Goal: Task Accomplishment & Management: Use online tool/utility

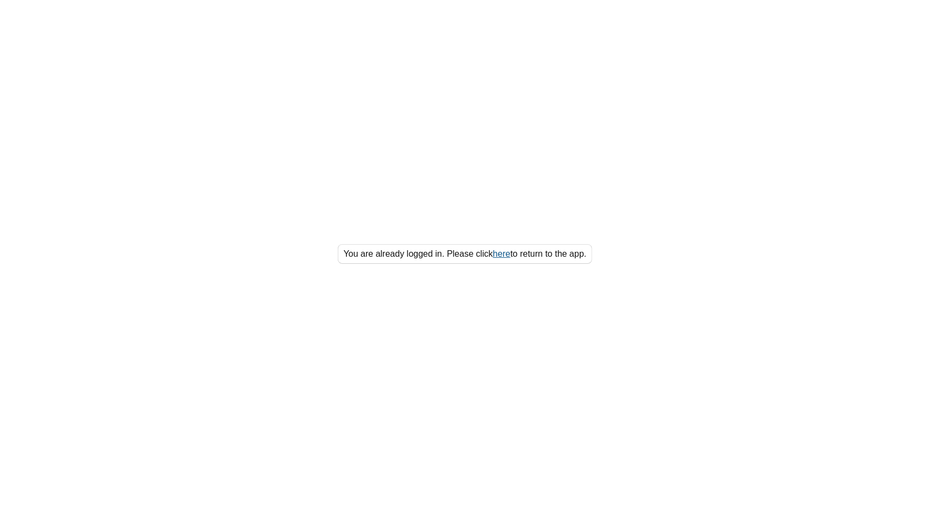
click at [507, 255] on link "here" at bounding box center [501, 253] width 17 height 9
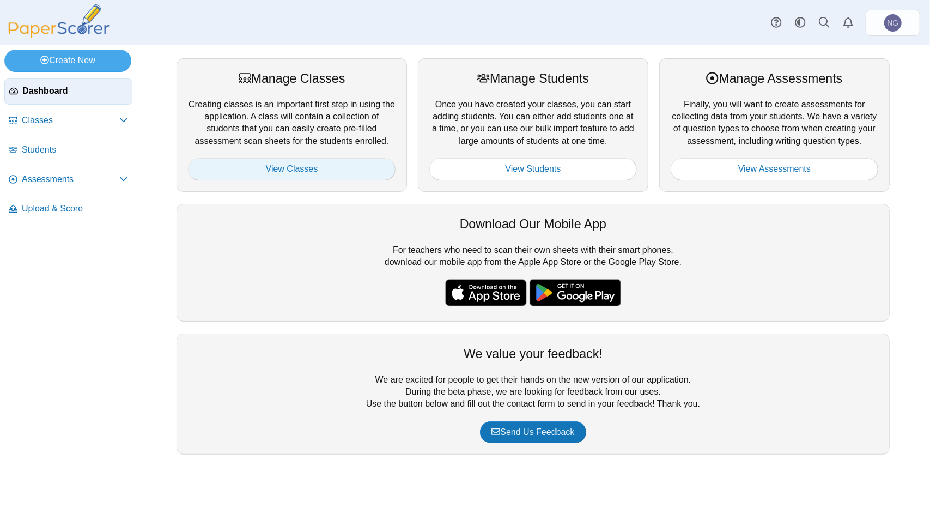
click at [276, 167] on link "View Classes" at bounding box center [292, 169] width 208 height 22
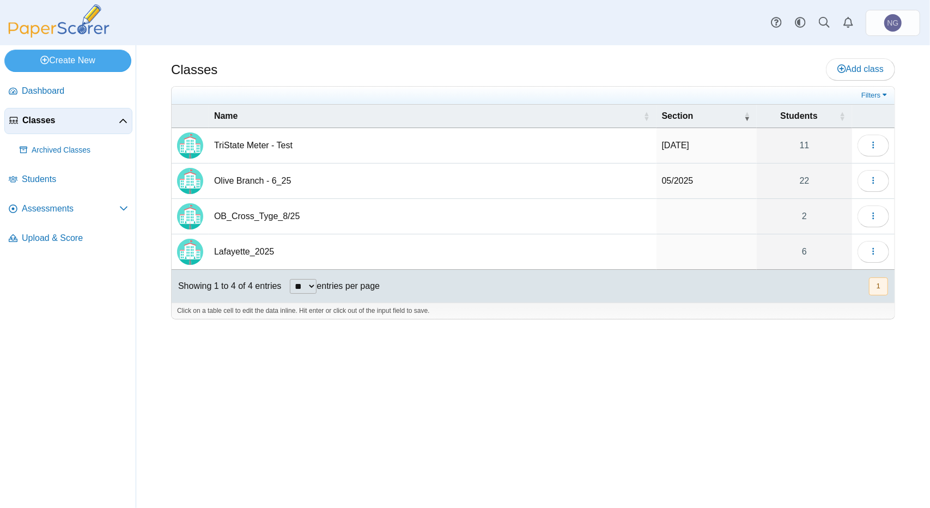
click at [297, 253] on td "Lafayette_2025" at bounding box center [433, 251] width 448 height 35
click at [872, 252] on icon "button" at bounding box center [873, 251] width 9 height 9
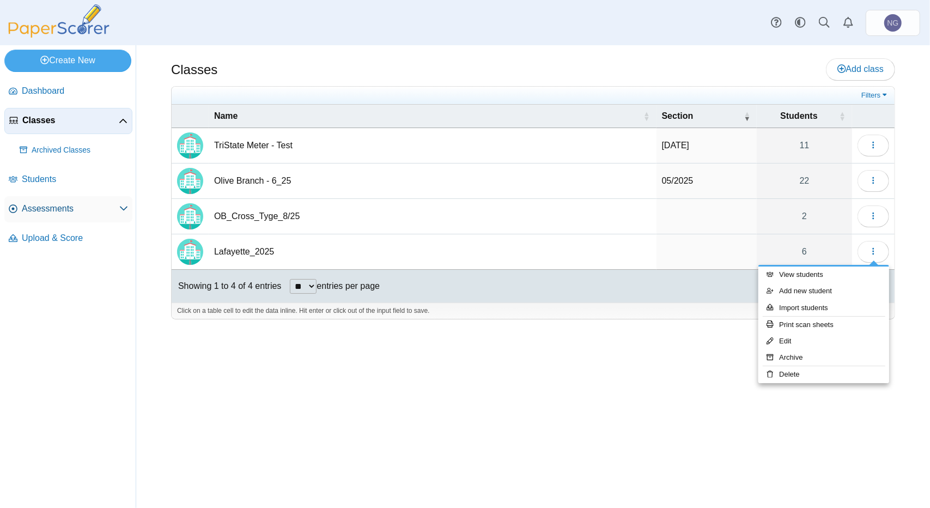
click at [69, 215] on link "Assessments" at bounding box center [68, 209] width 128 height 26
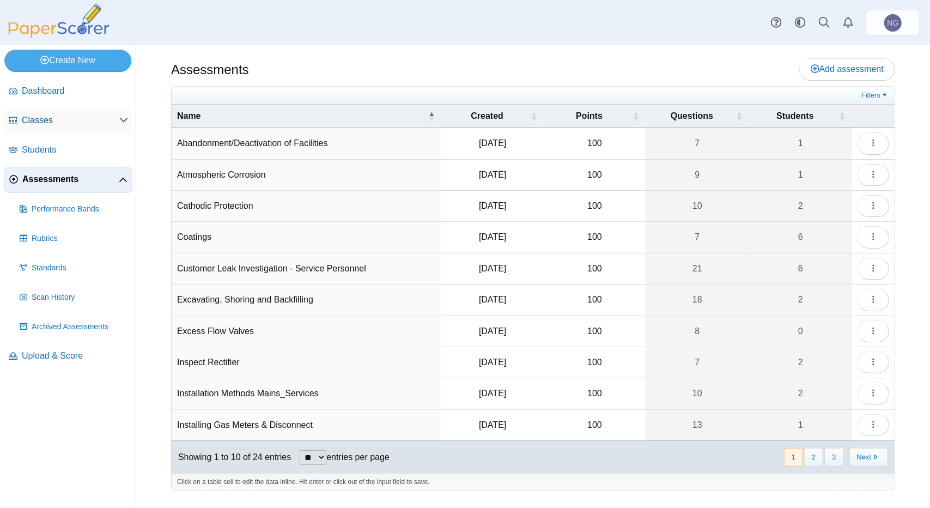
click at [53, 117] on span "Classes" at bounding box center [71, 120] width 98 height 12
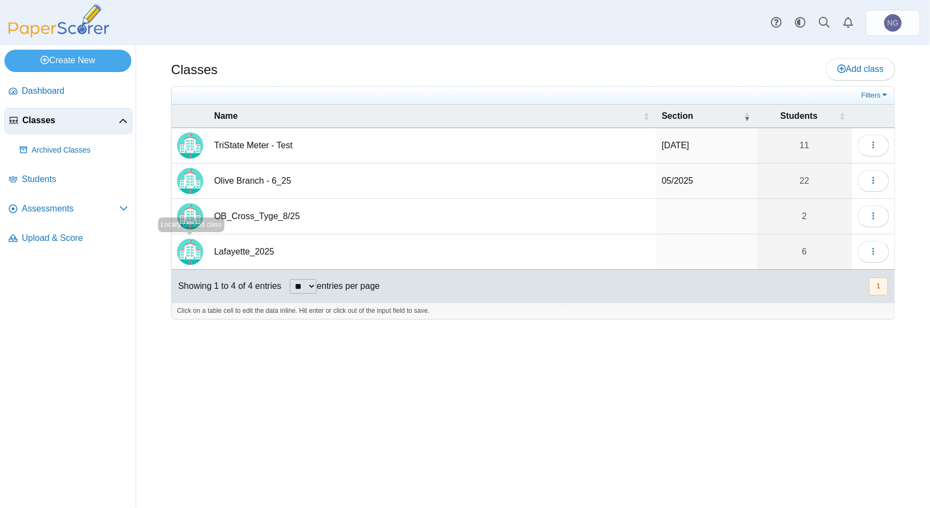
click at [232, 253] on td "Lafayette_2025" at bounding box center [433, 251] width 448 height 35
click at [232, 253] on input "**********" at bounding box center [432, 252] width 437 height 22
click at [875, 247] on span "button" at bounding box center [873, 251] width 9 height 9
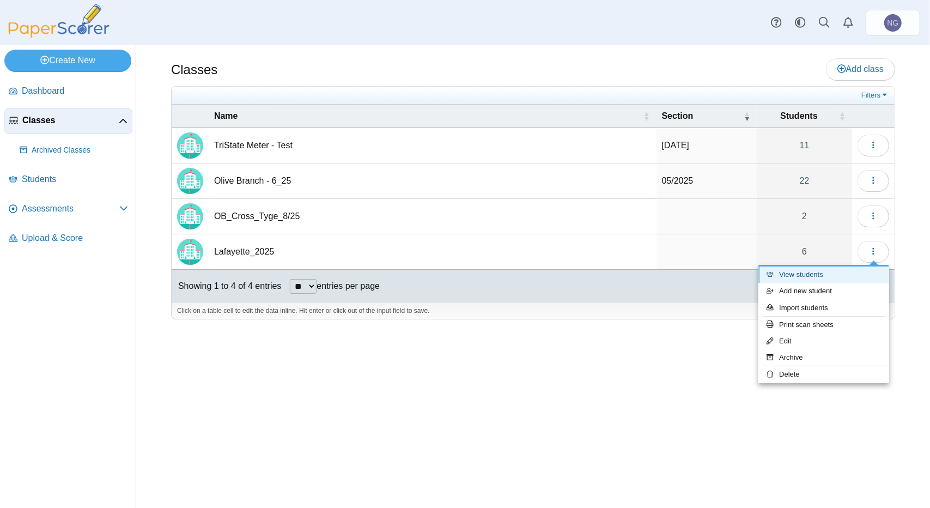
click at [825, 280] on link "View students" at bounding box center [824, 275] width 131 height 16
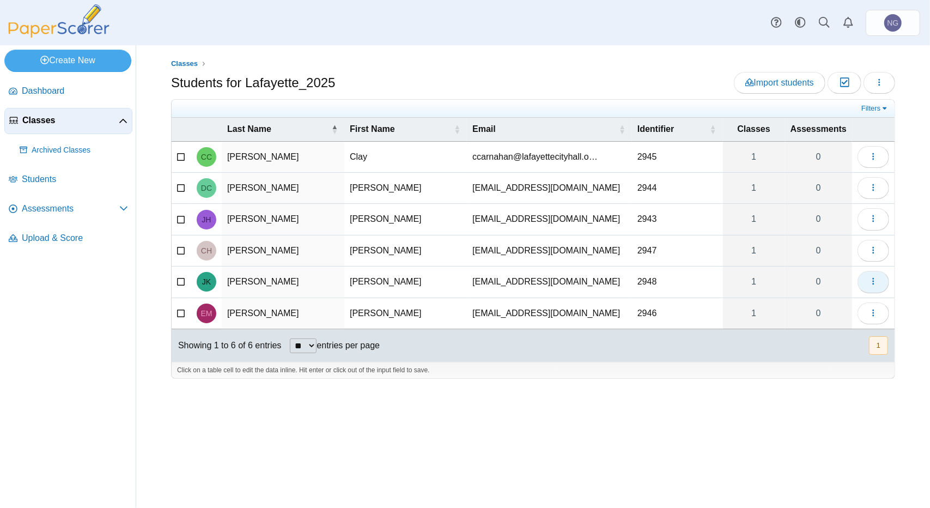
click at [879, 285] on button "button" at bounding box center [874, 282] width 32 height 22
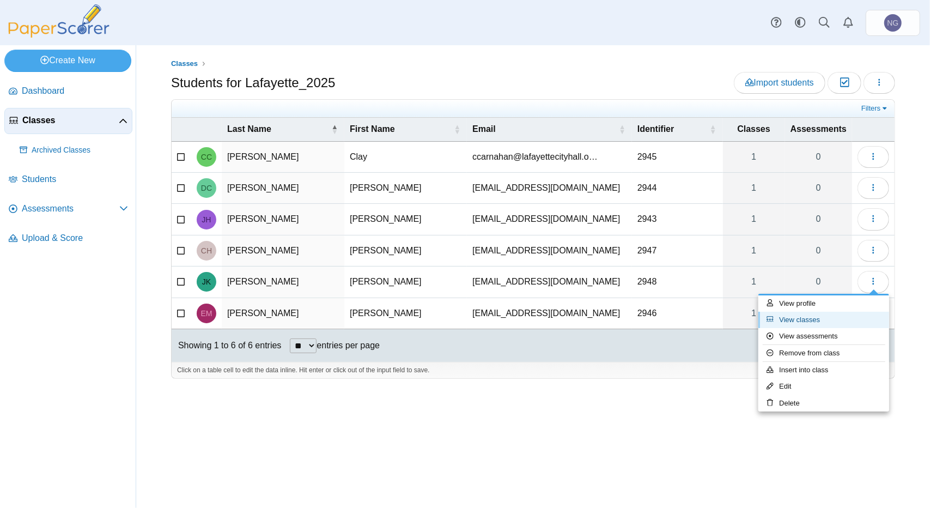
click at [833, 317] on link "View classes" at bounding box center [824, 320] width 131 height 16
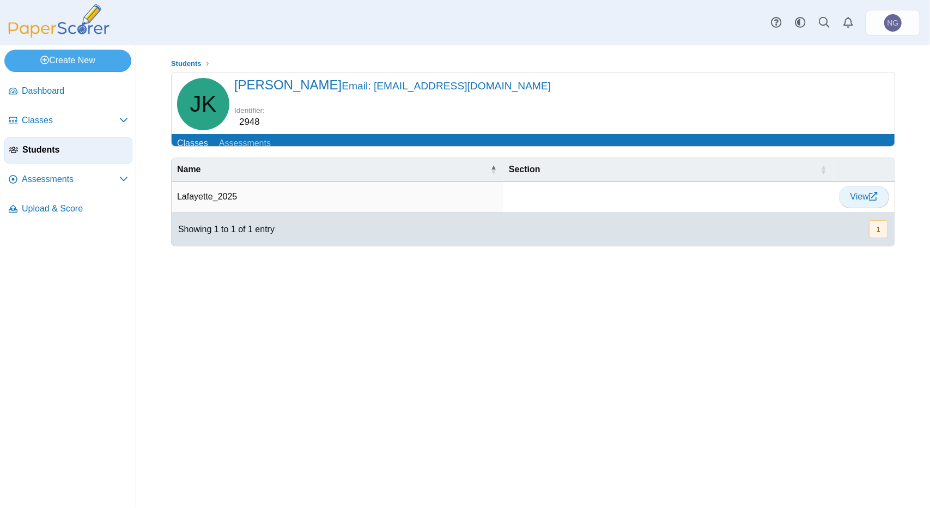
click at [870, 201] on use at bounding box center [873, 196] width 9 height 9
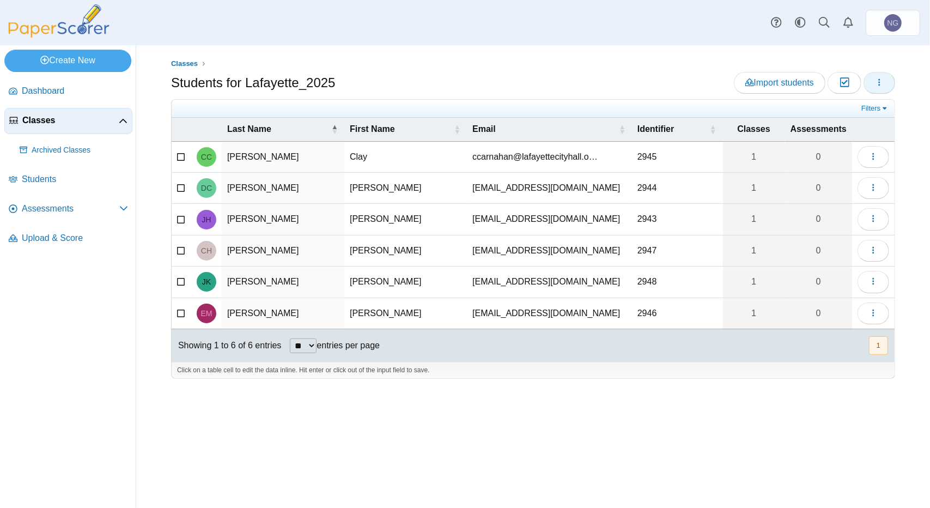
click at [878, 86] on icon "button" at bounding box center [879, 82] width 9 height 9
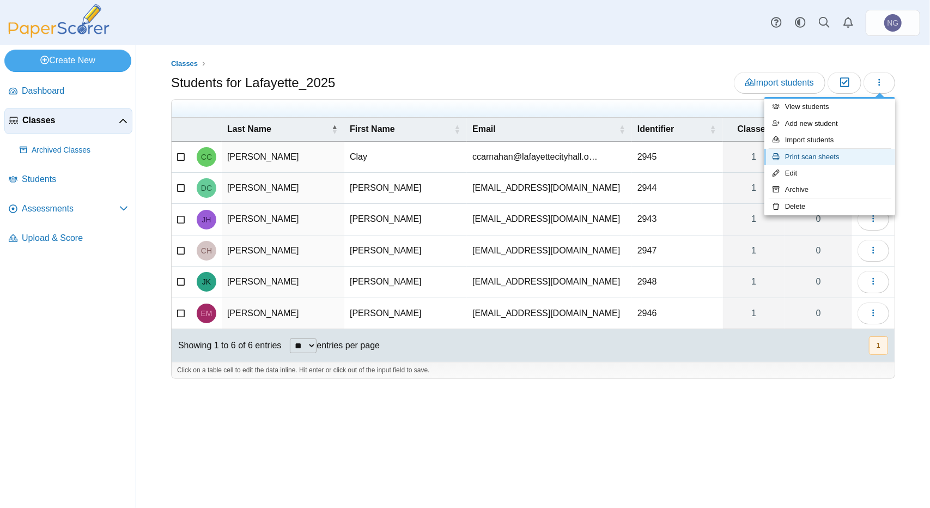
click at [819, 155] on link "Print scan sheets" at bounding box center [830, 157] width 131 height 16
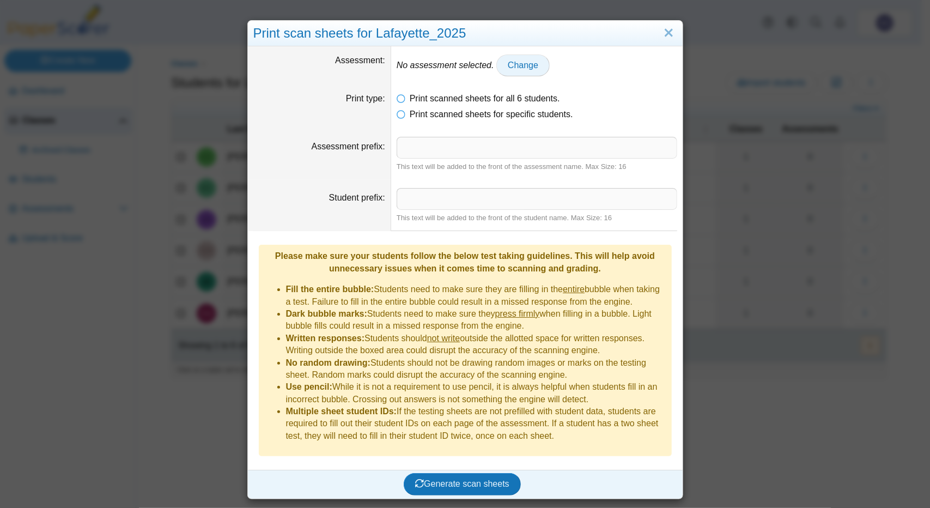
click at [516, 66] on span "Change" at bounding box center [523, 65] width 31 height 9
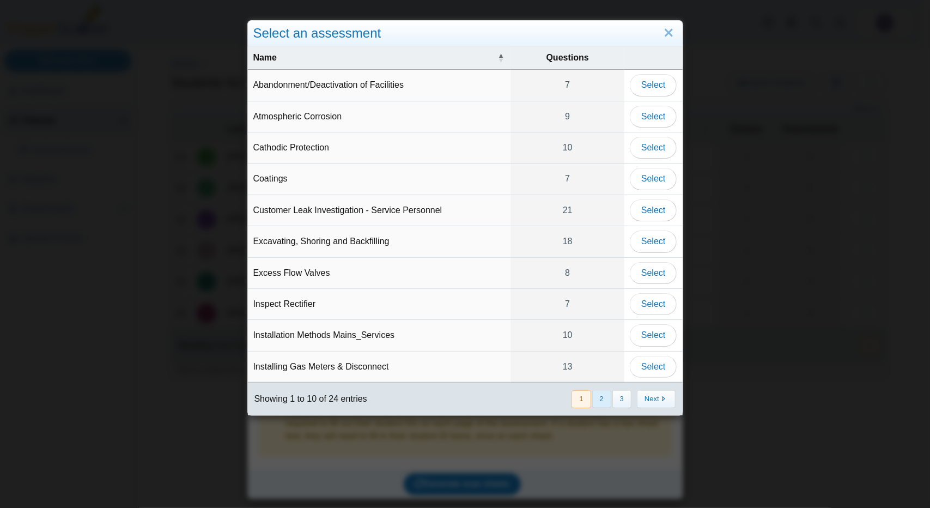
click at [602, 390] on button "2" at bounding box center [601, 399] width 19 height 18
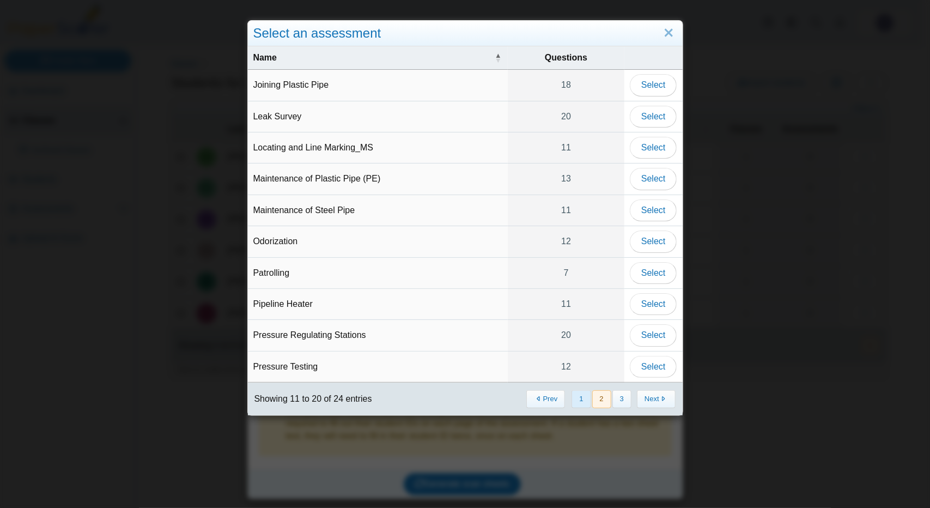
click at [576, 393] on button "1" at bounding box center [581, 399] width 19 height 18
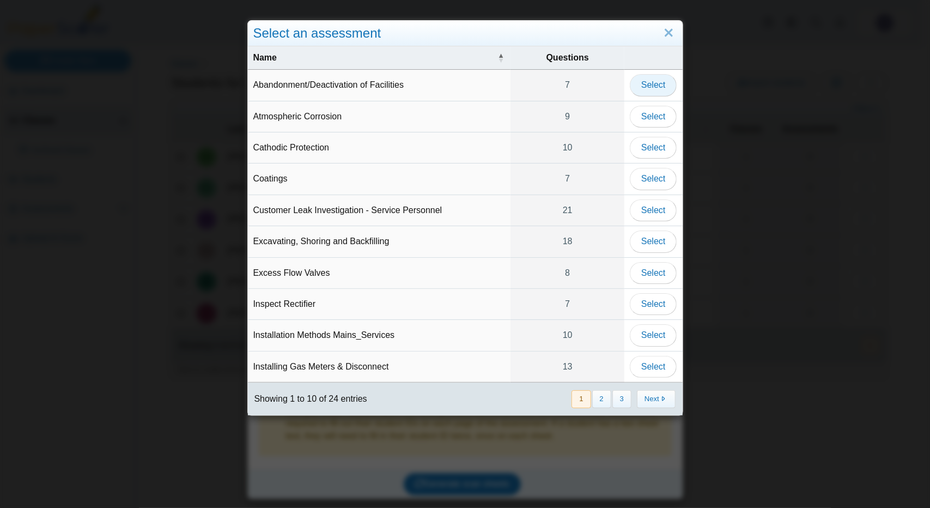
click at [655, 84] on span "Select" at bounding box center [654, 84] width 24 height 9
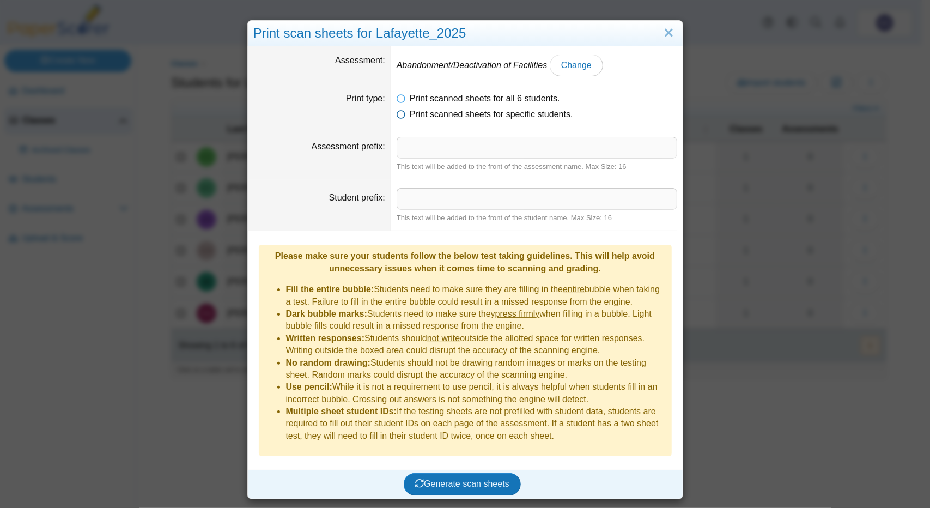
click at [397, 114] on icon at bounding box center [401, 112] width 9 height 8
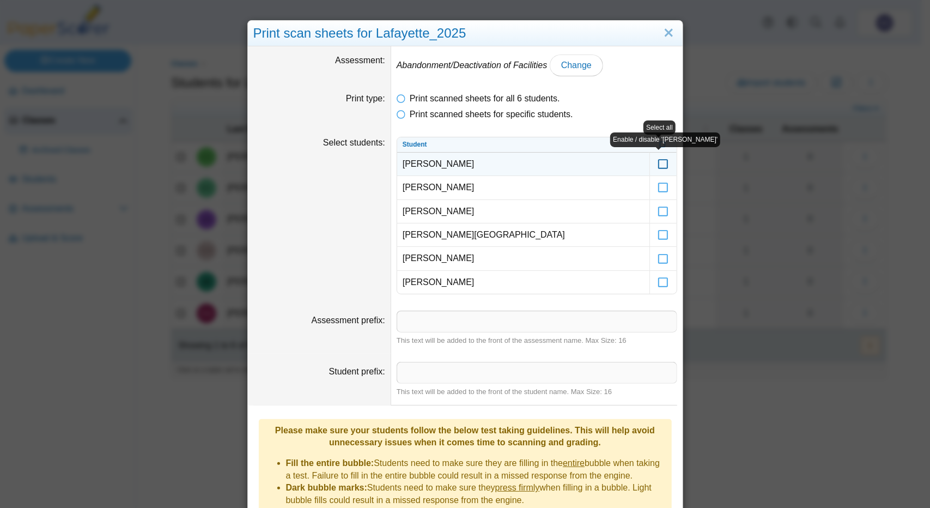
click at [658, 164] on icon at bounding box center [663, 159] width 11 height 10
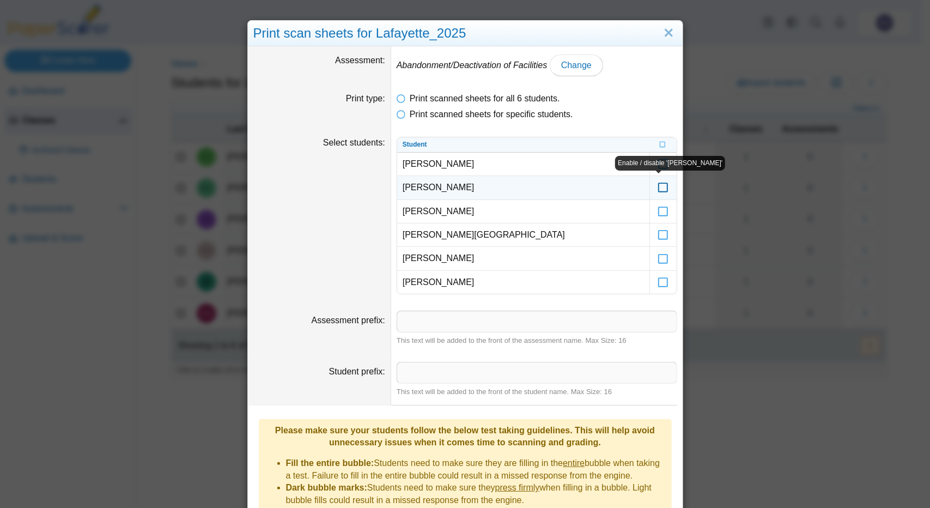
click at [658, 185] on icon at bounding box center [663, 183] width 11 height 10
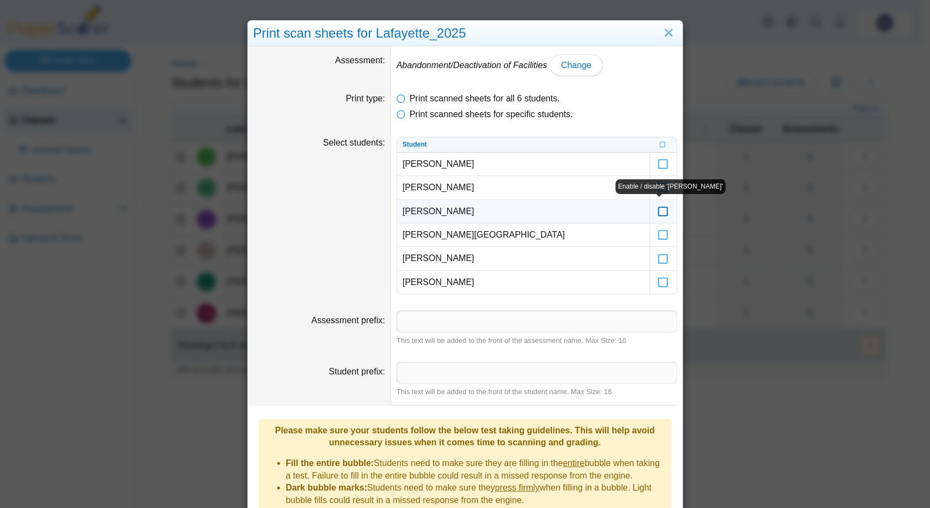
click at [658, 211] on icon at bounding box center [663, 207] width 11 height 10
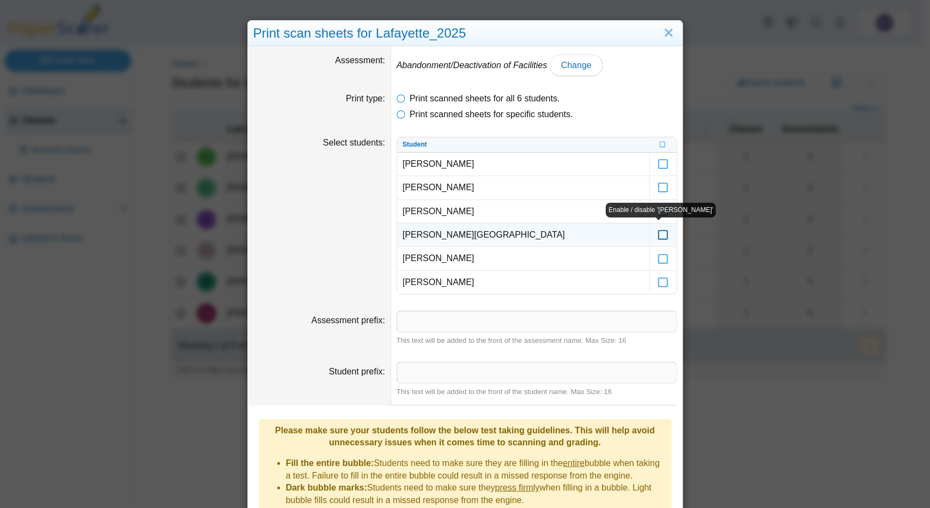
click at [658, 233] on icon at bounding box center [663, 230] width 11 height 10
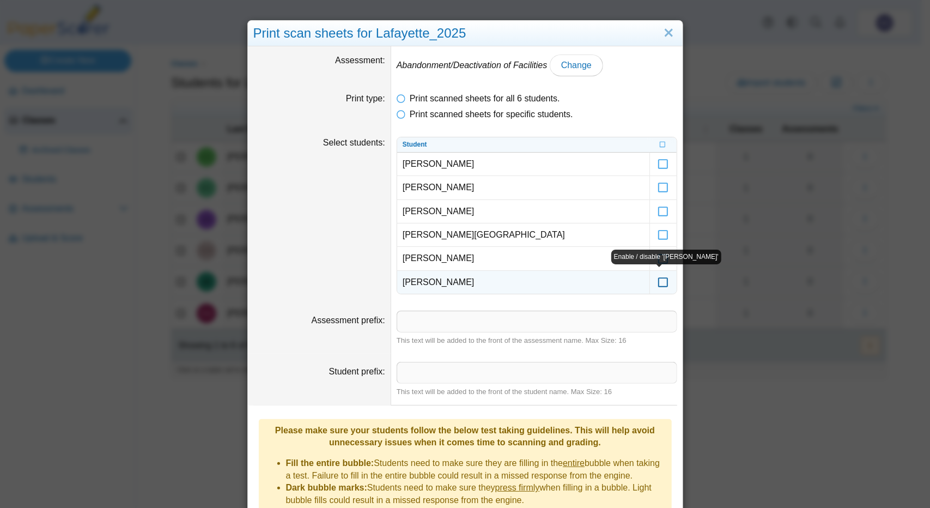
click at [661, 280] on icon at bounding box center [663, 278] width 11 height 10
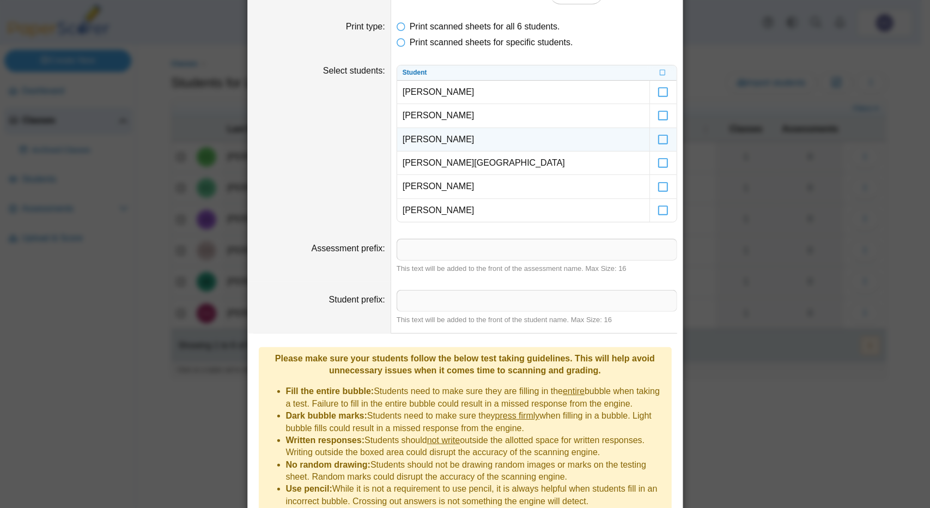
scroll to position [150, 0]
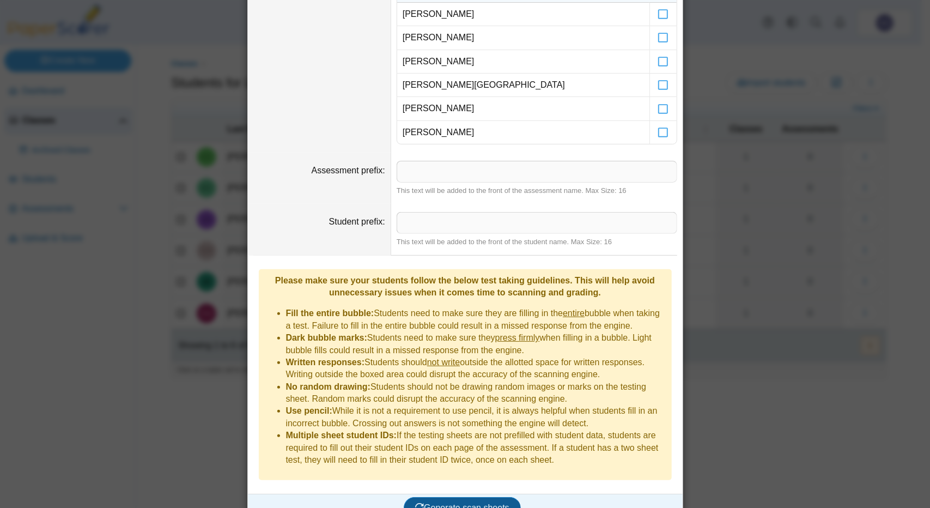
click at [426, 497] on button "Generate scan sheets" at bounding box center [462, 508] width 117 height 22
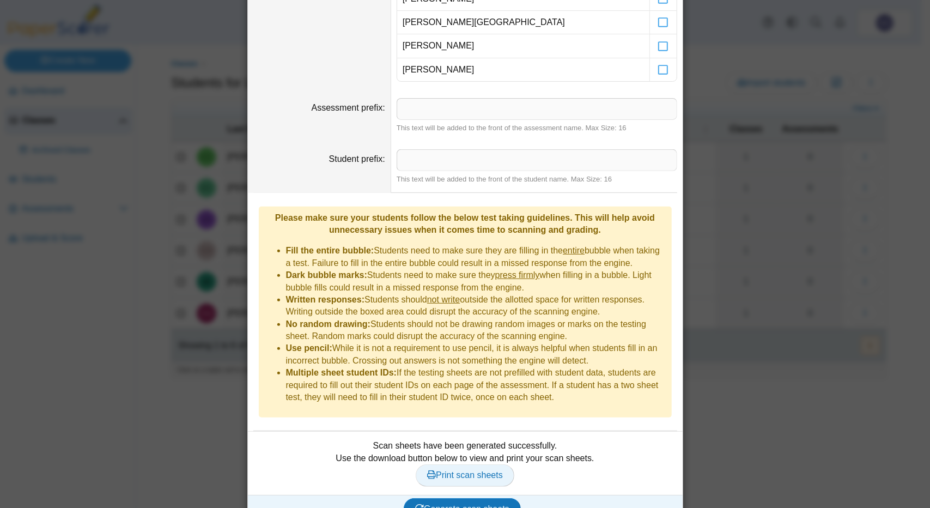
click at [451, 470] on span "Print scan sheets" at bounding box center [465, 474] width 76 height 9
click at [489, 470] on span "Print scan sheets" at bounding box center [465, 474] width 76 height 9
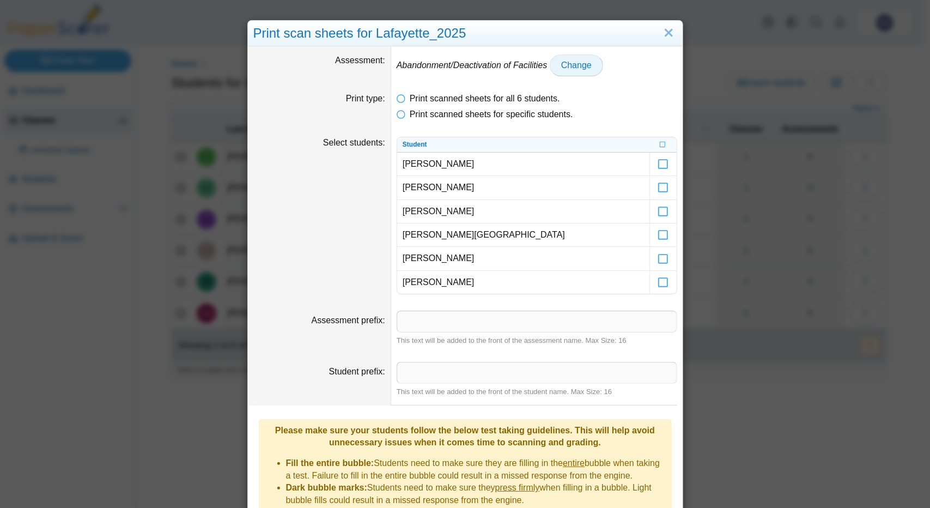
click at [566, 64] on span "Change" at bounding box center [576, 65] width 31 height 9
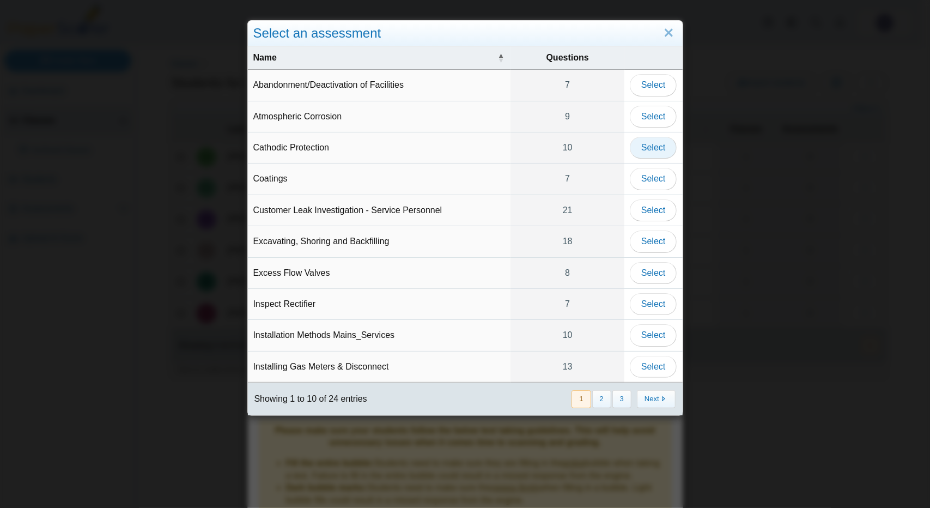
click at [662, 150] on button "Select" at bounding box center [653, 148] width 47 height 22
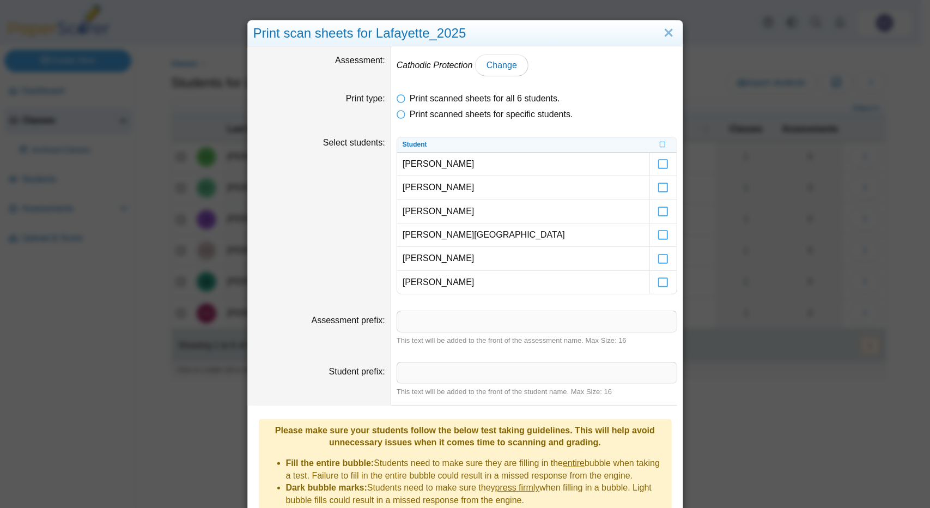
scroll to position [213, 0]
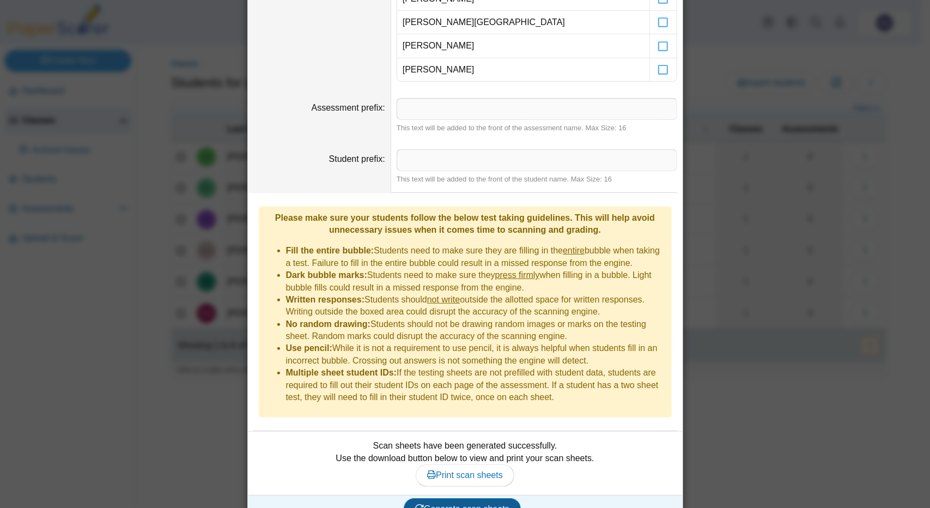
click at [490, 504] on span "Generate scan sheets" at bounding box center [462, 508] width 94 height 9
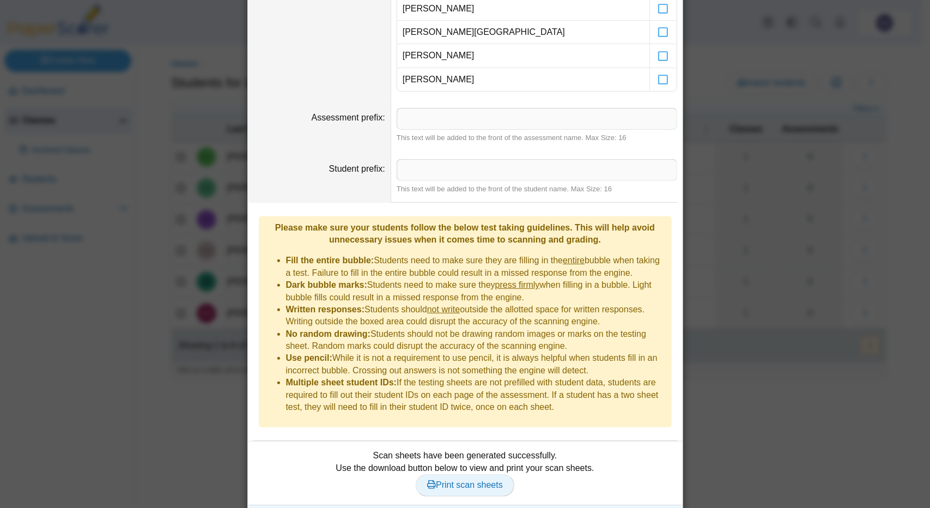
click at [489, 480] on span "Print scan sheets" at bounding box center [465, 484] width 76 height 9
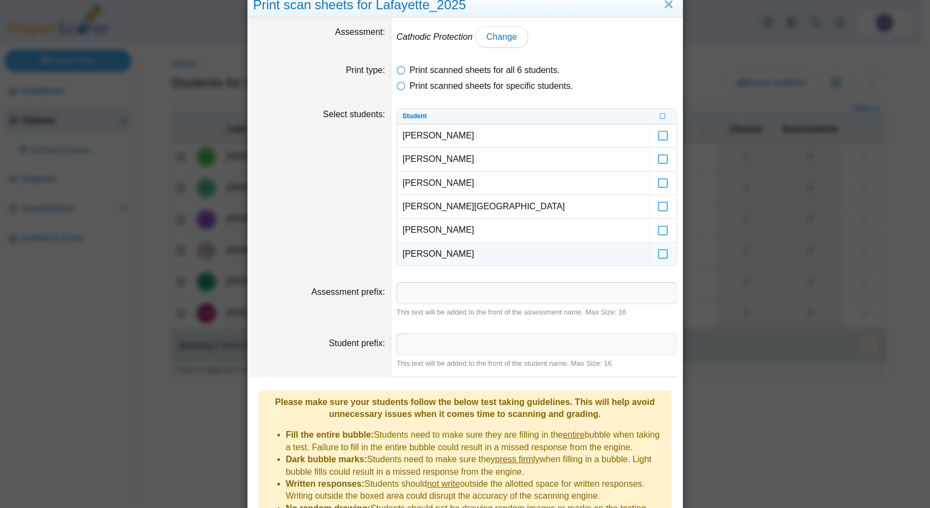
scroll to position [0, 0]
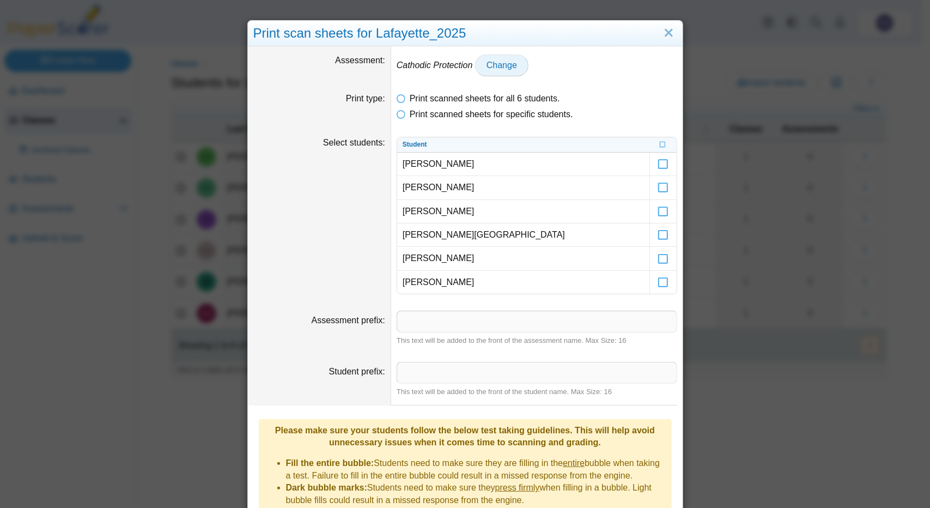
click at [512, 70] on link "Change" at bounding box center [501, 66] width 53 height 22
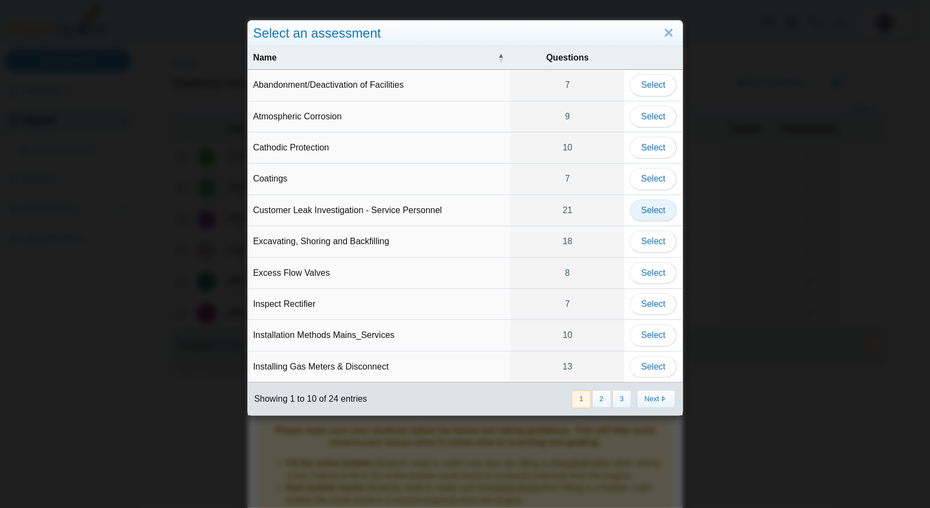
click at [648, 211] on span "Select" at bounding box center [654, 209] width 24 height 9
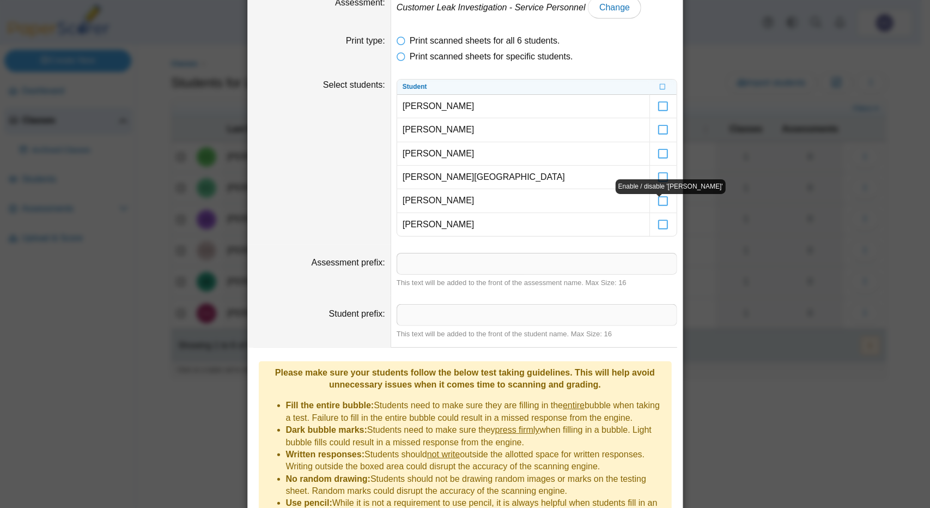
scroll to position [213, 0]
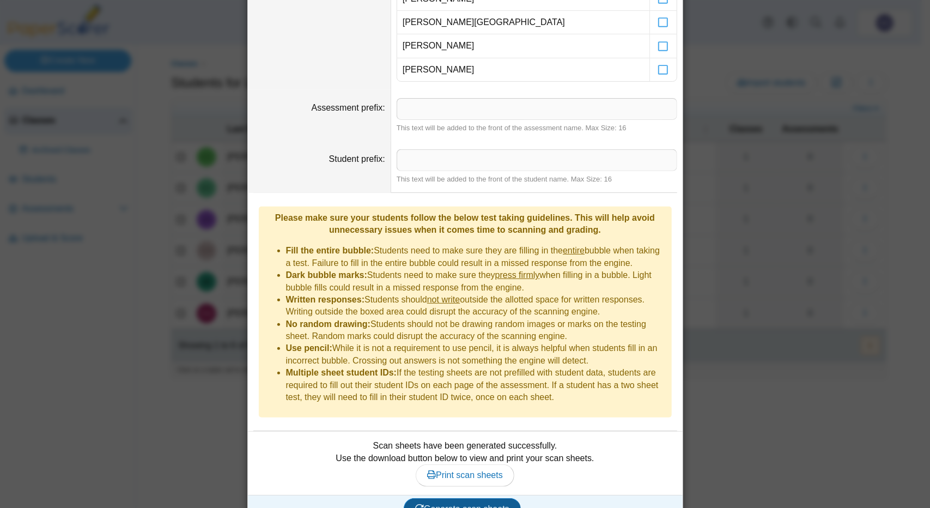
click at [479, 504] on span "Generate scan sheets" at bounding box center [462, 508] width 94 height 9
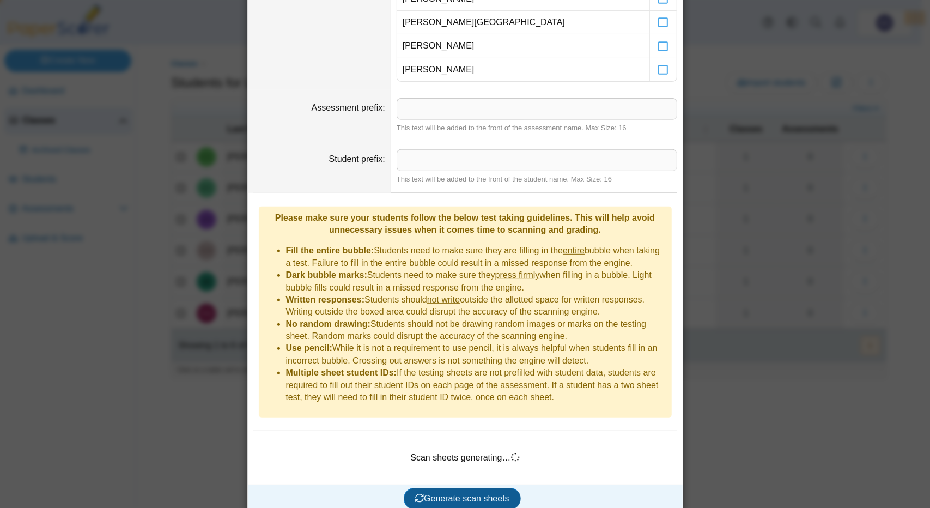
scroll to position [203, 0]
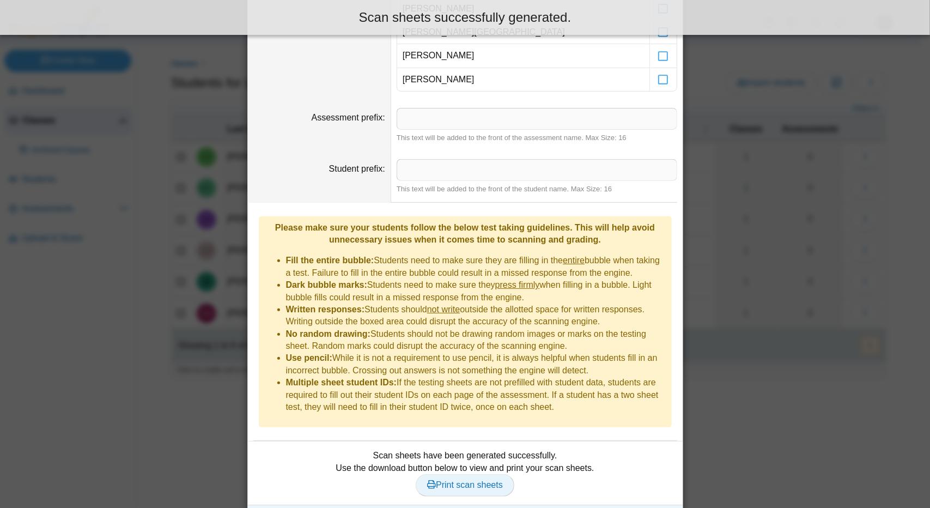
click at [464, 480] on span "Print scan sheets" at bounding box center [465, 484] width 76 height 9
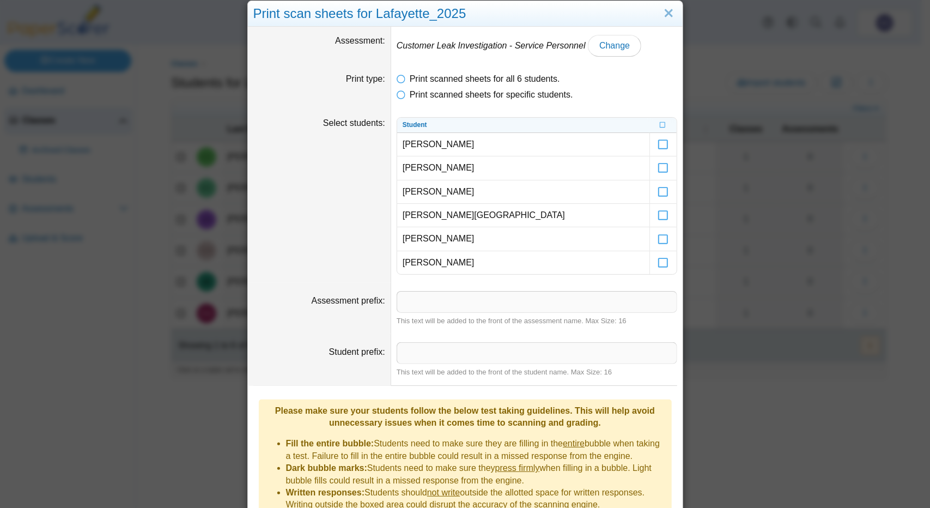
scroll to position [0, 0]
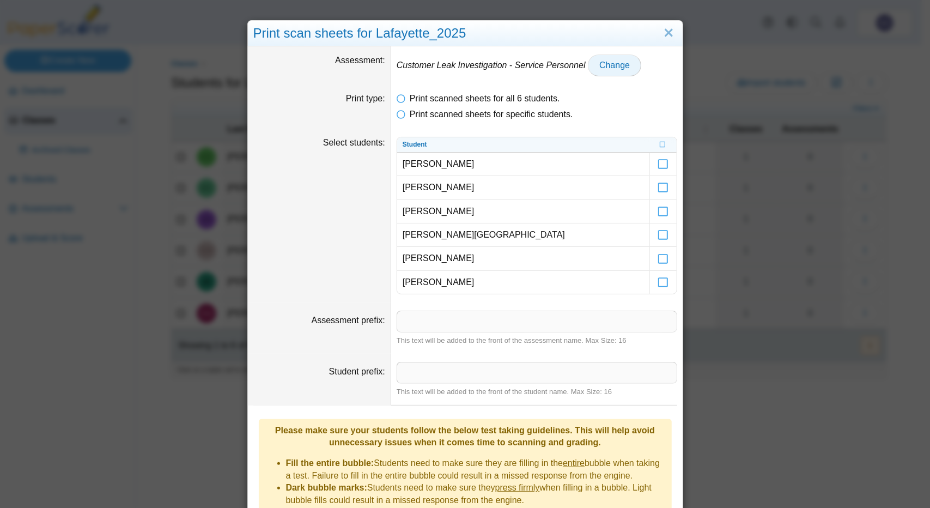
click at [600, 71] on link "Change" at bounding box center [614, 66] width 53 height 22
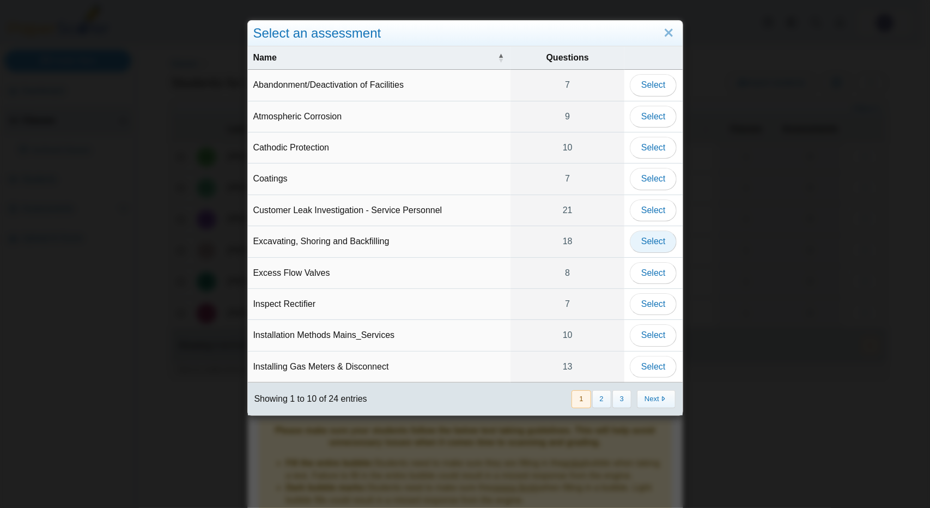
click at [652, 237] on span "Select" at bounding box center [654, 241] width 24 height 9
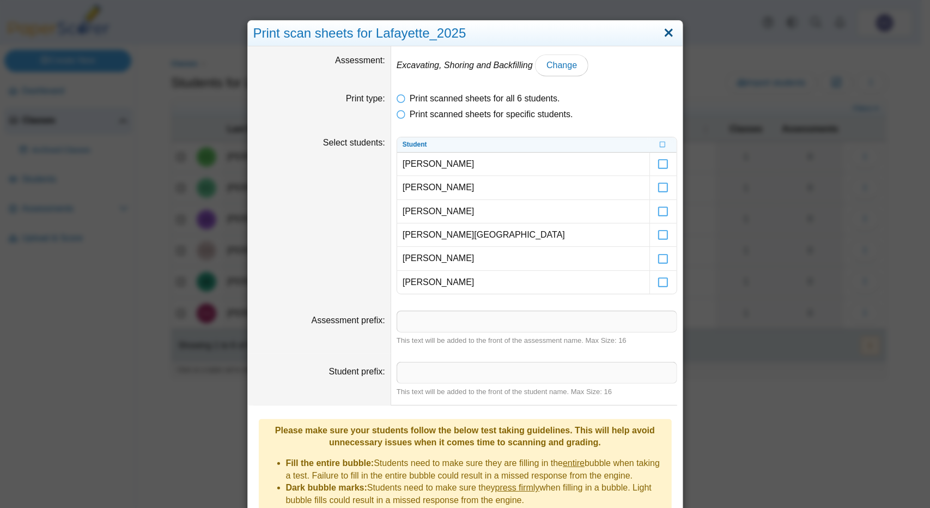
click at [666, 29] on link "Close" at bounding box center [669, 33] width 17 height 19
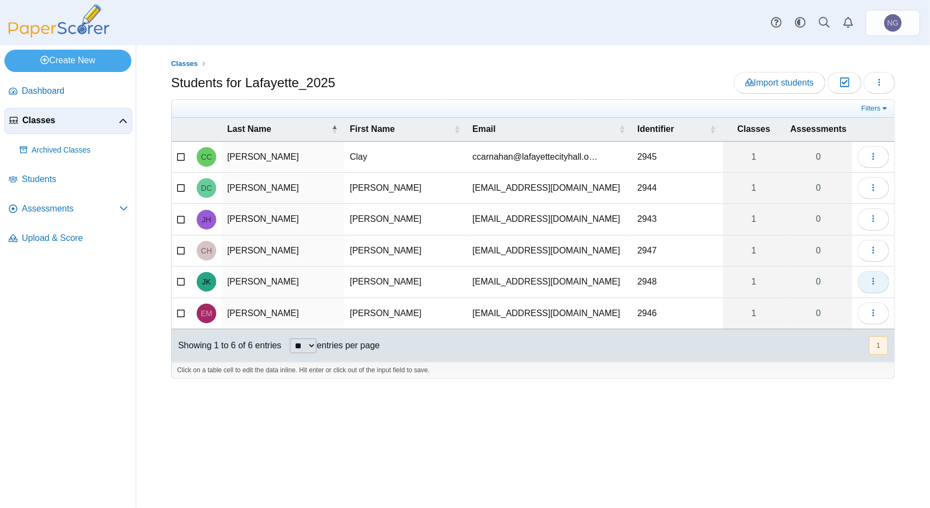
click at [867, 276] on button "button" at bounding box center [874, 282] width 32 height 22
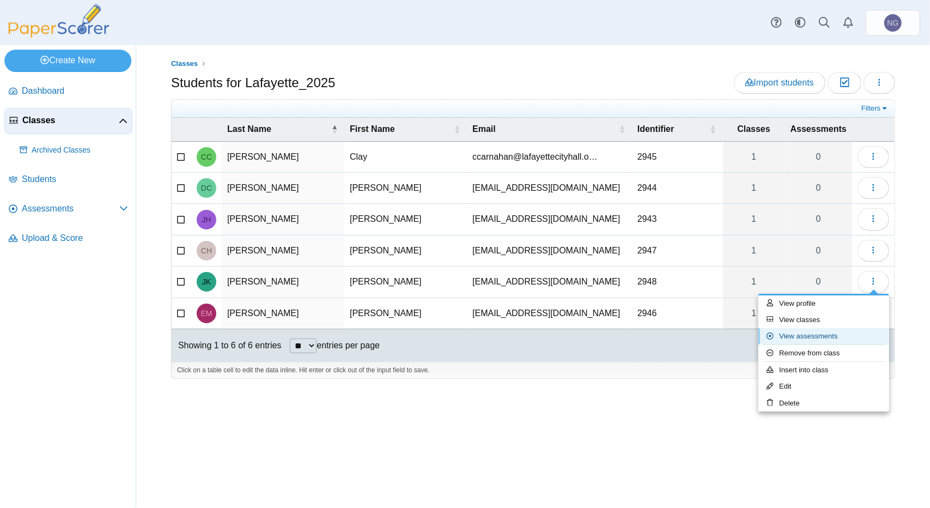
click at [809, 332] on link "View assessments" at bounding box center [824, 336] width 131 height 16
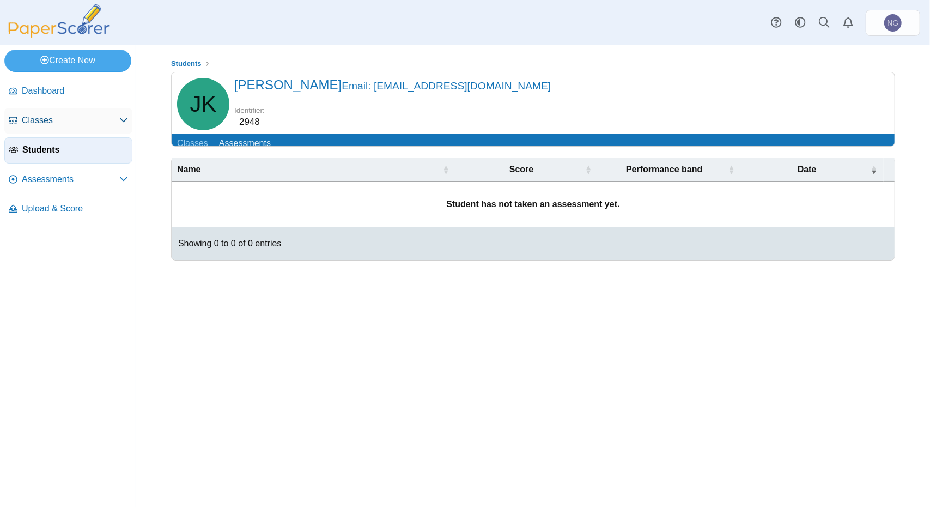
click at [58, 114] on span "Classes" at bounding box center [71, 120] width 98 height 12
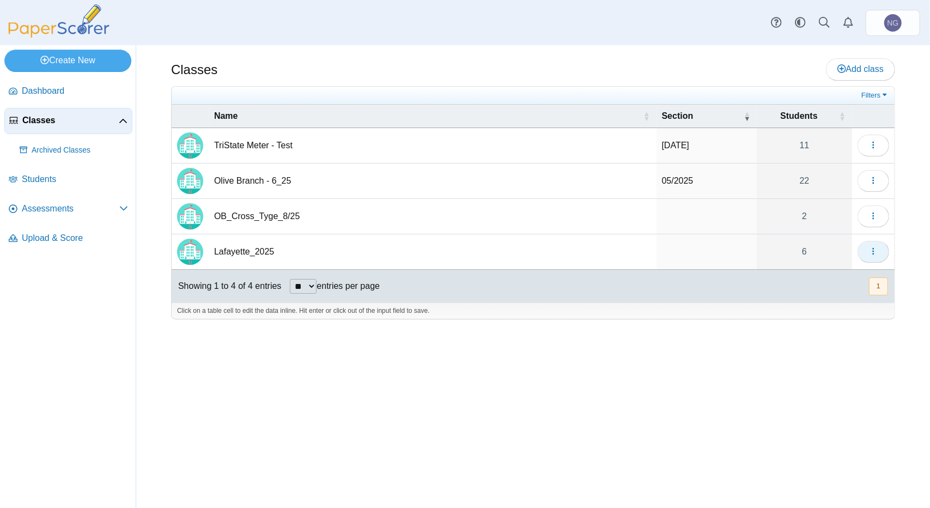
click at [871, 247] on icon "button" at bounding box center [873, 251] width 9 height 9
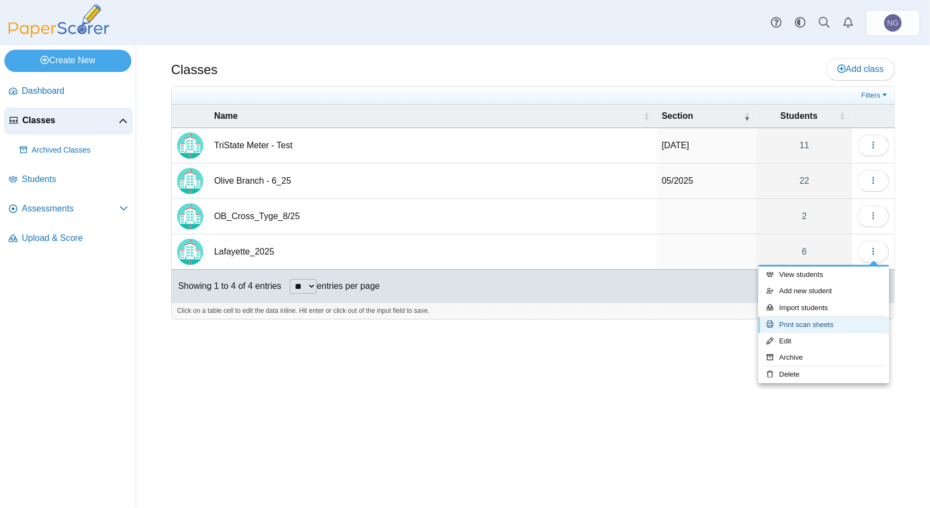
click at [831, 330] on link "Print scan sheets" at bounding box center [824, 325] width 131 height 16
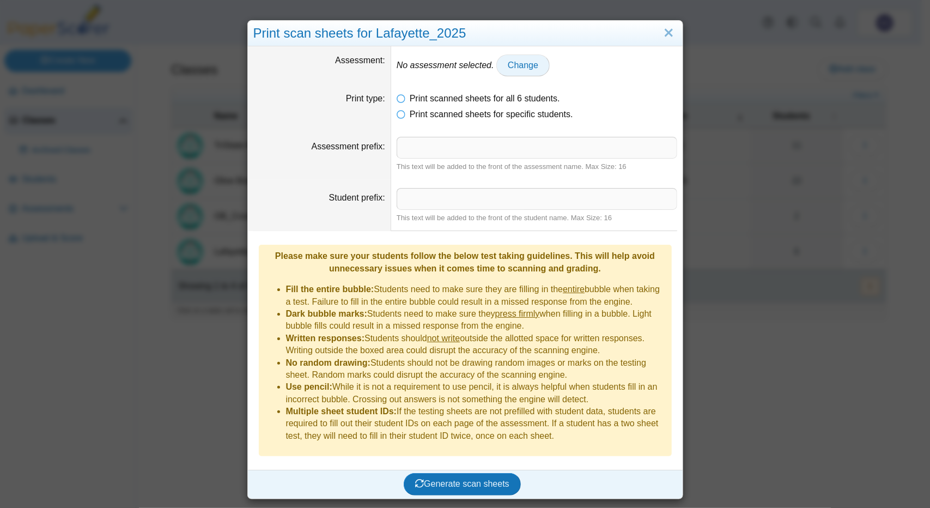
click at [508, 63] on span "Change" at bounding box center [523, 65] width 31 height 9
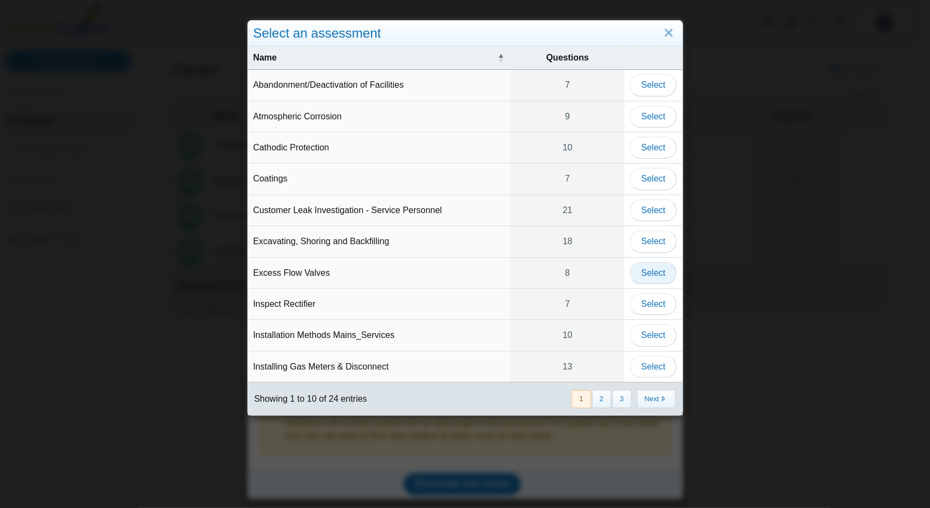
click at [647, 273] on span "Select" at bounding box center [654, 272] width 24 height 9
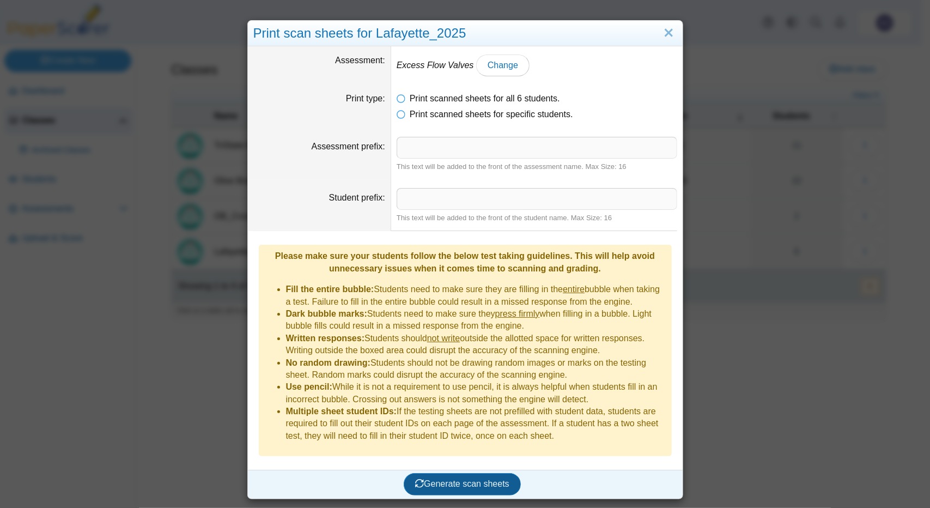
click at [463, 479] on span "Generate scan sheets" at bounding box center [462, 483] width 94 height 9
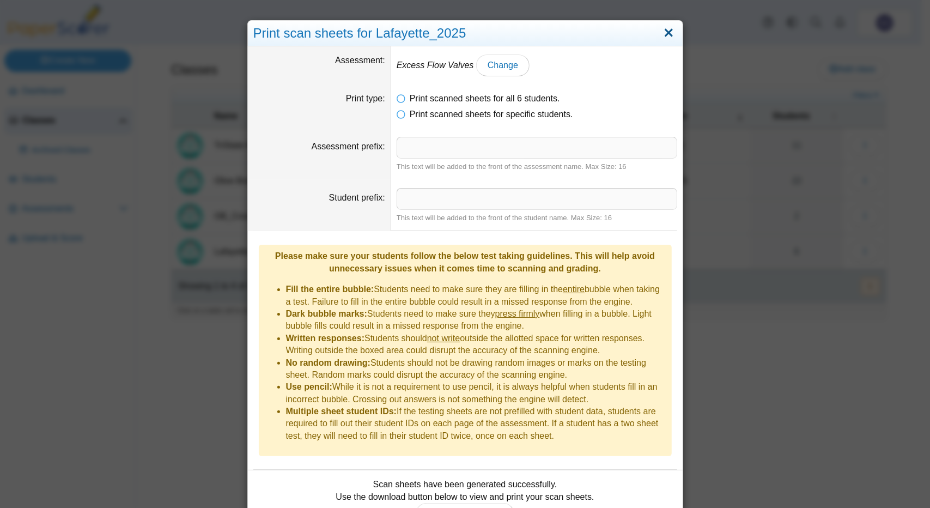
click at [664, 32] on link "Close" at bounding box center [669, 33] width 17 height 19
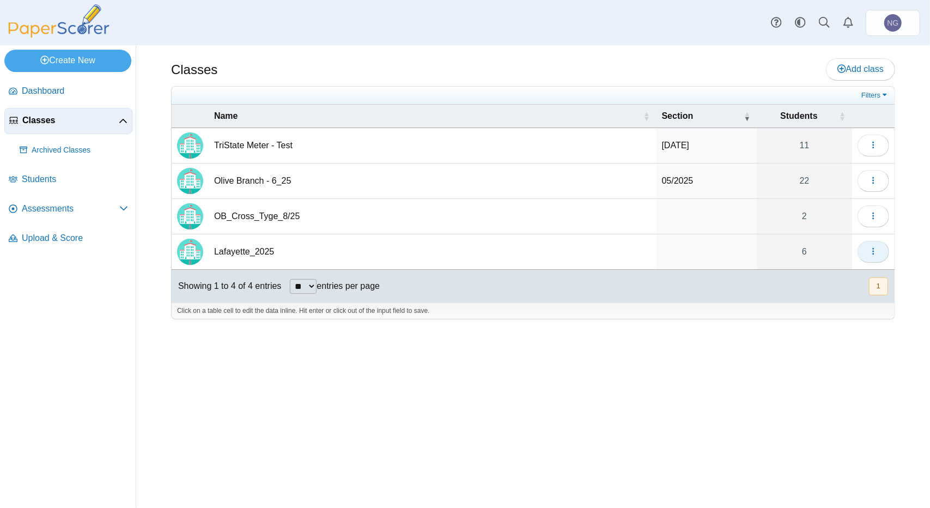
click at [873, 256] on button "button" at bounding box center [874, 252] width 32 height 22
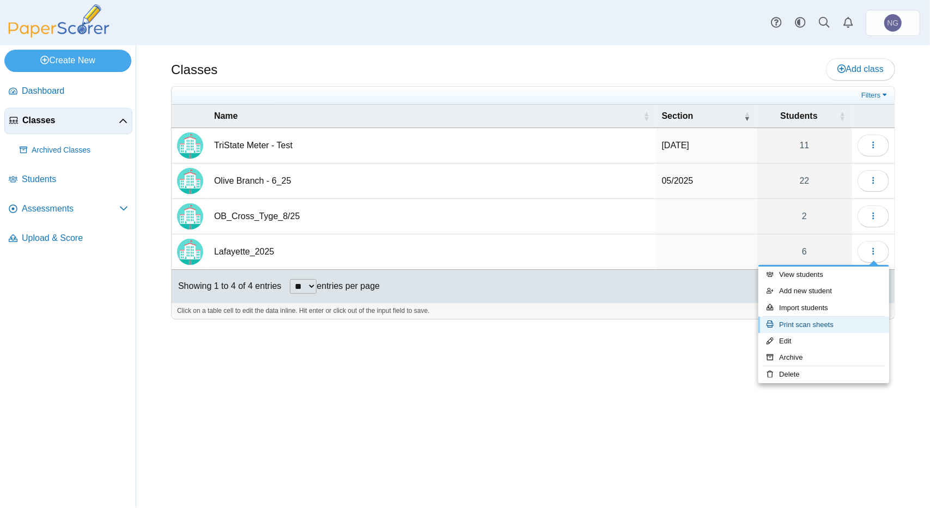
click at [818, 324] on link "Print scan sheets" at bounding box center [824, 325] width 131 height 16
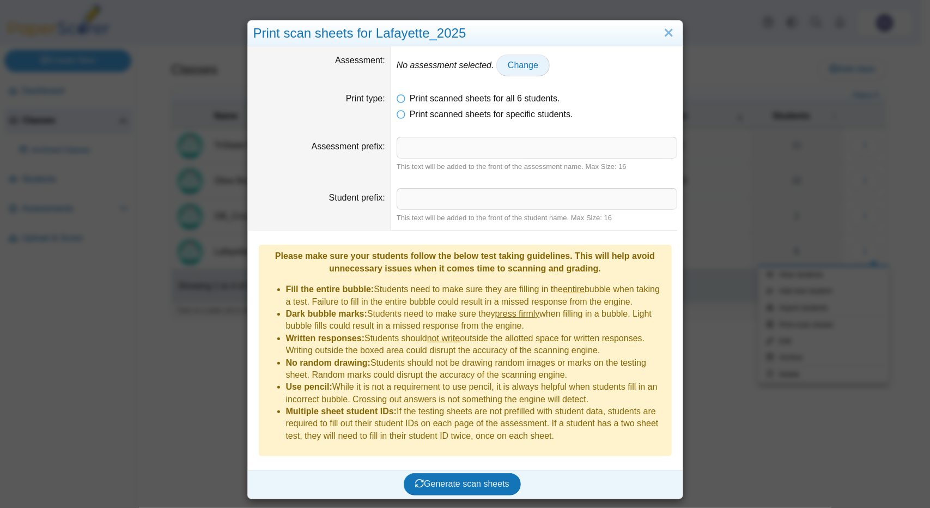
click at [517, 61] on span "Change" at bounding box center [523, 65] width 31 height 9
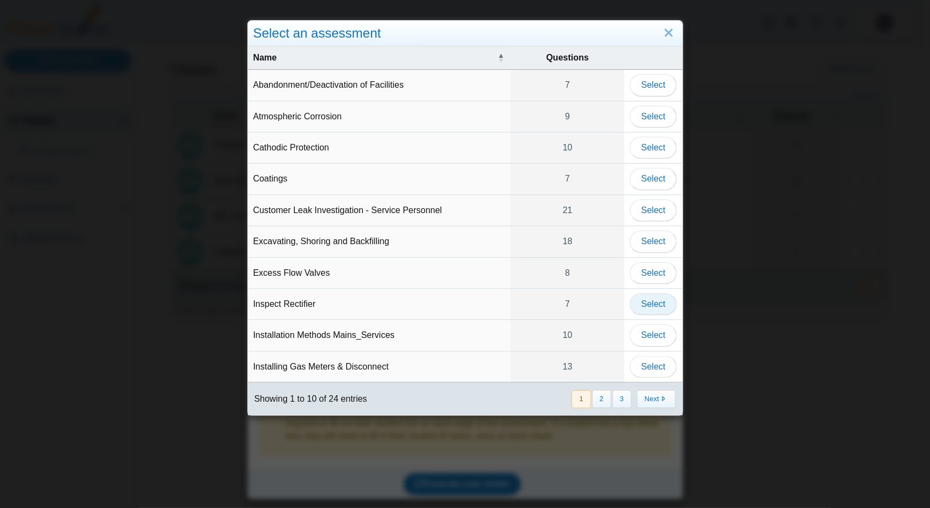
click at [645, 299] on span "Select" at bounding box center [654, 303] width 24 height 9
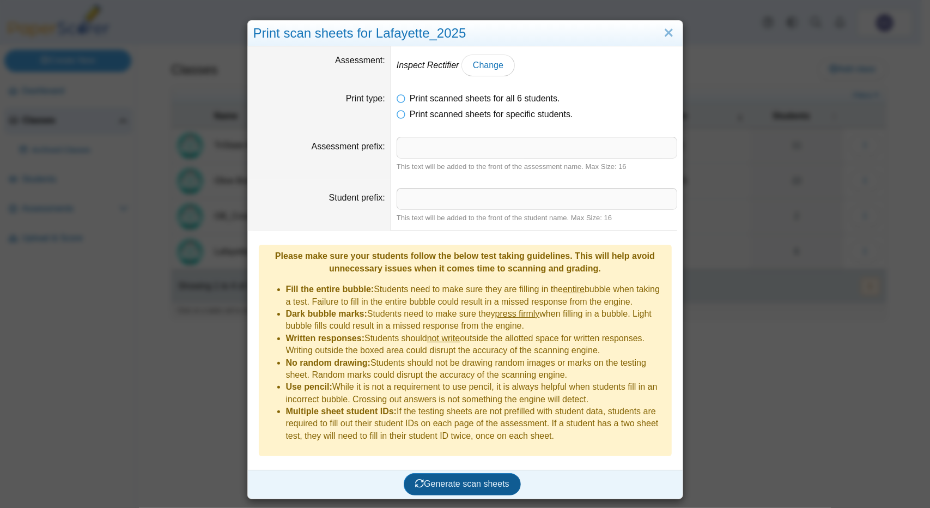
click at [469, 479] on span "Generate scan sheets" at bounding box center [462, 483] width 94 height 9
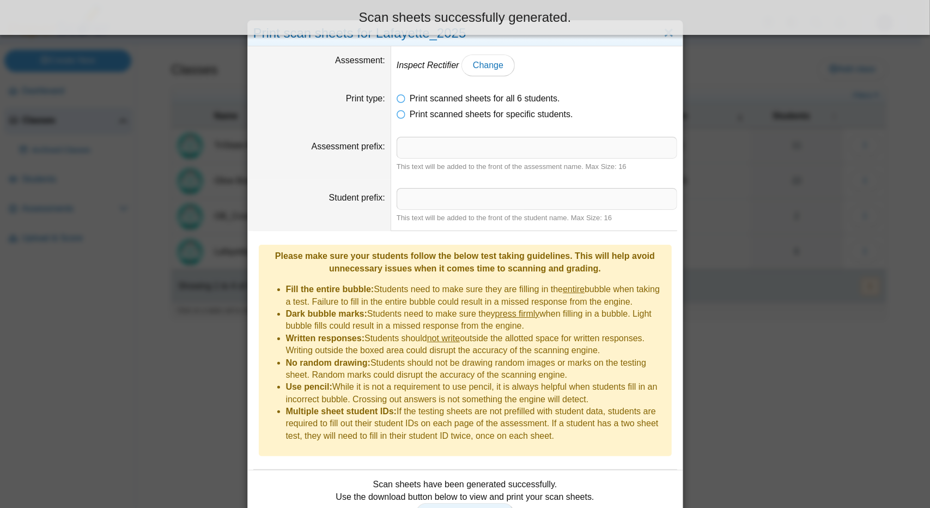
click at [451, 507] on span "Print scan sheets" at bounding box center [465, 513] width 76 height 9
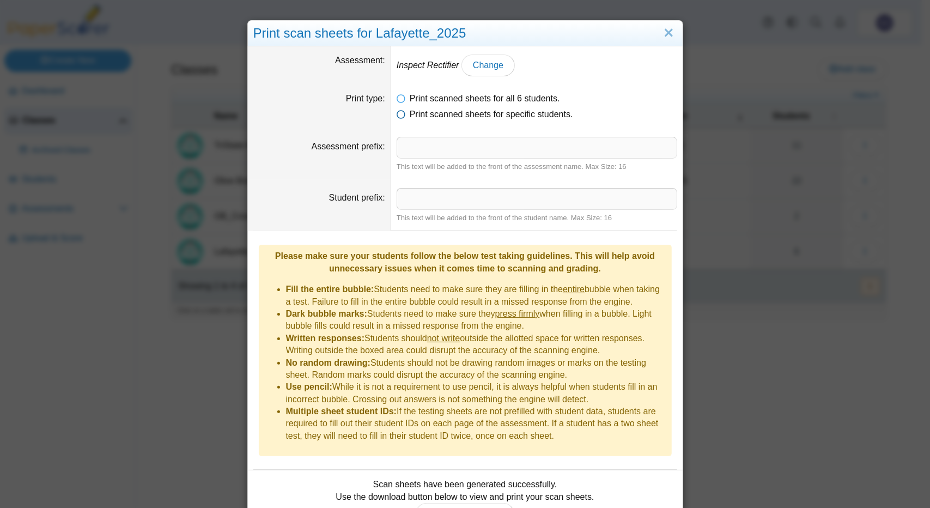
click at [397, 113] on icon at bounding box center [401, 112] width 9 height 8
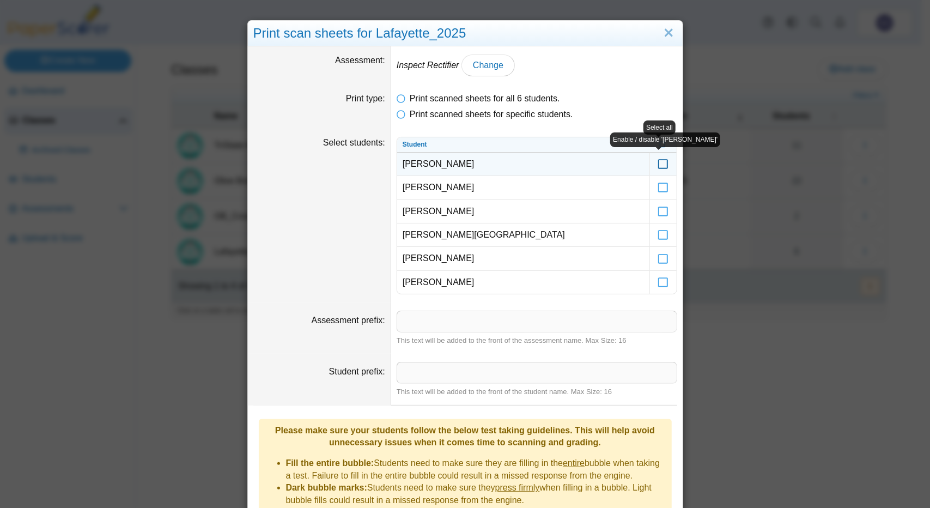
click at [654, 161] on label at bounding box center [663, 164] width 27 height 23
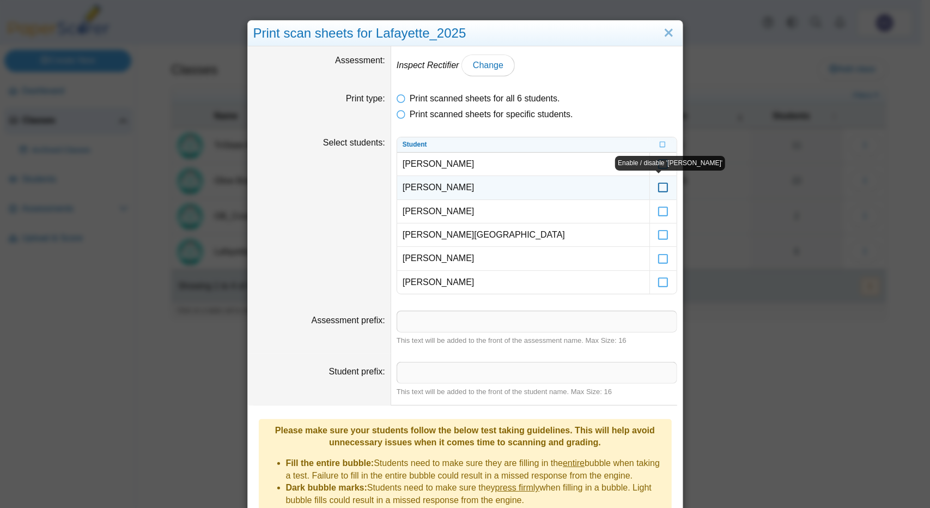
click at [658, 188] on icon at bounding box center [663, 183] width 11 height 10
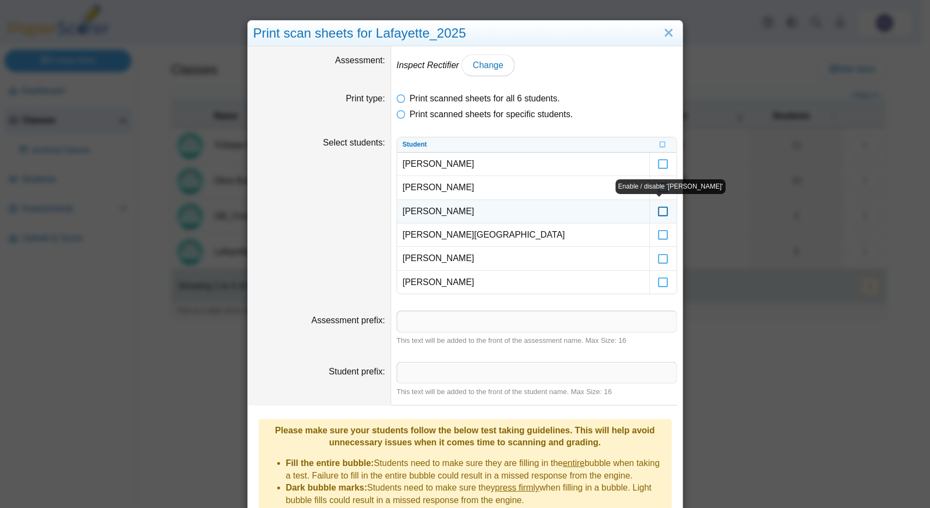
click at [666, 214] on label at bounding box center [663, 211] width 27 height 23
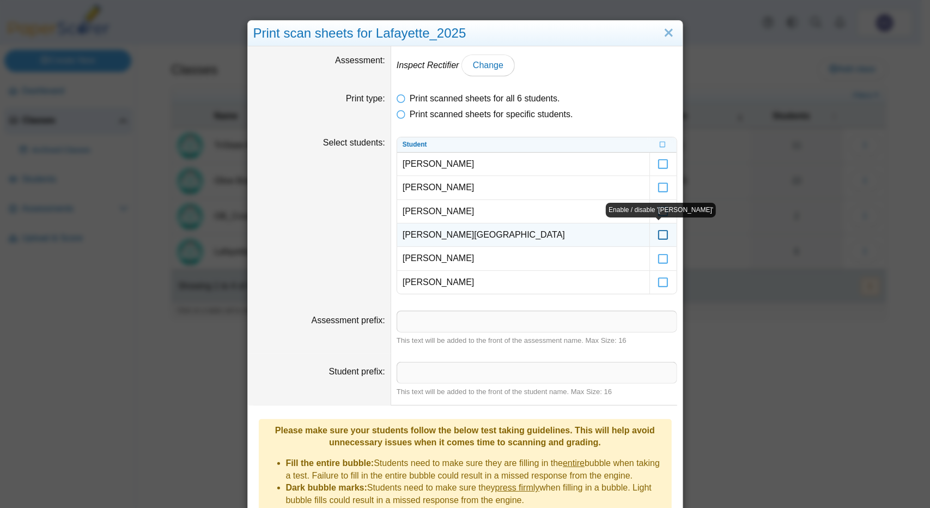
click at [660, 239] on label at bounding box center [663, 234] width 27 height 23
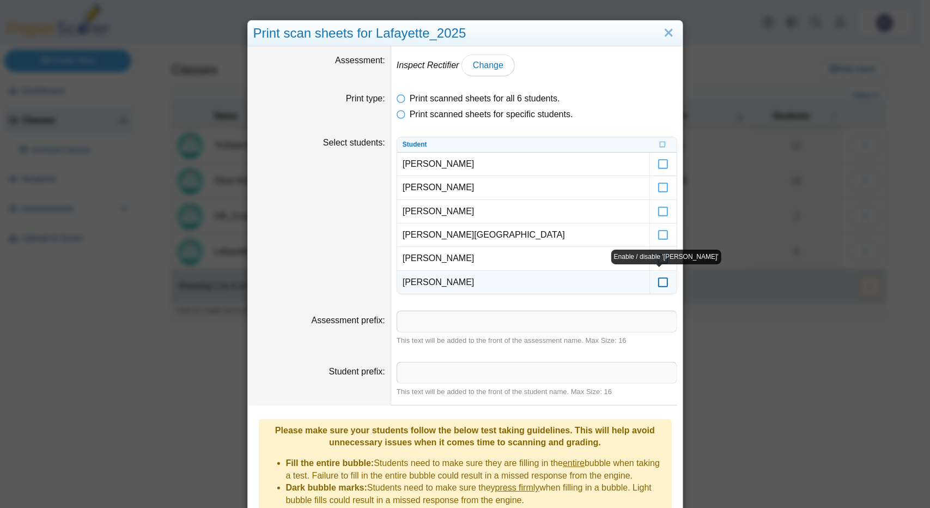
click at [658, 277] on icon at bounding box center [663, 278] width 11 height 10
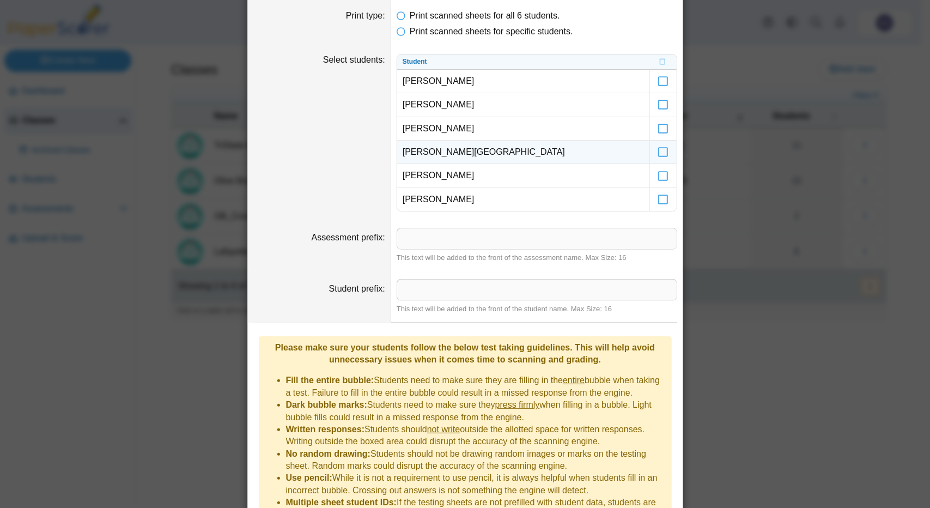
scroll to position [213, 0]
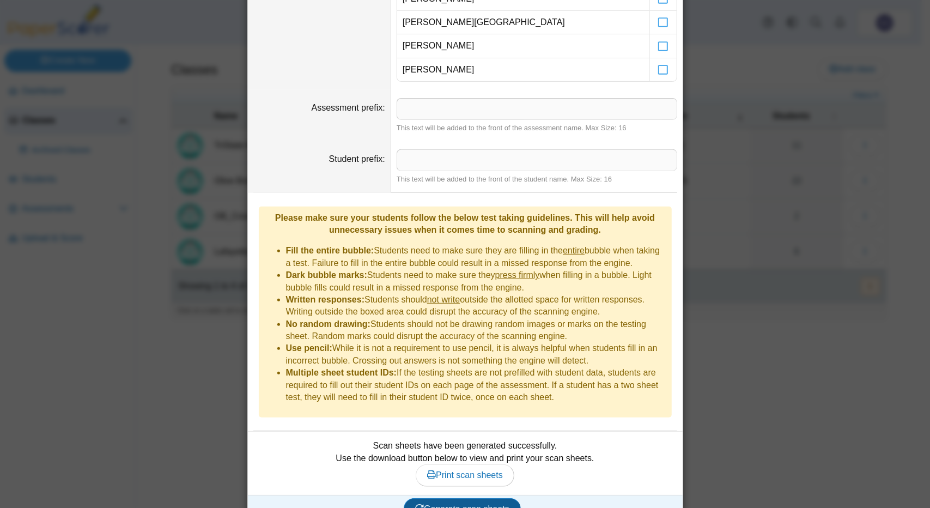
click at [456, 498] on button "Generate scan sheets" at bounding box center [462, 509] width 117 height 22
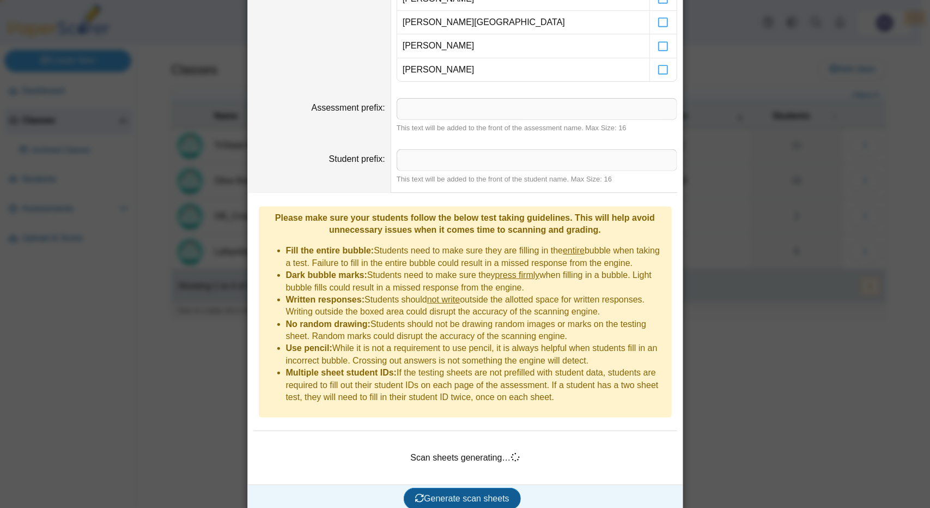
scroll to position [203, 0]
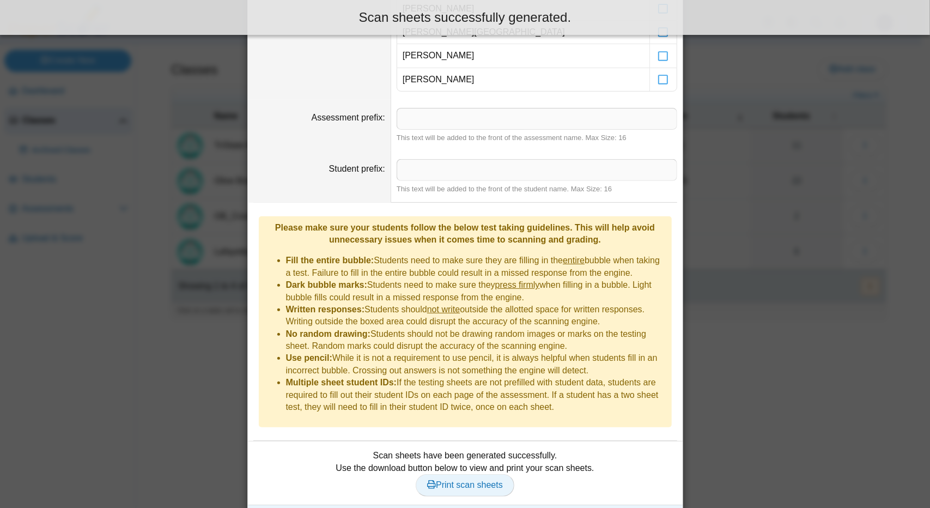
click at [455, 480] on span "Print scan sheets" at bounding box center [465, 484] width 76 height 9
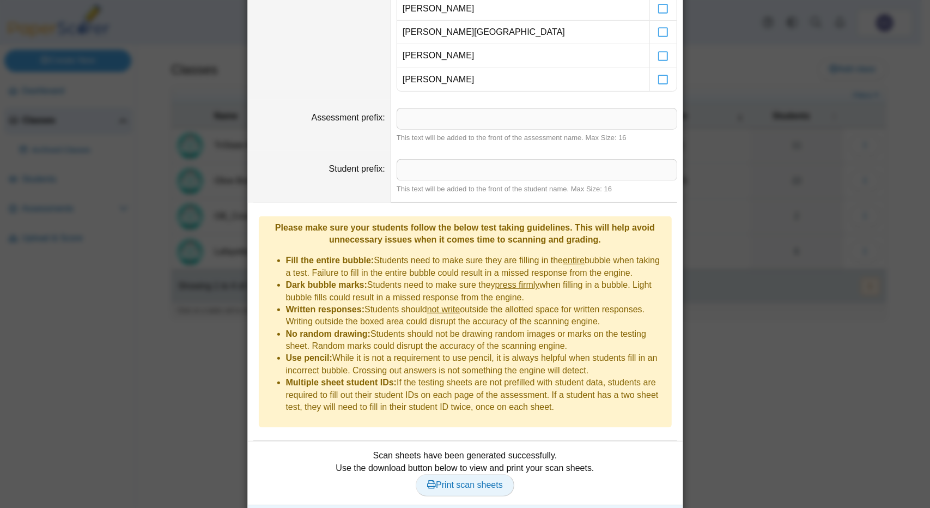
scroll to position [0, 0]
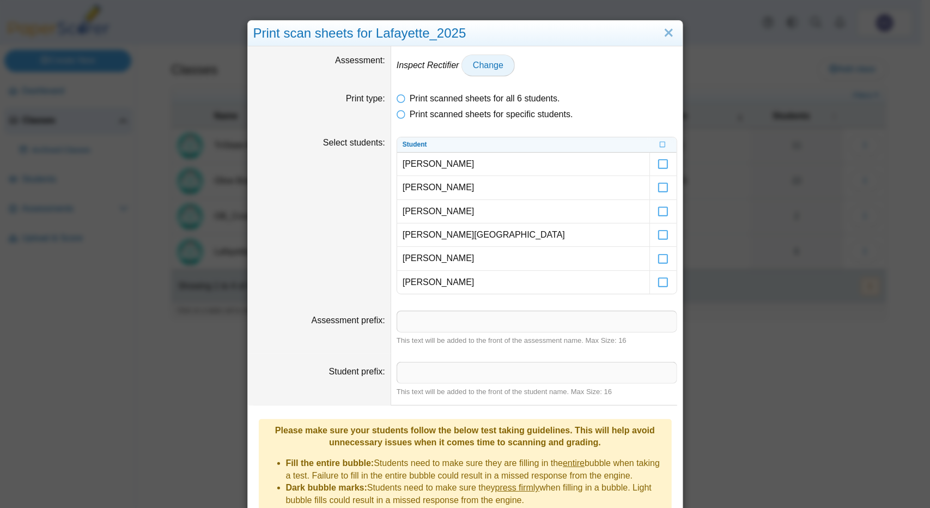
click at [482, 71] on link "Change" at bounding box center [488, 66] width 53 height 22
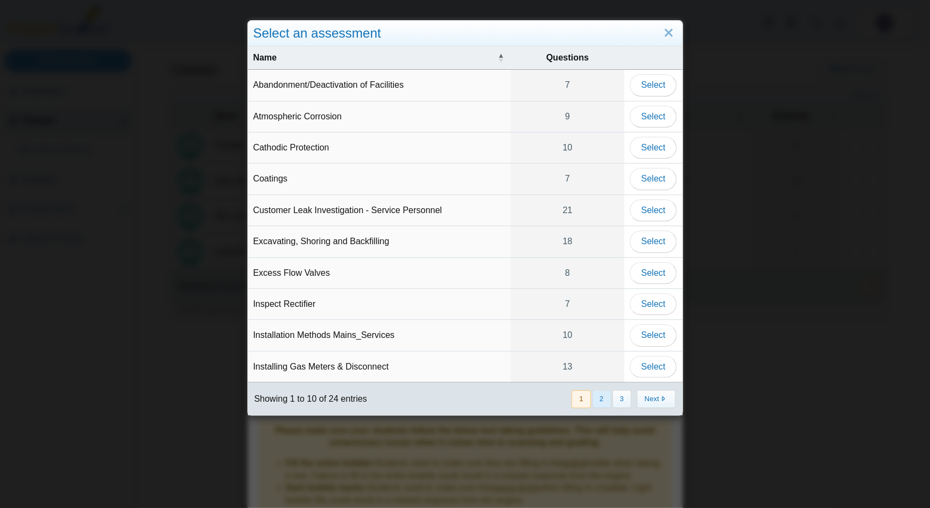
click at [595, 392] on button "2" at bounding box center [601, 399] width 19 height 18
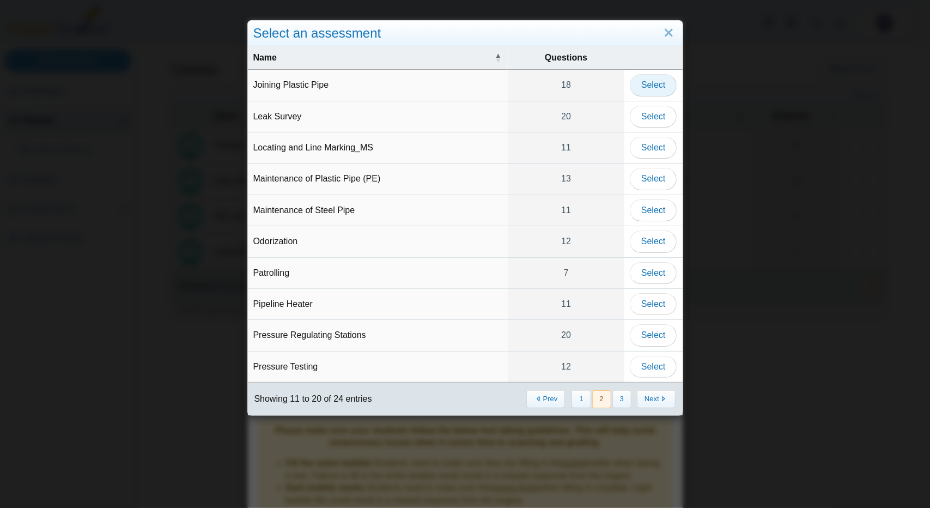
click at [648, 86] on span "Select" at bounding box center [654, 84] width 24 height 9
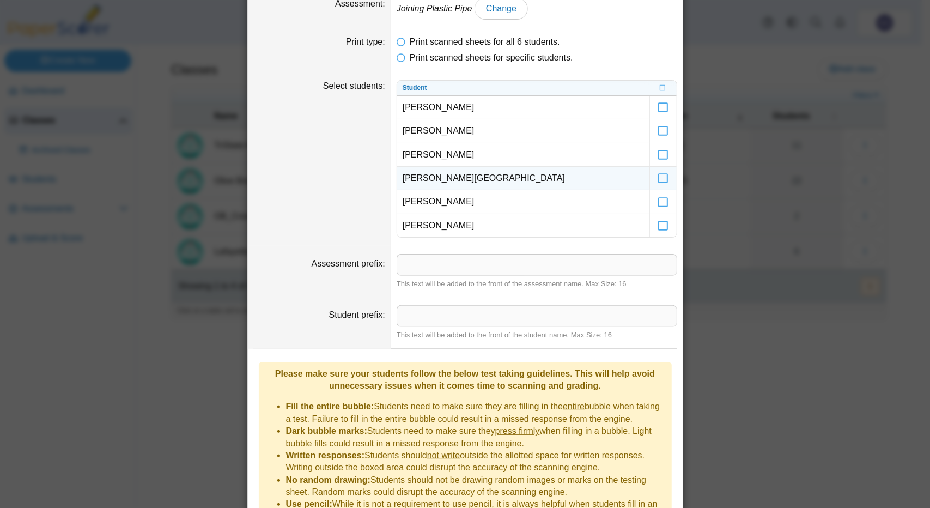
scroll to position [213, 0]
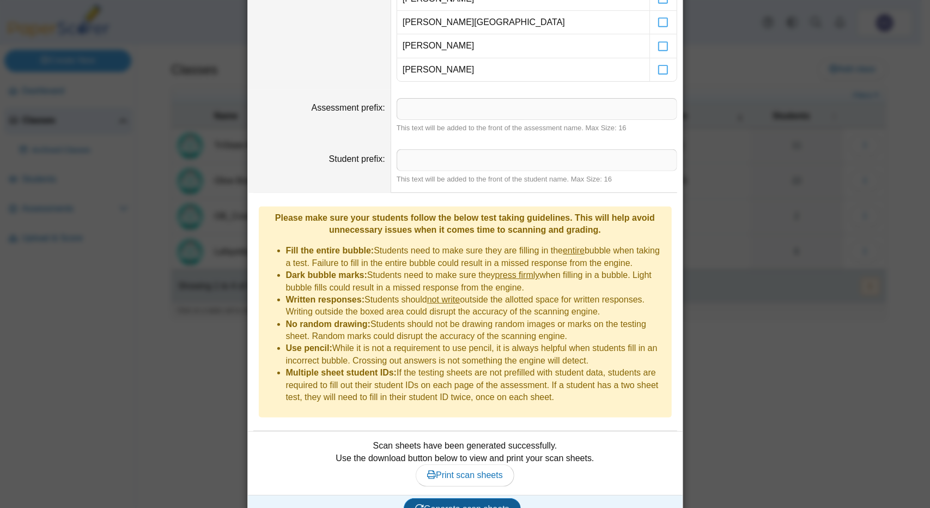
click at [489, 504] on span "Generate scan sheets" at bounding box center [462, 508] width 94 height 9
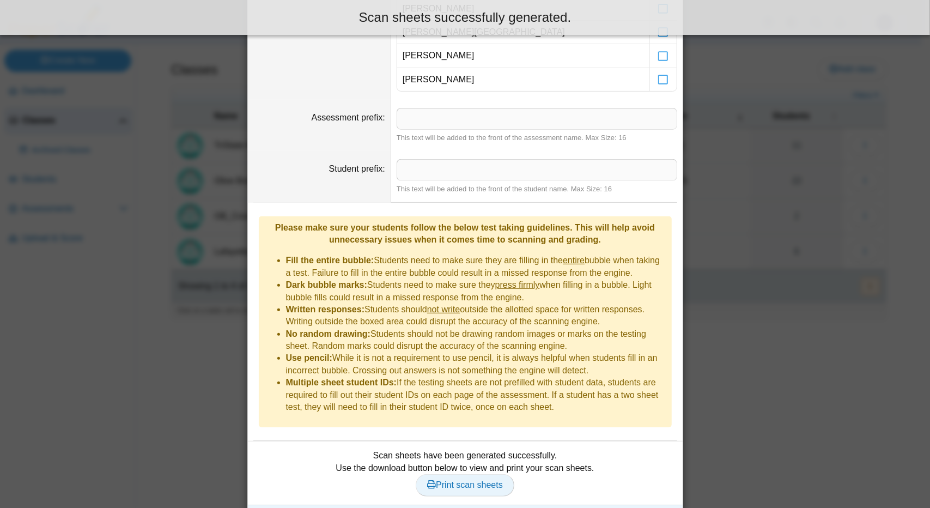
click at [452, 480] on span "Print scan sheets" at bounding box center [465, 484] width 76 height 9
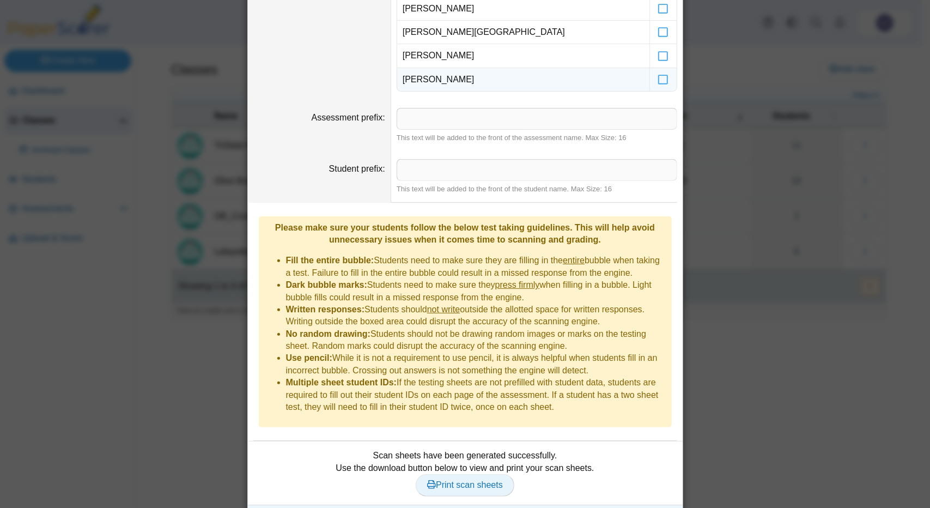
scroll to position [0, 0]
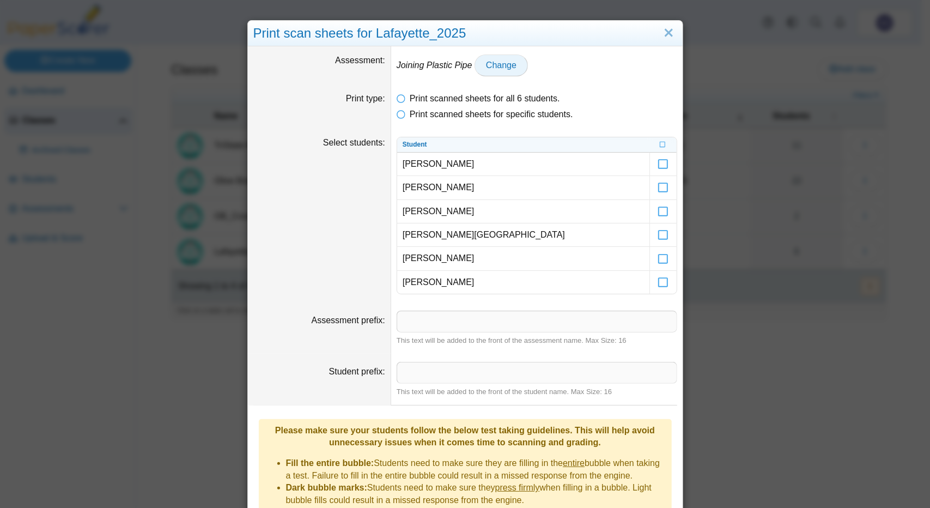
click at [486, 63] on span "Change" at bounding box center [501, 65] width 31 height 9
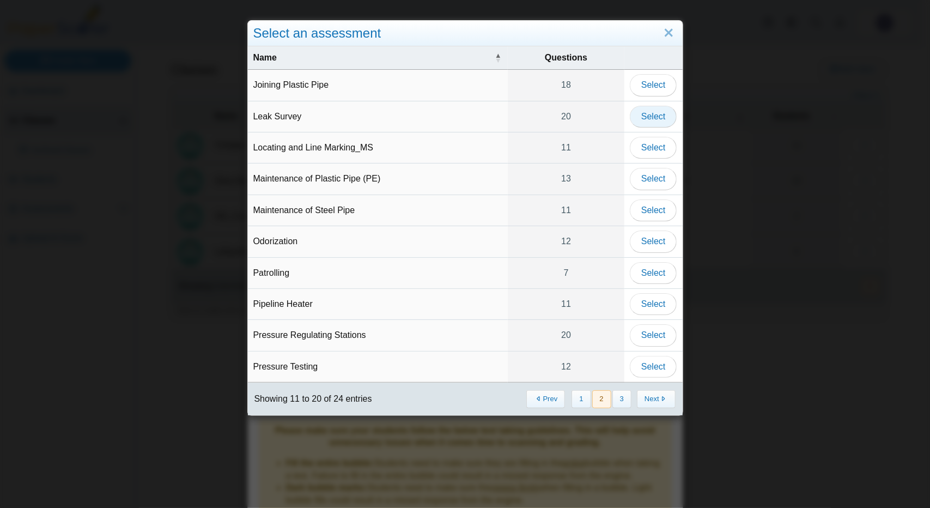
click at [644, 121] on button "Select" at bounding box center [653, 117] width 47 height 22
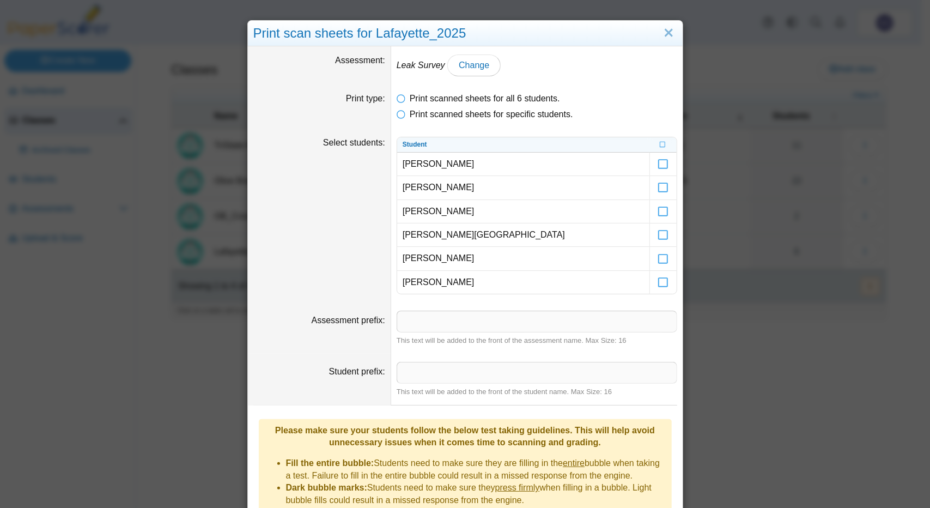
scroll to position [213, 0]
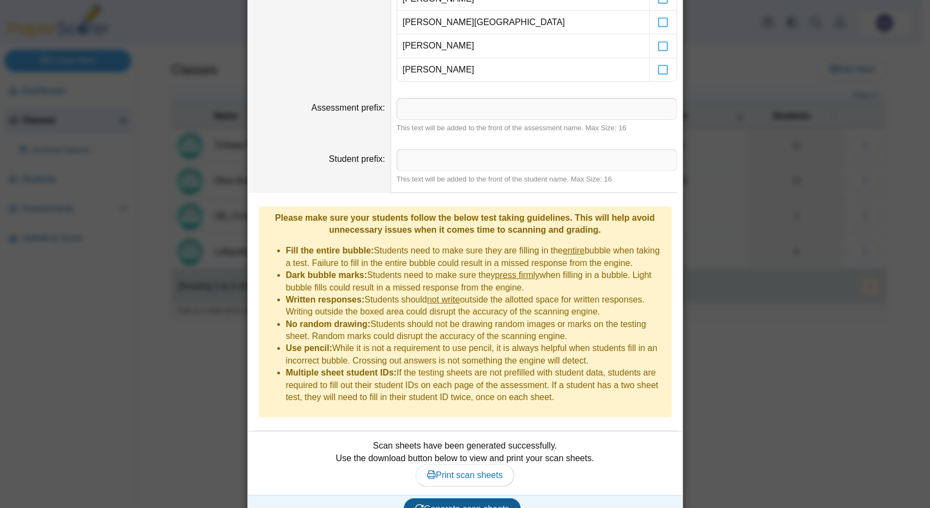
click at [464, 504] on span "Generate scan sheets" at bounding box center [462, 508] width 94 height 9
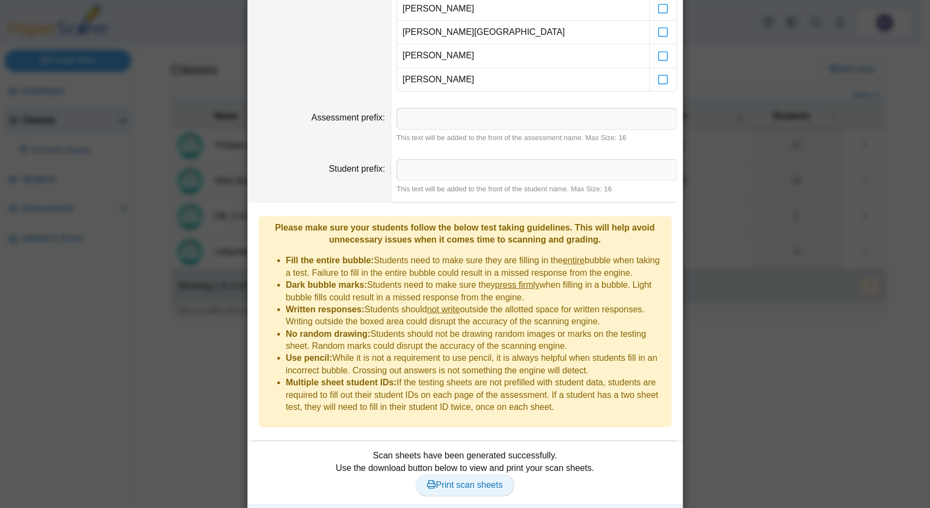
click at [463, 480] on span "Print scan sheets" at bounding box center [465, 484] width 76 height 9
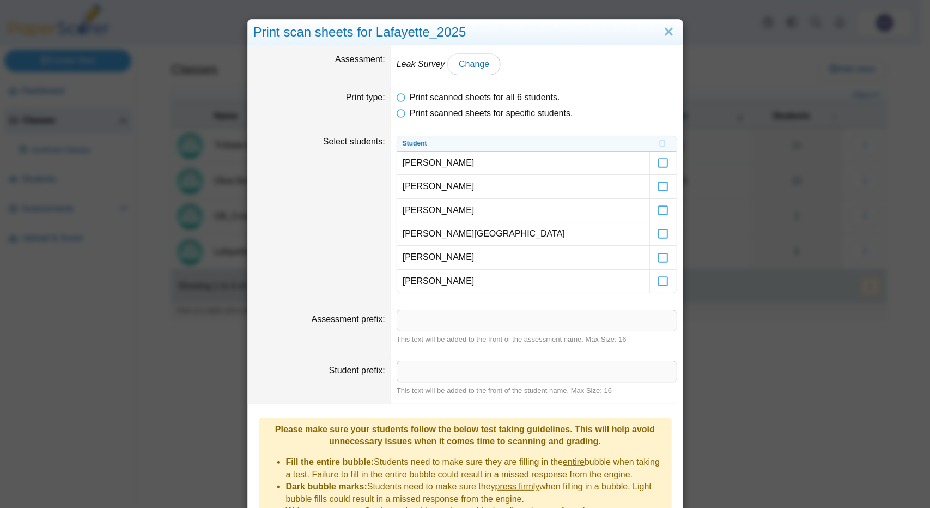
scroll to position [0, 0]
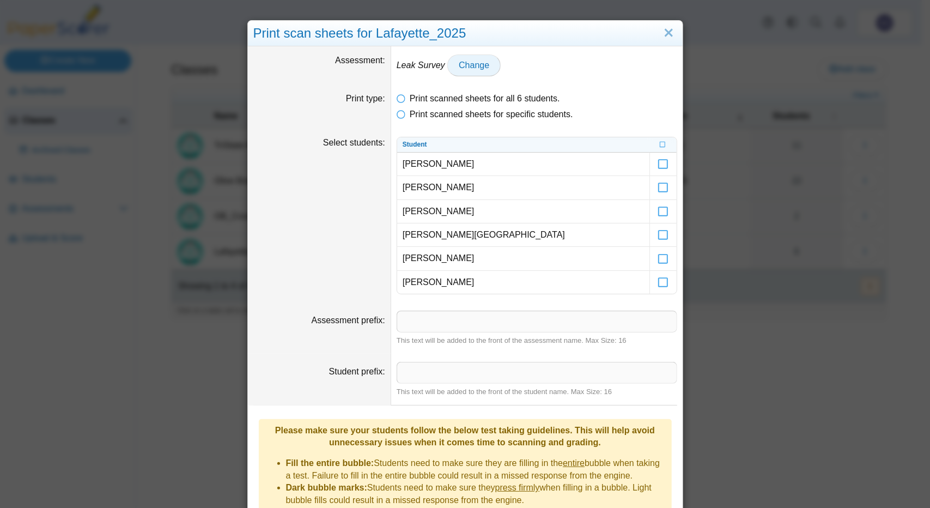
click at [487, 69] on link "Change" at bounding box center [474, 66] width 53 height 22
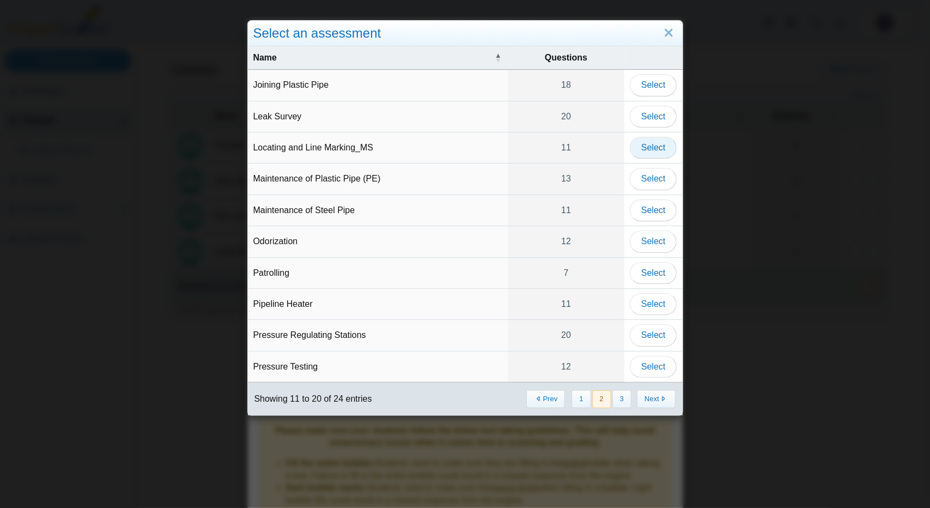
click at [648, 146] on span "Select" at bounding box center [654, 147] width 24 height 9
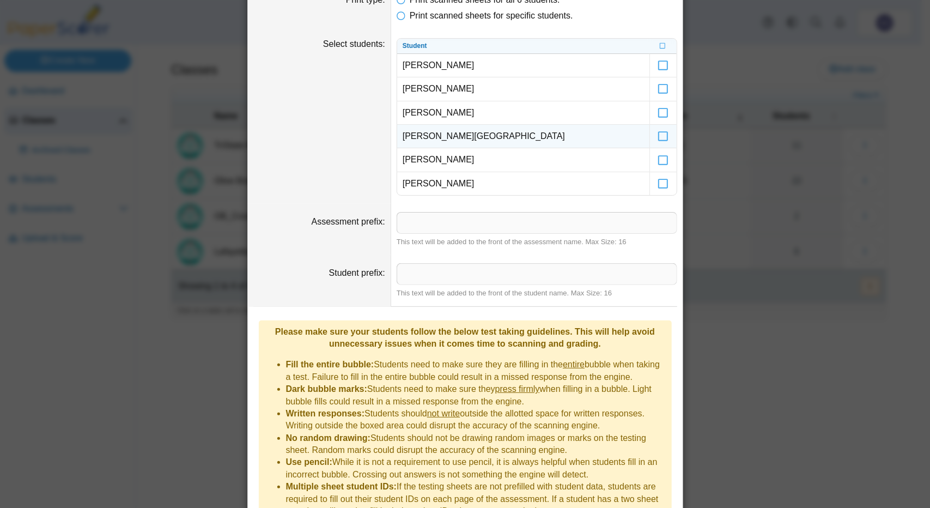
scroll to position [213, 0]
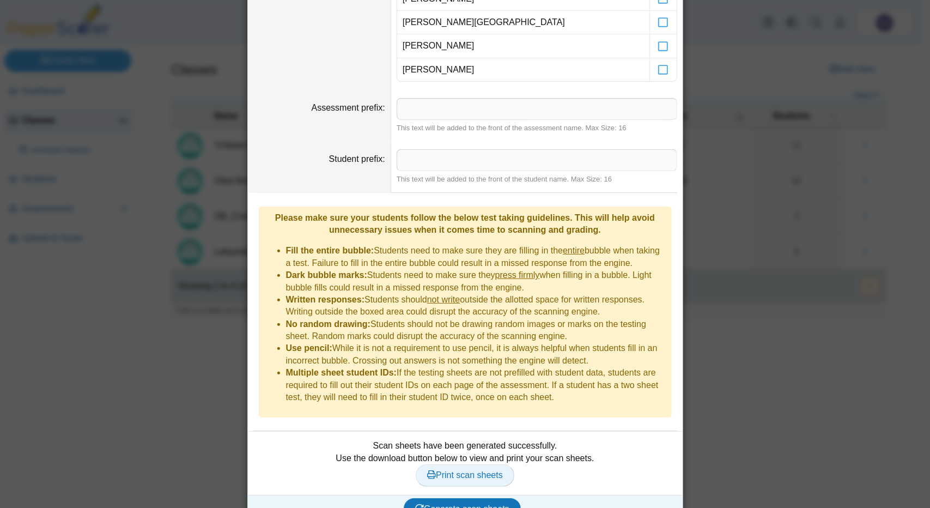
click at [462, 470] on span "Print scan sheets" at bounding box center [465, 474] width 76 height 9
click at [469, 504] on span "Generate scan sheets" at bounding box center [462, 508] width 94 height 9
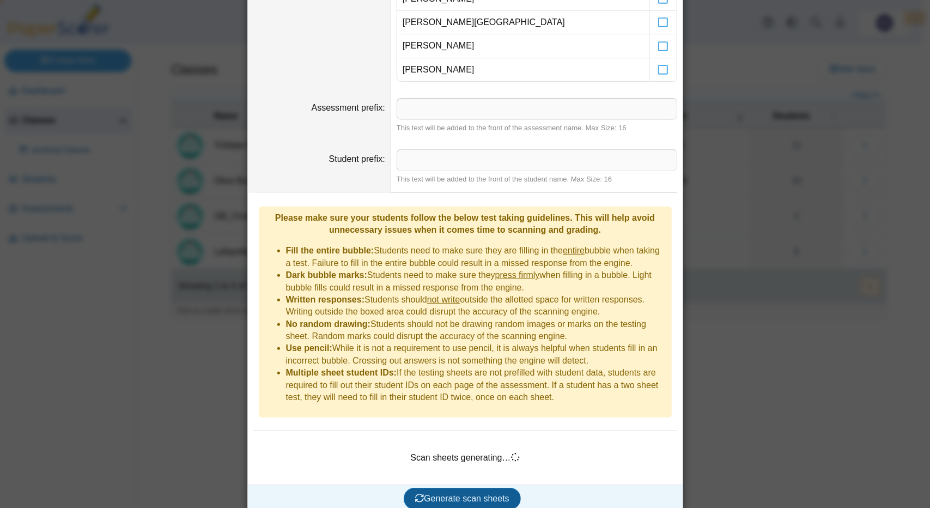
scroll to position [203, 0]
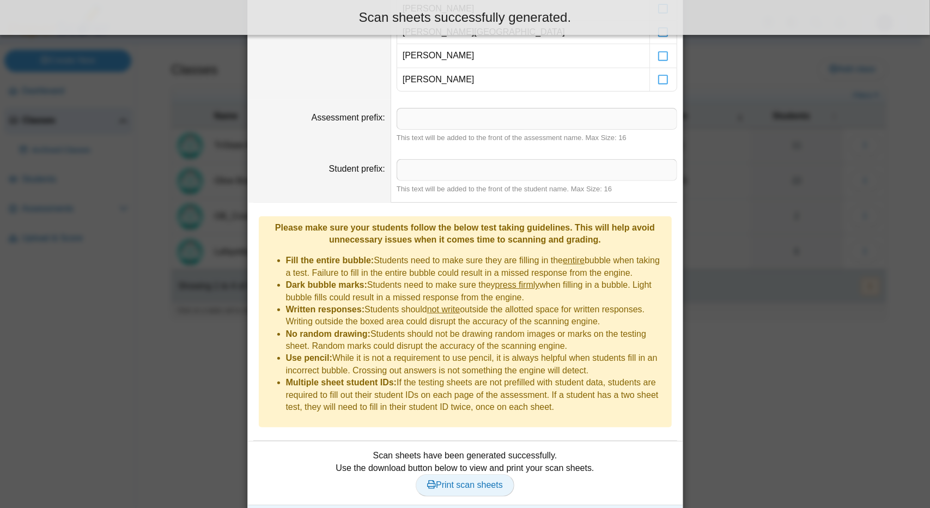
click at [455, 480] on span "Print scan sheets" at bounding box center [465, 484] width 76 height 9
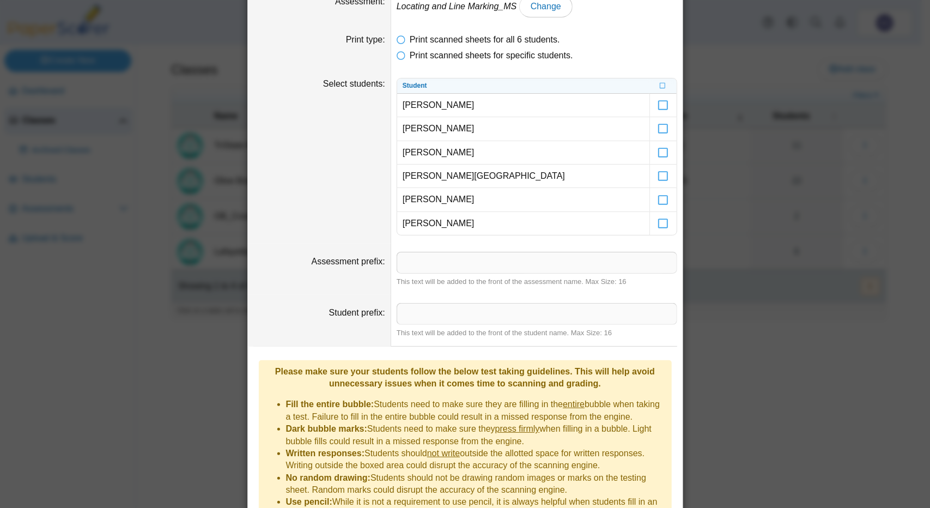
scroll to position [0, 0]
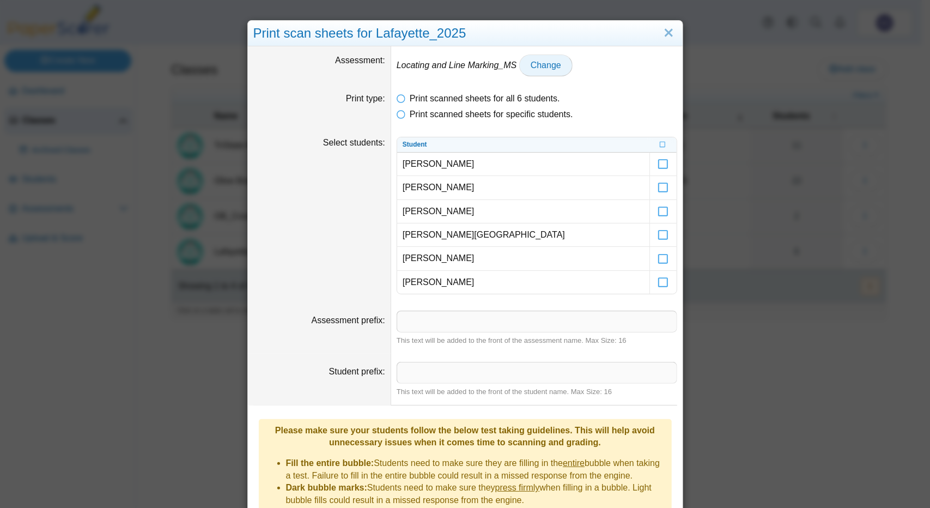
click at [531, 66] on span "Change" at bounding box center [546, 65] width 31 height 9
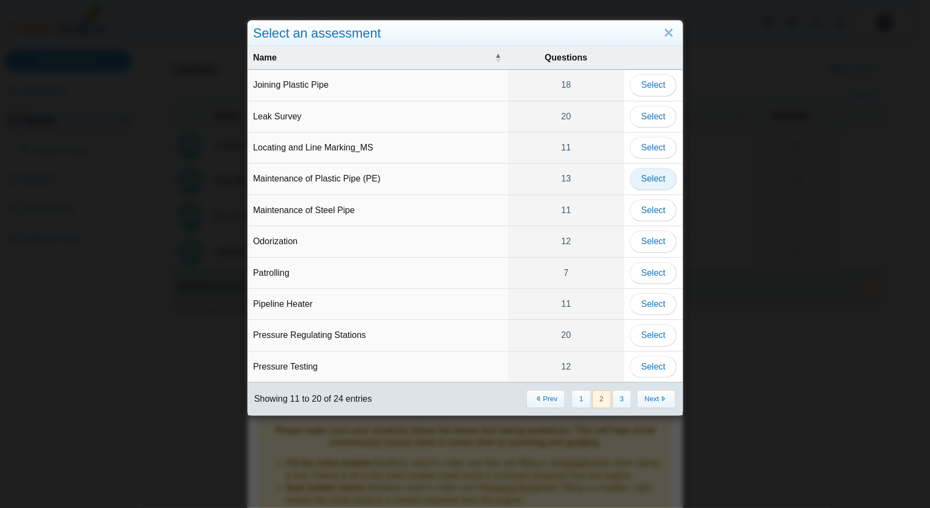
click at [639, 181] on button "Select" at bounding box center [653, 179] width 47 height 22
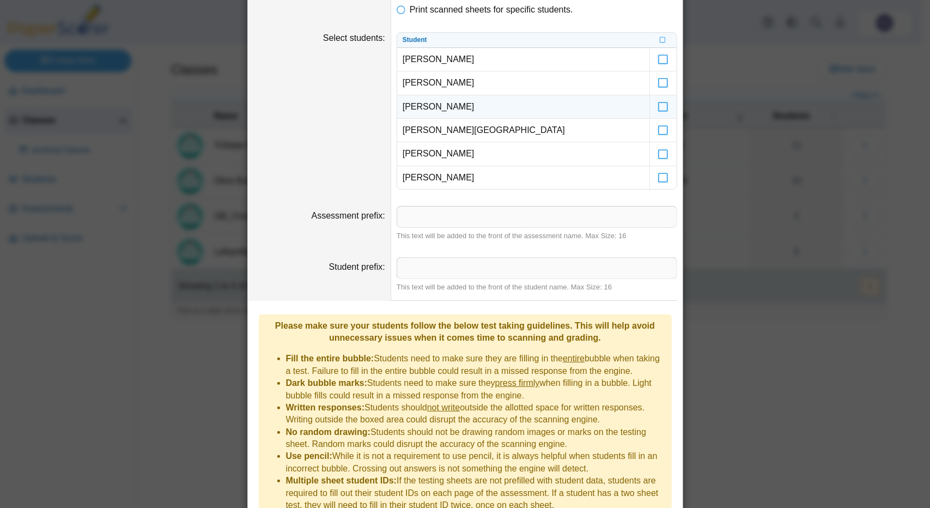
scroll to position [213, 0]
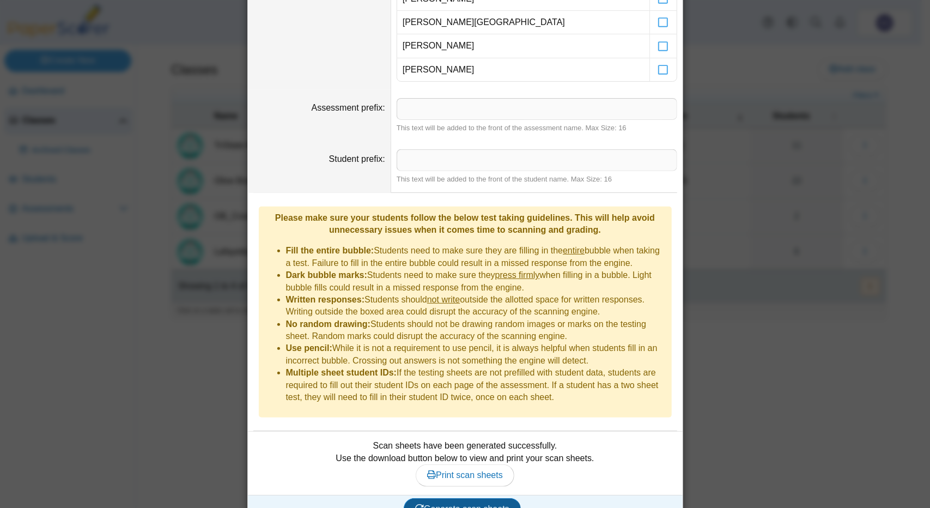
click at [424, 498] on button "Generate scan sheets" at bounding box center [462, 509] width 117 height 22
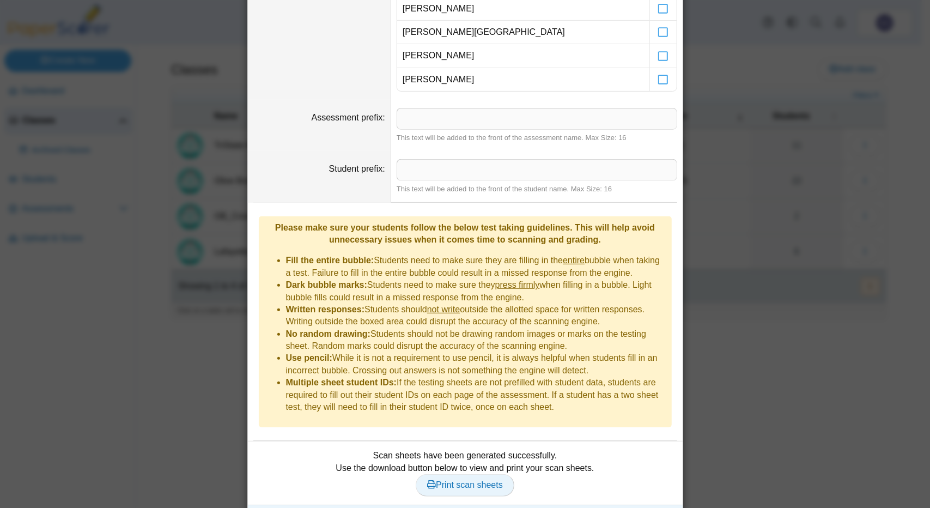
click at [444, 480] on span "Print scan sheets" at bounding box center [465, 484] width 76 height 9
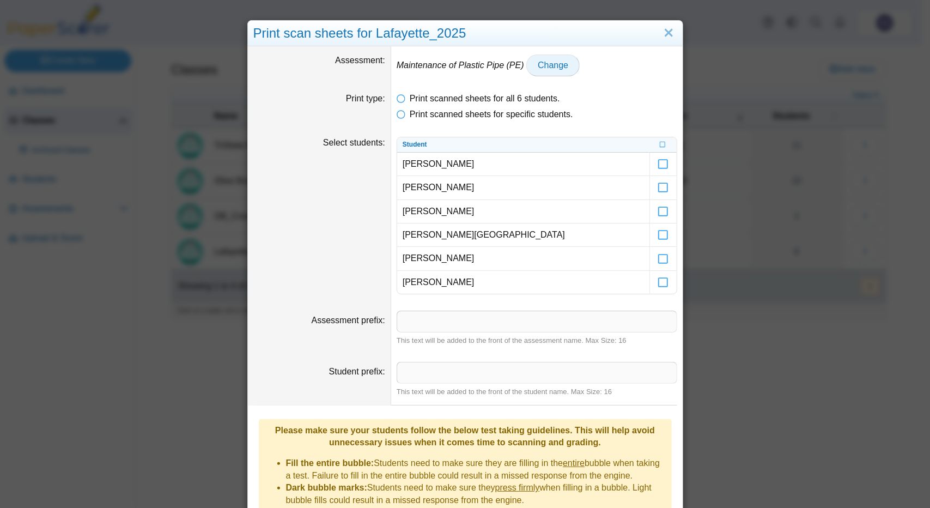
click at [527, 63] on link "Change" at bounding box center [553, 66] width 53 height 22
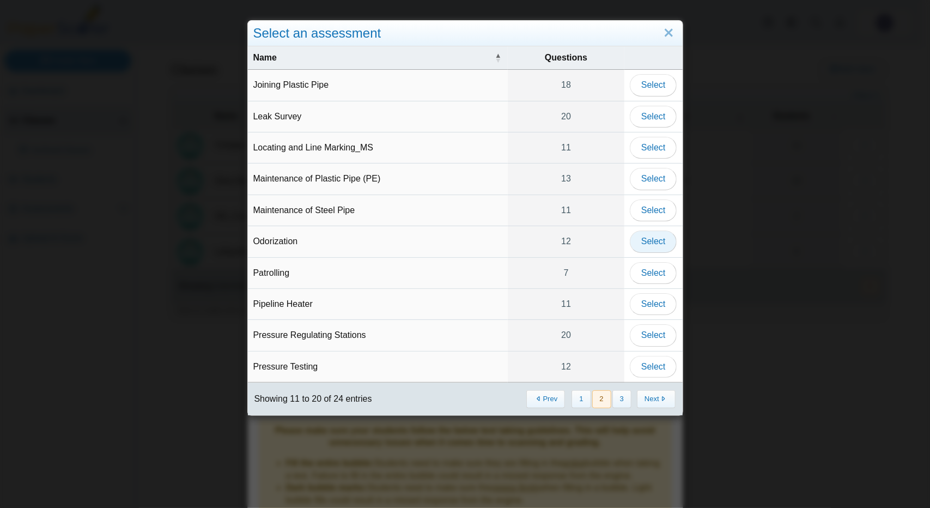
click at [646, 238] on span "Select" at bounding box center [654, 241] width 24 height 9
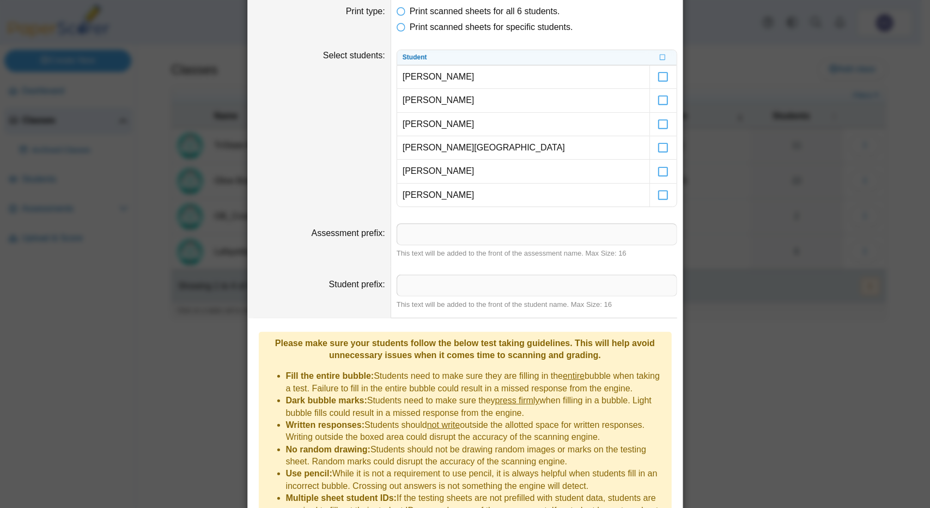
scroll to position [213, 0]
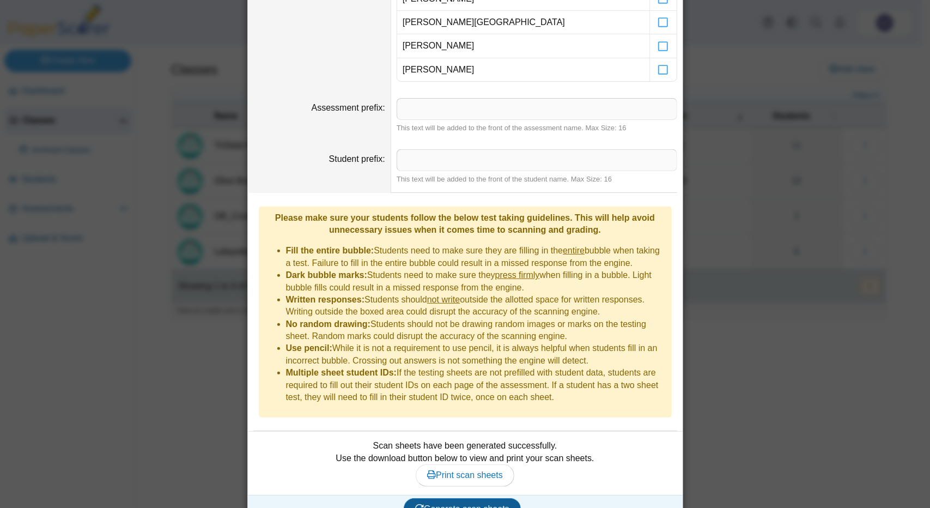
click at [479, 504] on span "Generate scan sheets" at bounding box center [462, 508] width 94 height 9
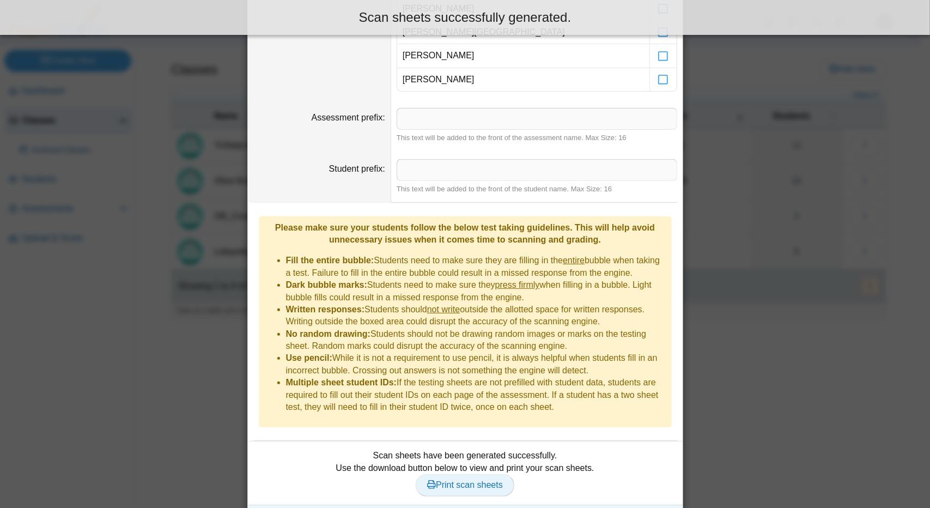
click at [474, 480] on span "Print scan sheets" at bounding box center [465, 484] width 76 height 9
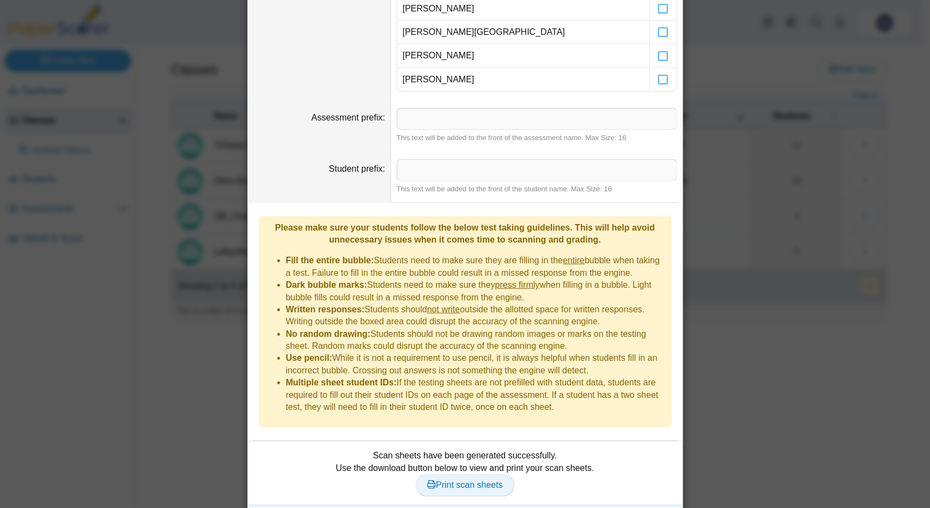
scroll to position [0, 0]
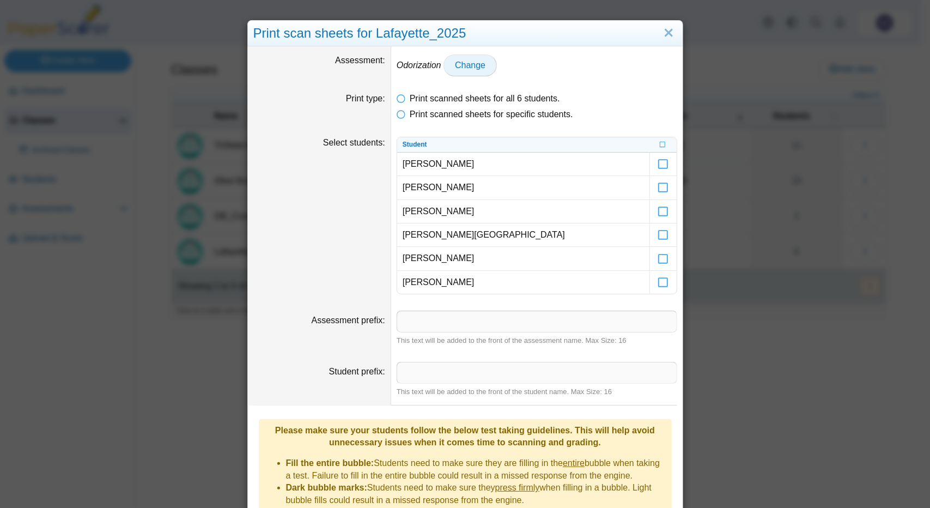
click at [470, 61] on span "Change" at bounding box center [470, 65] width 31 height 9
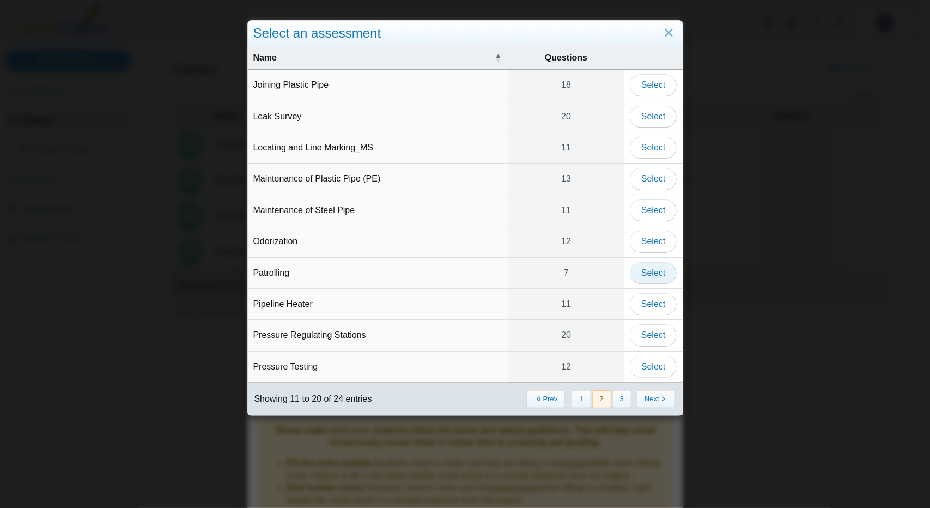
click at [650, 268] on span "Select" at bounding box center [654, 272] width 24 height 9
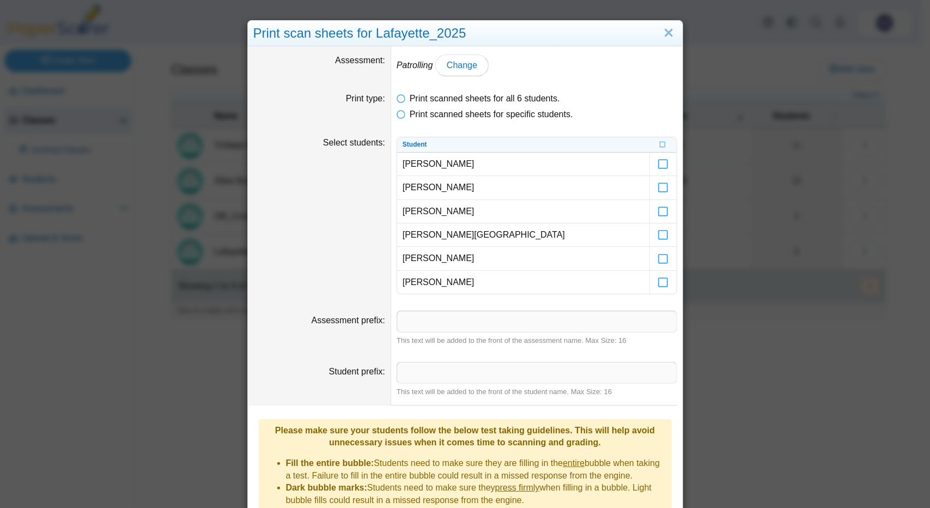
scroll to position [213, 0]
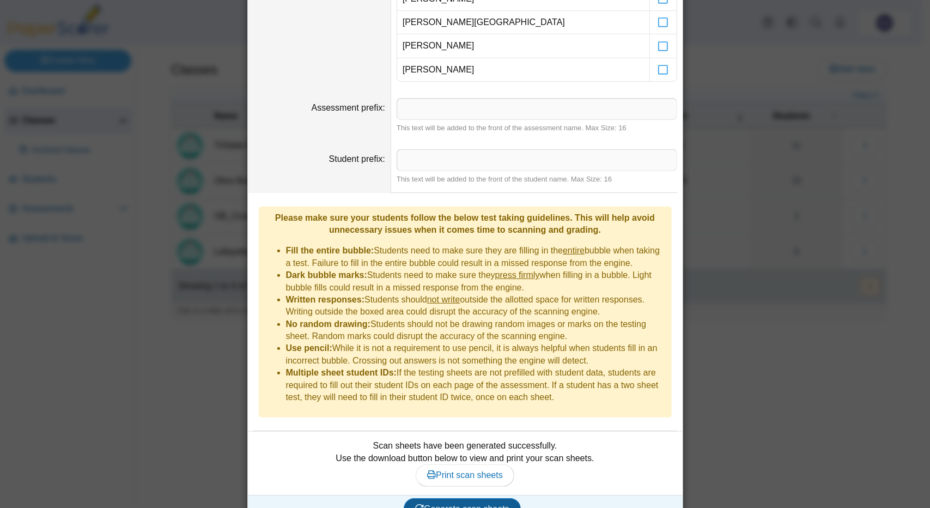
click at [482, 504] on span "Generate scan sheets" at bounding box center [462, 508] width 94 height 9
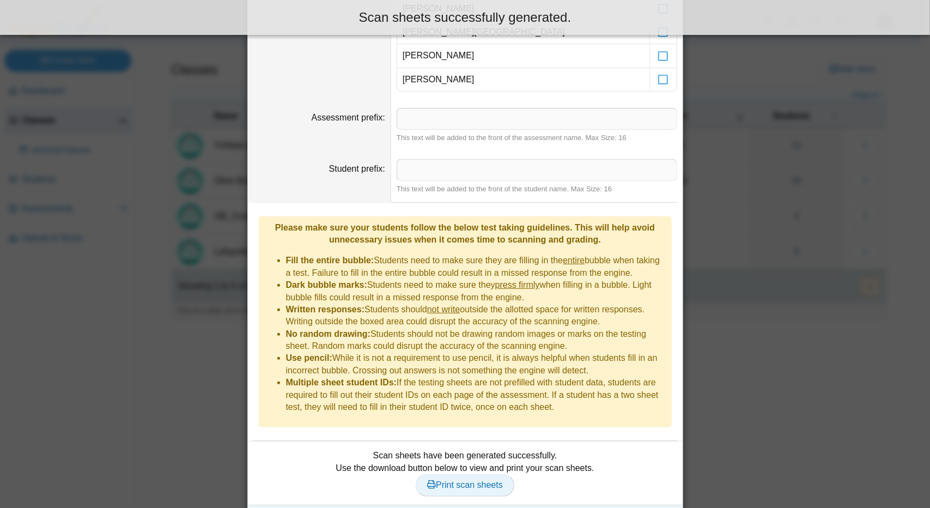
click at [464, 480] on span "Print scan sheets" at bounding box center [465, 484] width 76 height 9
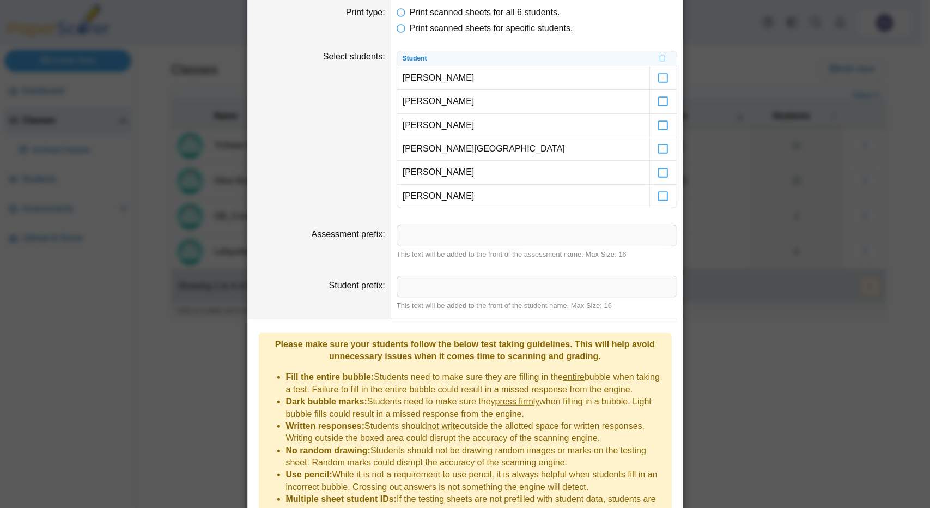
scroll to position [0, 0]
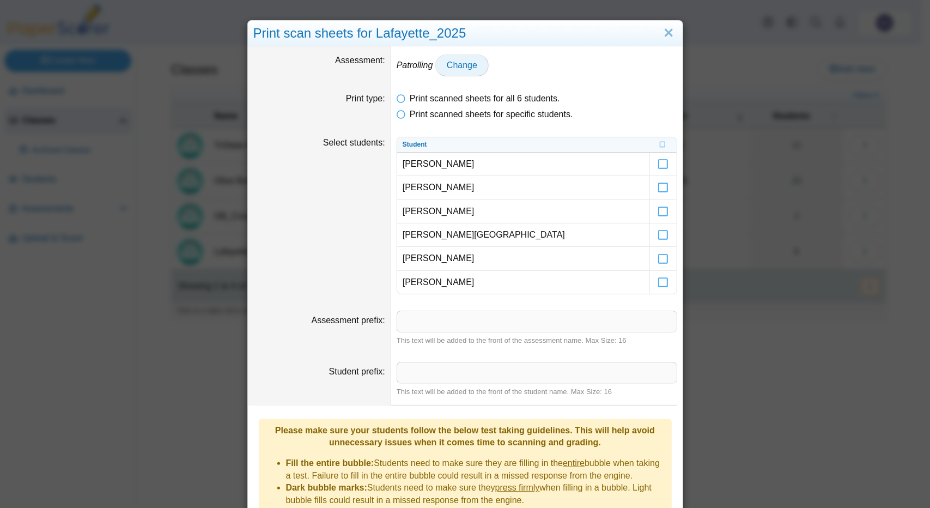
click at [465, 69] on span "Change" at bounding box center [462, 65] width 31 height 9
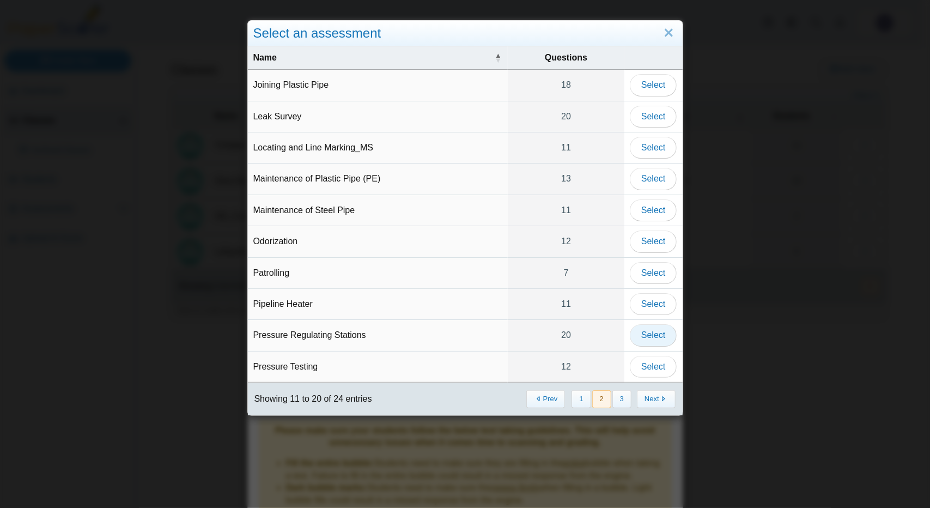
click at [638, 328] on button "Select" at bounding box center [653, 335] width 47 height 22
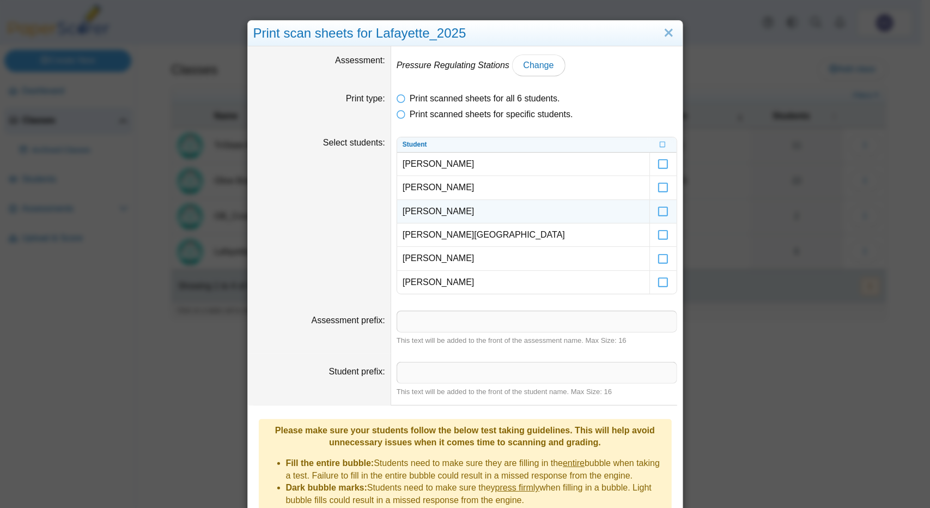
scroll to position [213, 0]
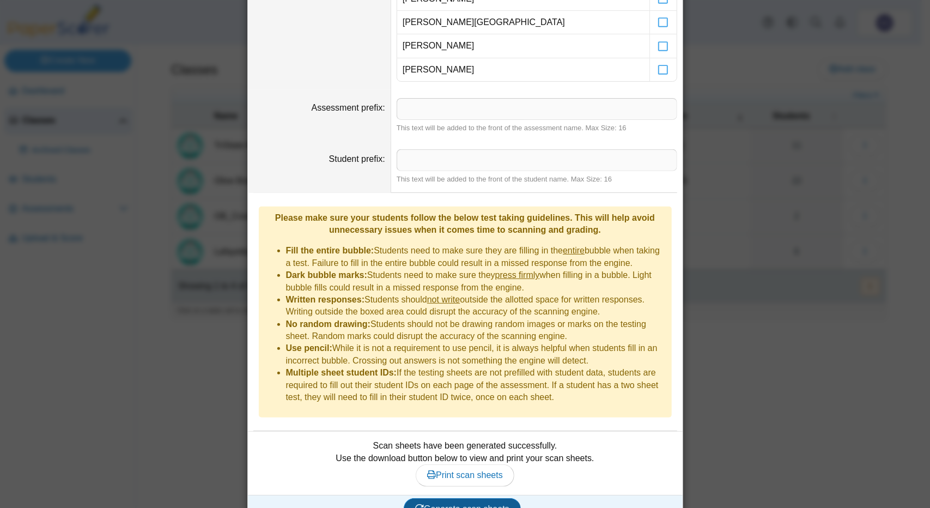
click at [451, 504] on span "Generate scan sheets" at bounding box center [462, 508] width 94 height 9
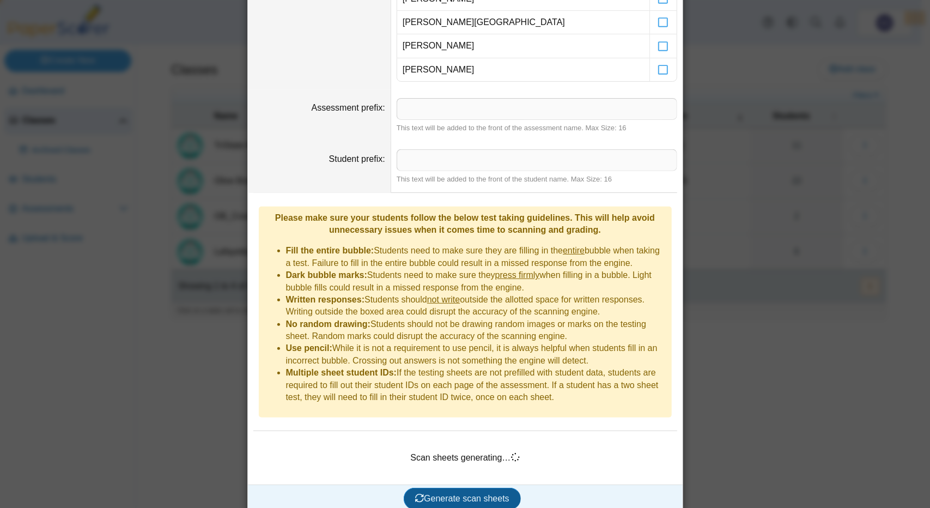
scroll to position [203, 0]
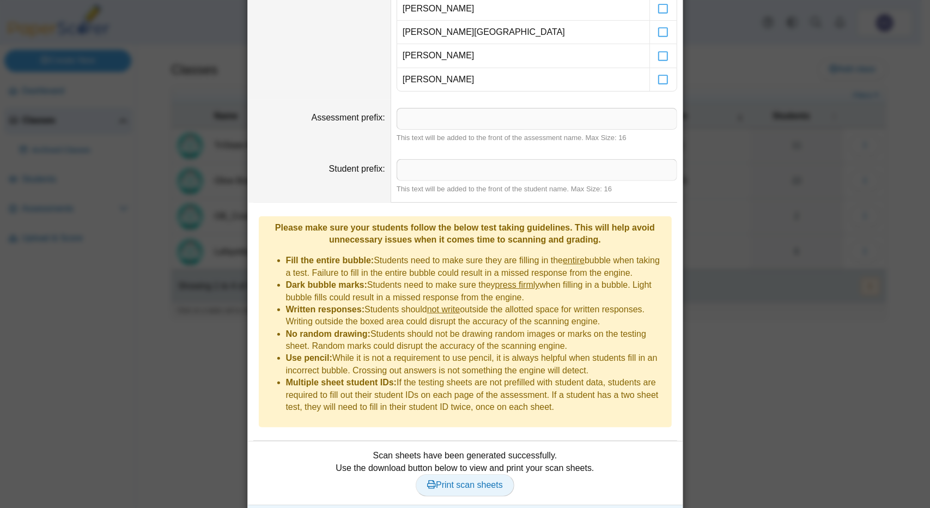
click at [450, 474] on link "Print scan sheets" at bounding box center [465, 485] width 99 height 22
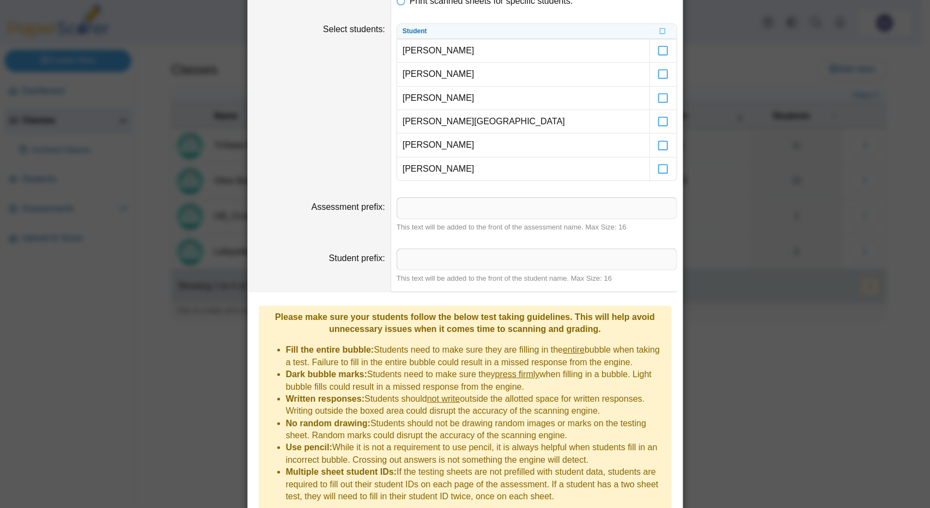
scroll to position [0, 0]
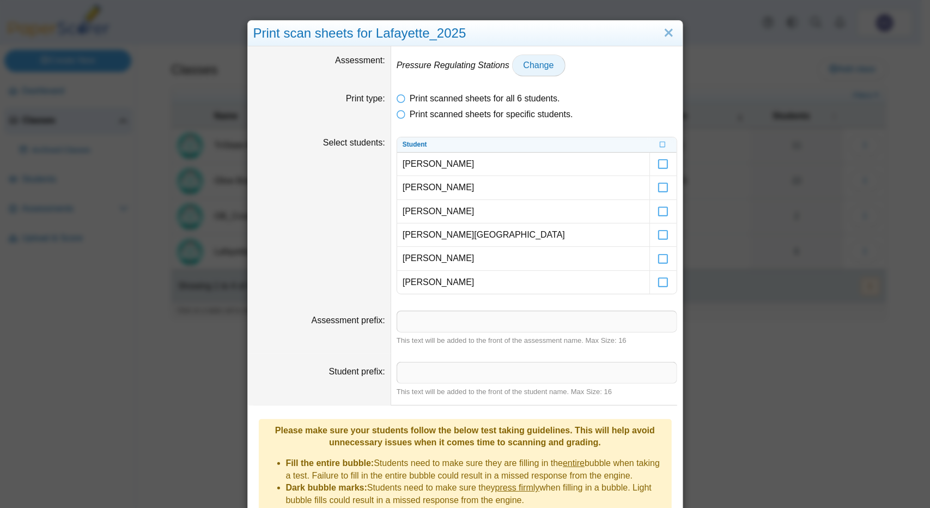
click at [527, 63] on span "Change" at bounding box center [539, 65] width 31 height 9
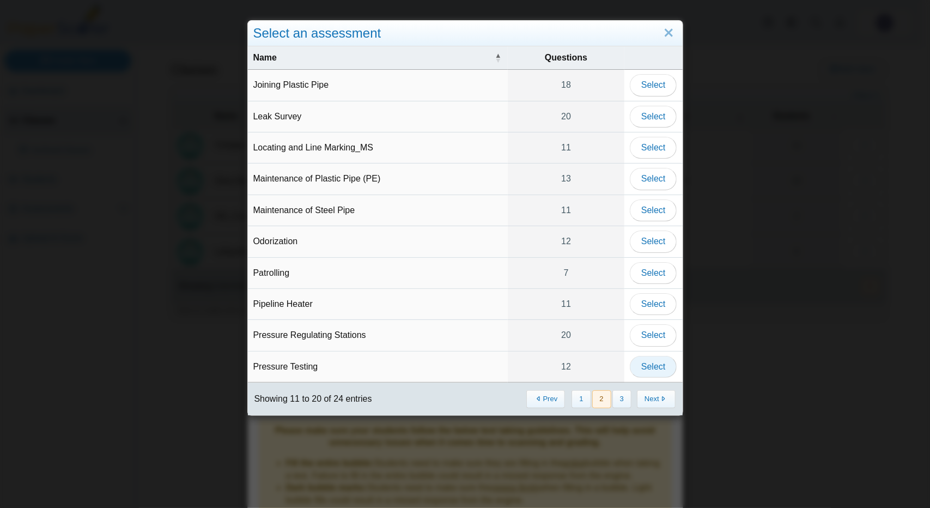
click at [653, 369] on button "Select" at bounding box center [653, 367] width 47 height 22
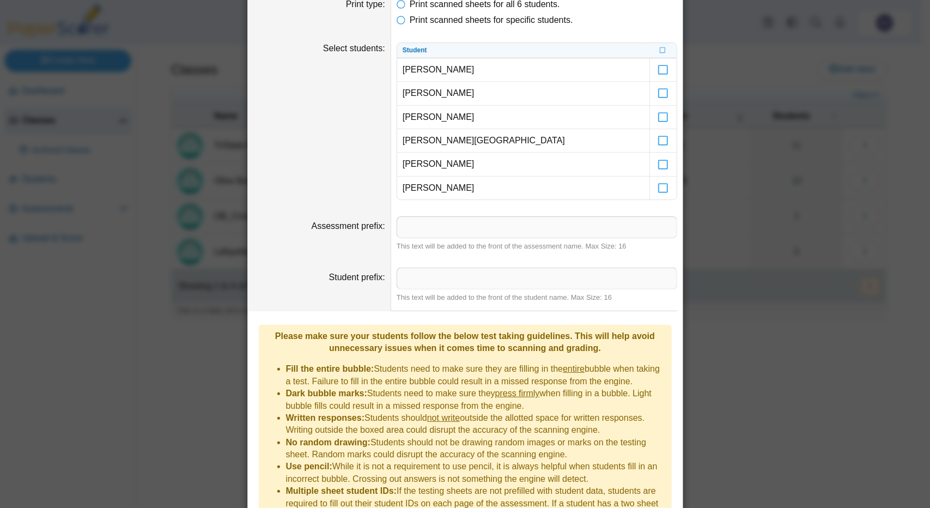
scroll to position [213, 0]
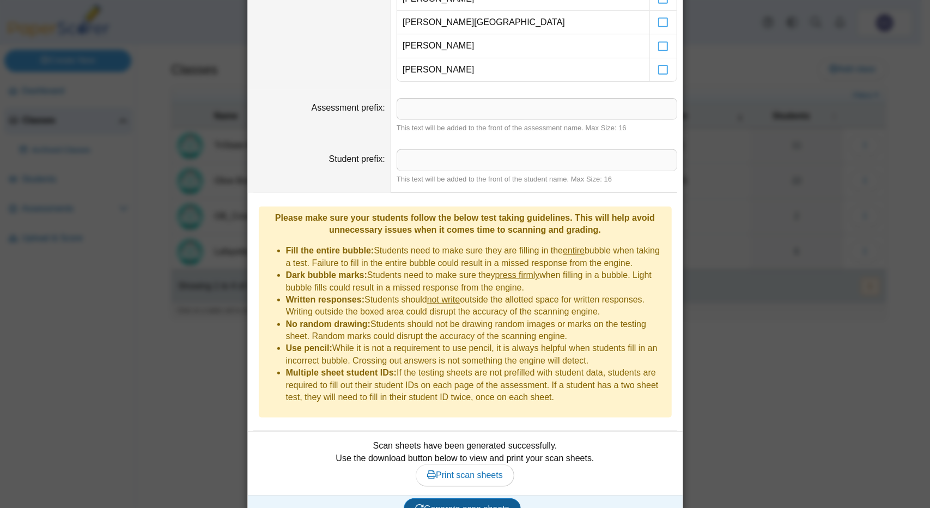
click at [467, 504] on span "Generate scan sheets" at bounding box center [462, 508] width 94 height 9
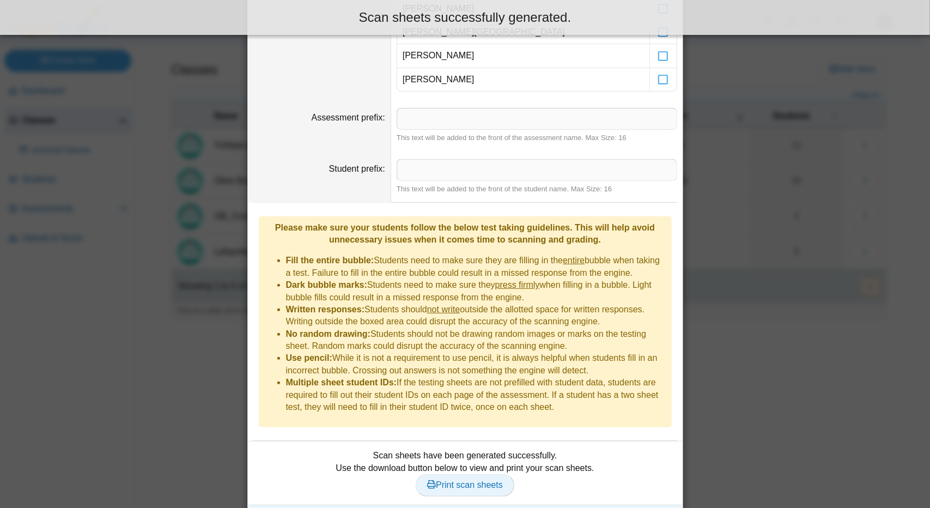
click at [442, 480] on span "Print scan sheets" at bounding box center [465, 484] width 76 height 9
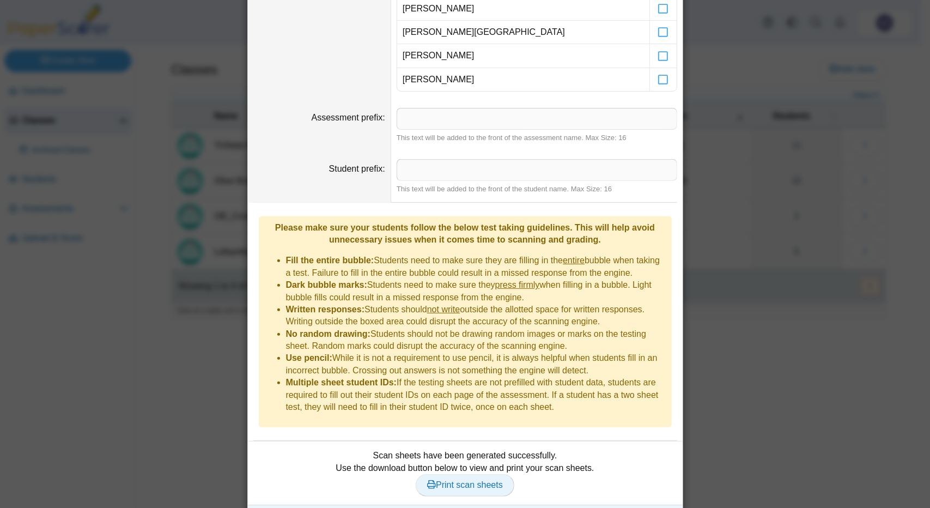
scroll to position [0, 0]
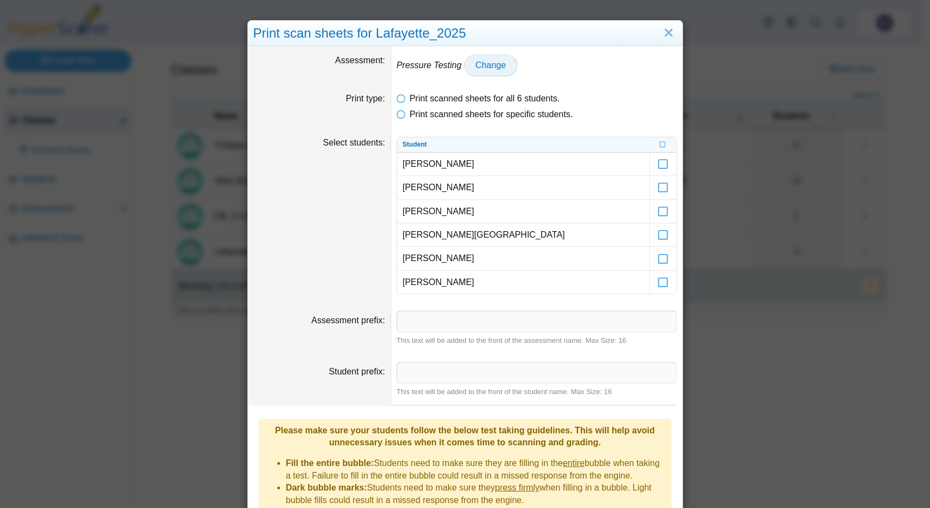
click at [476, 61] on span "Change" at bounding box center [491, 65] width 31 height 9
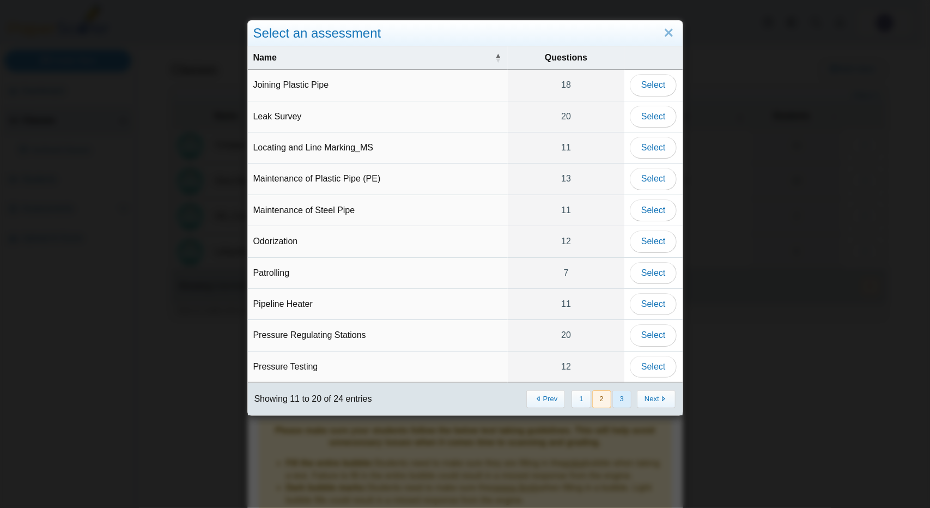
click at [625, 390] on button "3" at bounding box center [622, 399] width 19 height 18
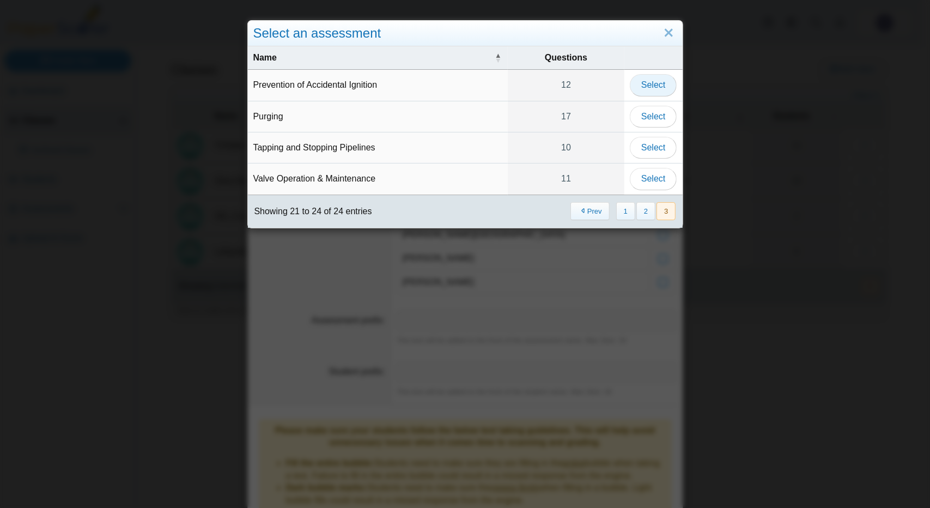
click at [645, 84] on span "Select" at bounding box center [654, 84] width 24 height 9
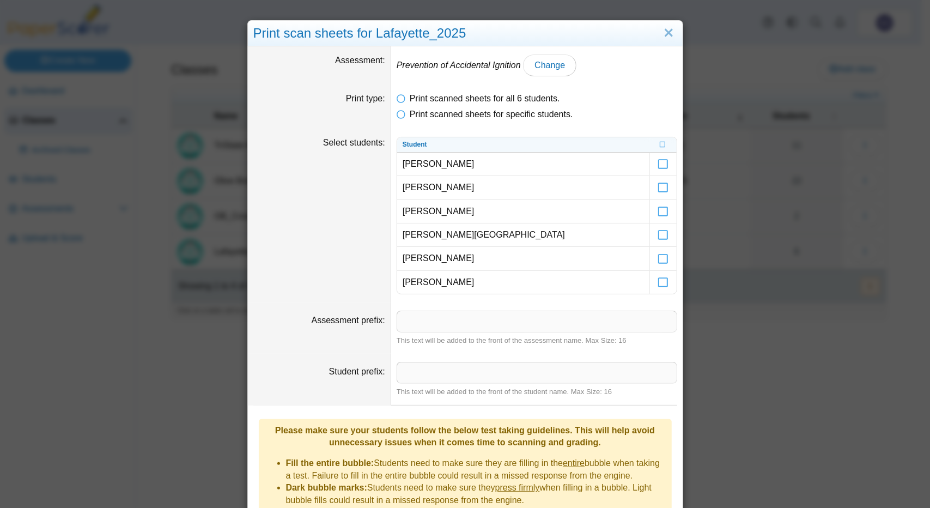
scroll to position [213, 0]
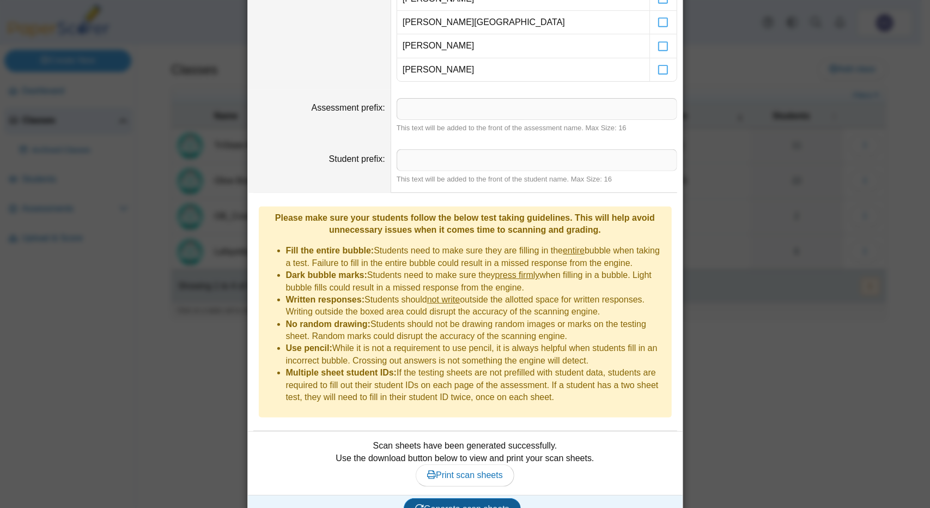
click at [440, 504] on span "Generate scan sheets" at bounding box center [462, 508] width 94 height 9
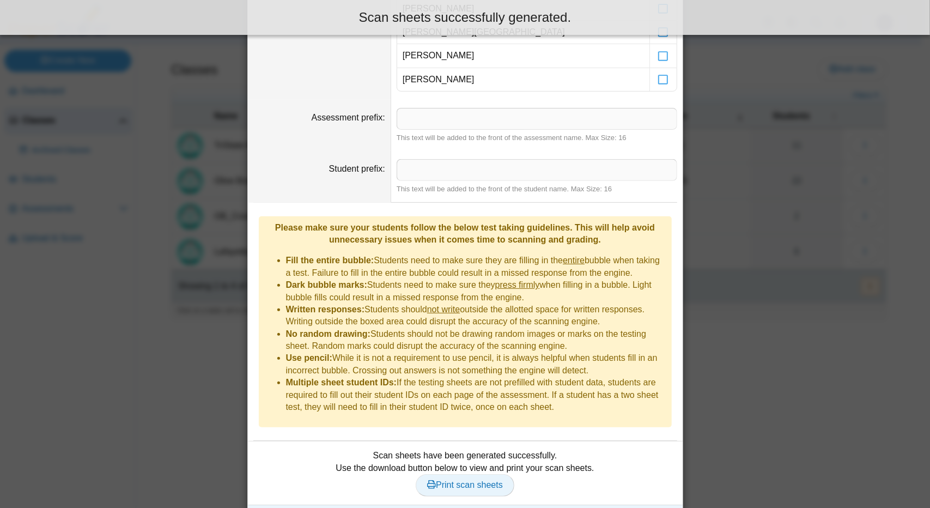
click at [452, 480] on span "Print scan sheets" at bounding box center [465, 484] width 76 height 9
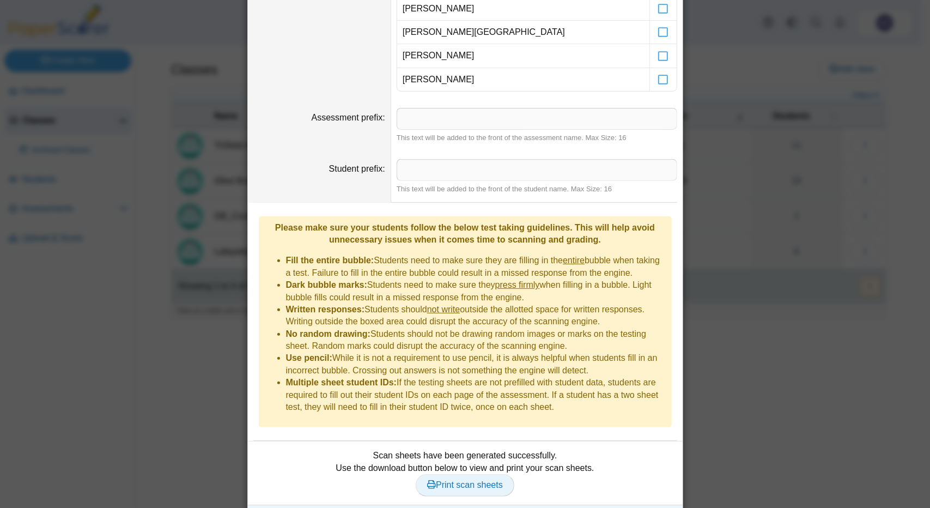
scroll to position [0, 0]
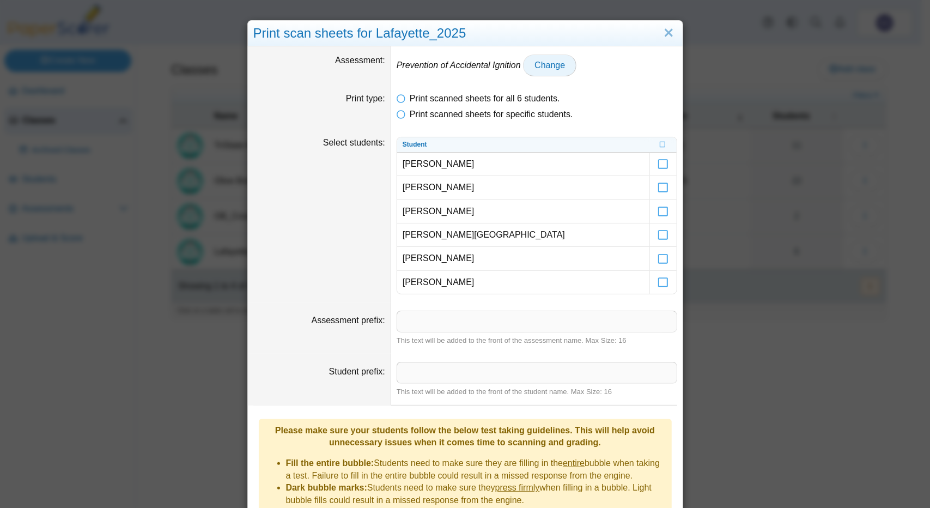
click at [543, 61] on span "Change" at bounding box center [550, 65] width 31 height 9
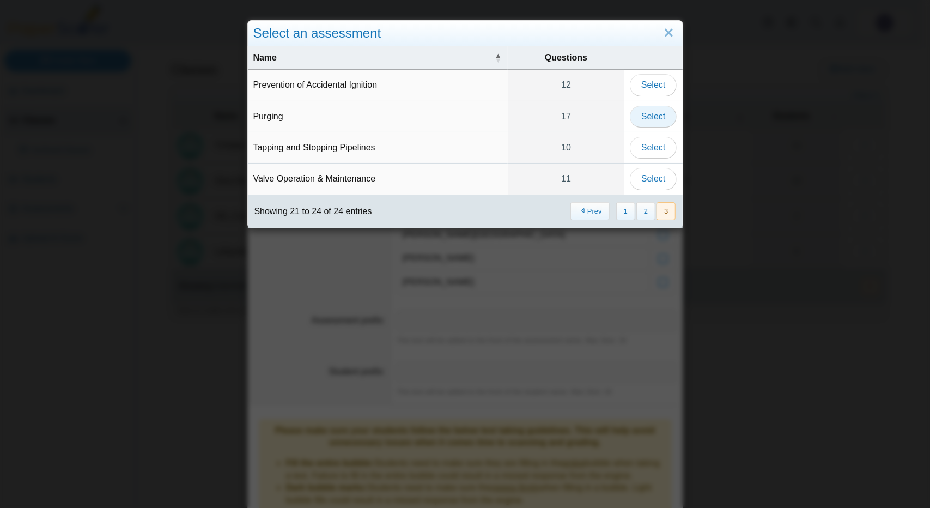
click at [657, 120] on span "Select" at bounding box center [654, 116] width 24 height 9
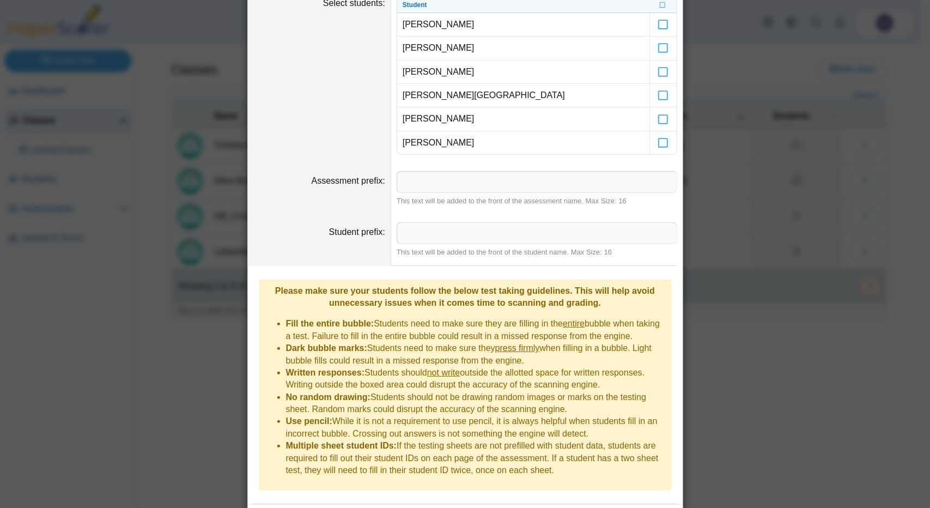
scroll to position [213, 0]
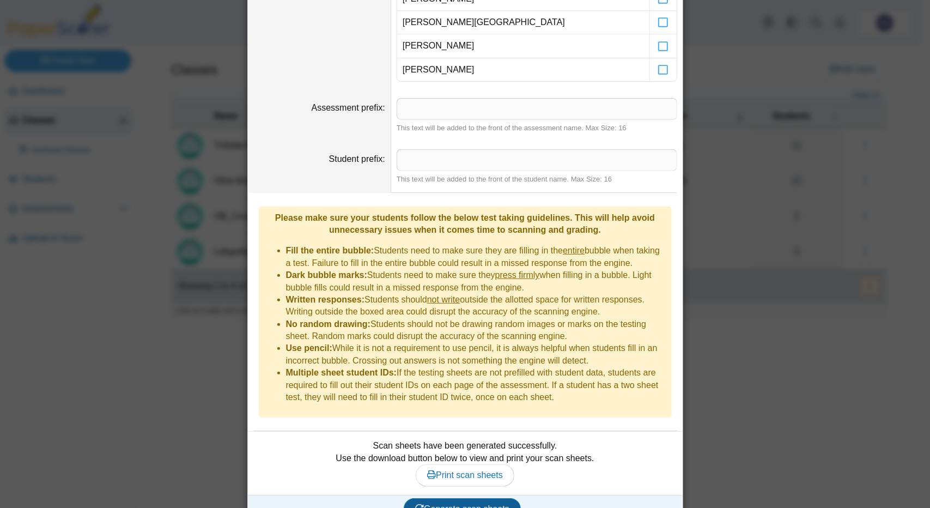
click at [465, 504] on span "Generate scan sheets" at bounding box center [462, 508] width 94 height 9
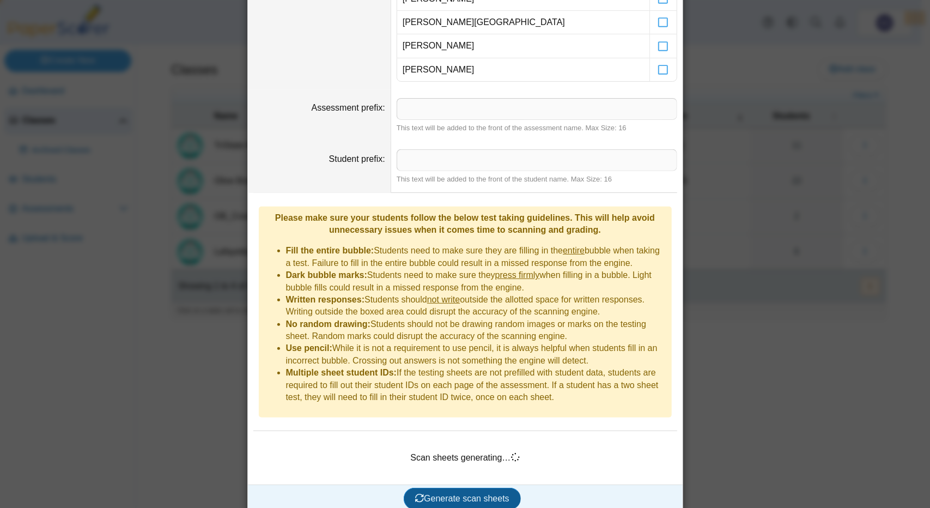
scroll to position [203, 0]
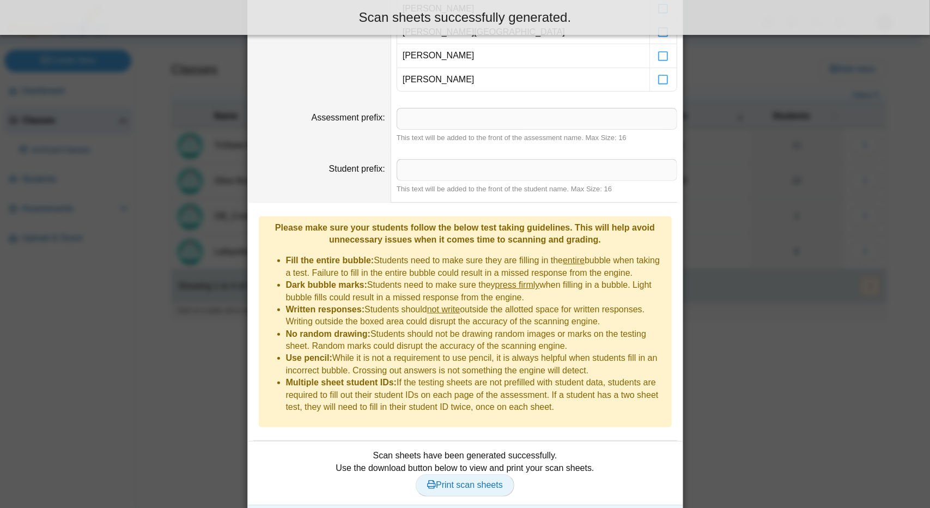
click at [450, 474] on link "Print scan sheets" at bounding box center [465, 485] width 99 height 22
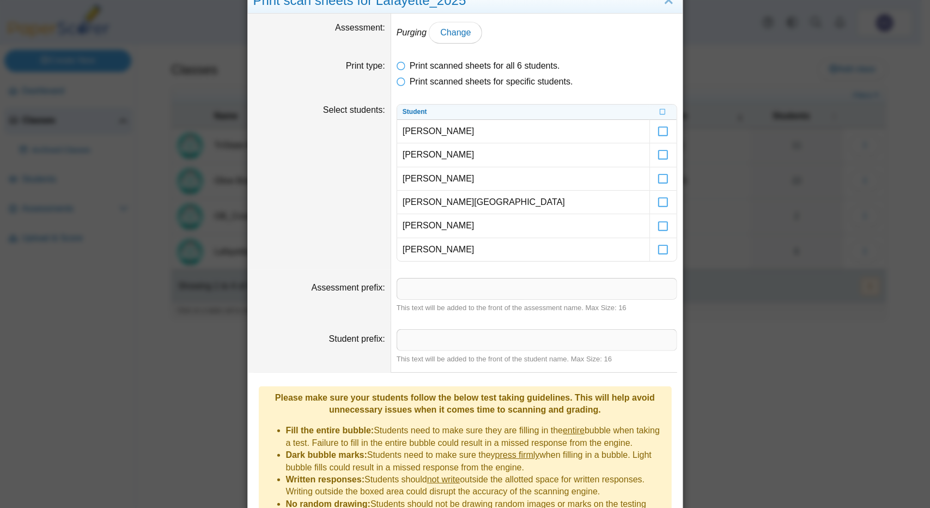
scroll to position [0, 0]
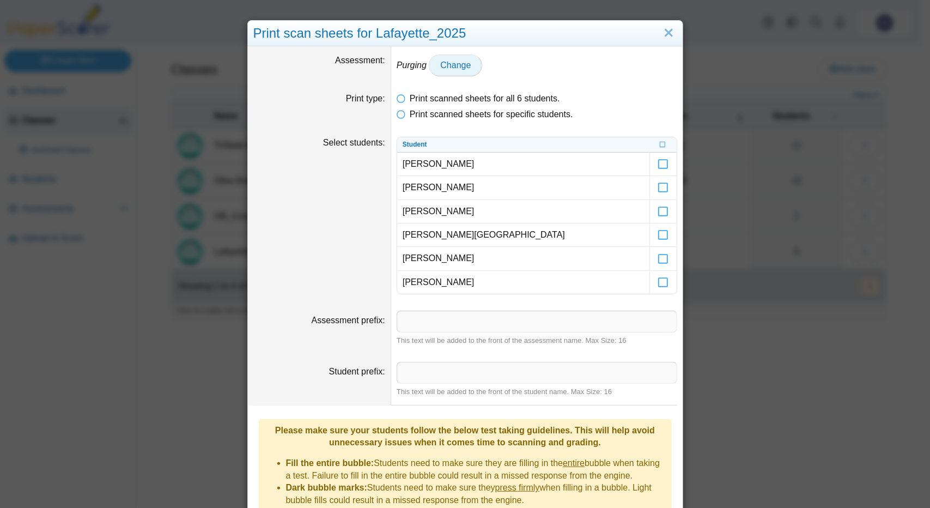
click at [453, 67] on span "Change" at bounding box center [455, 65] width 31 height 9
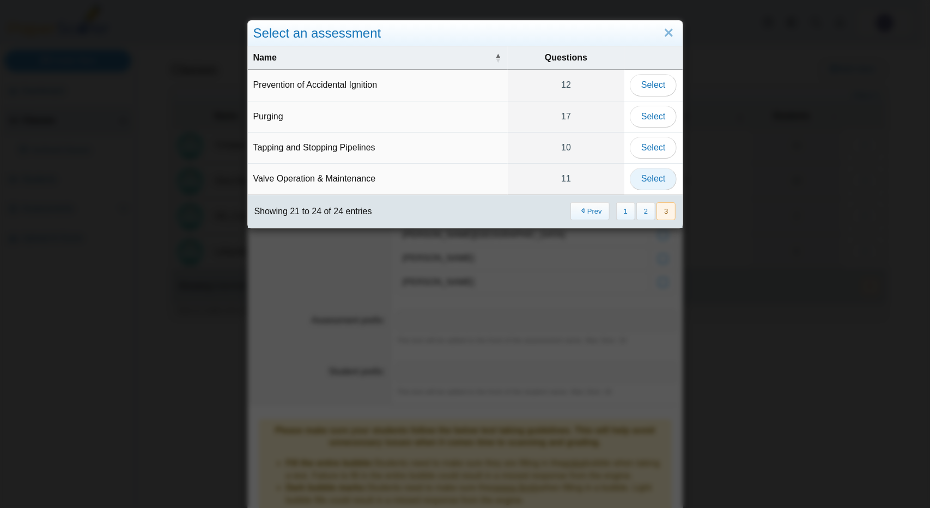
click at [665, 175] on button "Select" at bounding box center [653, 179] width 47 height 22
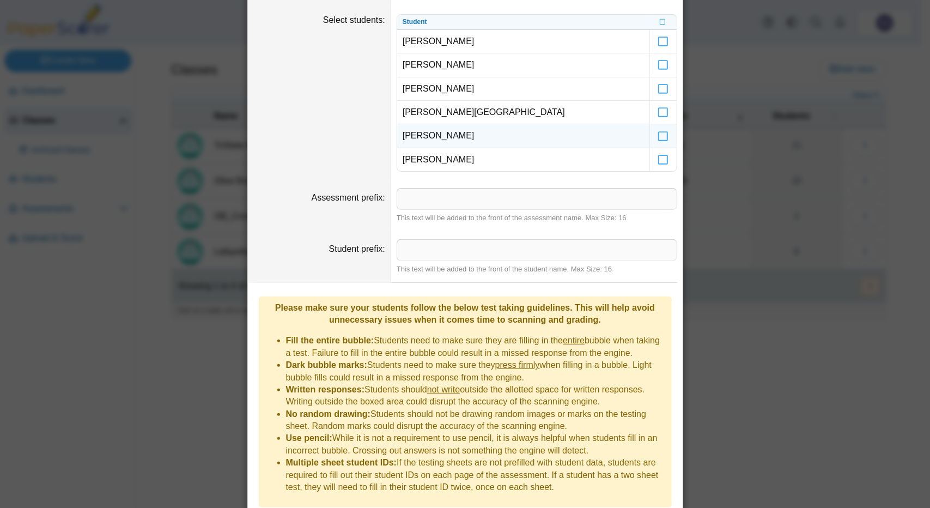
scroll to position [213, 0]
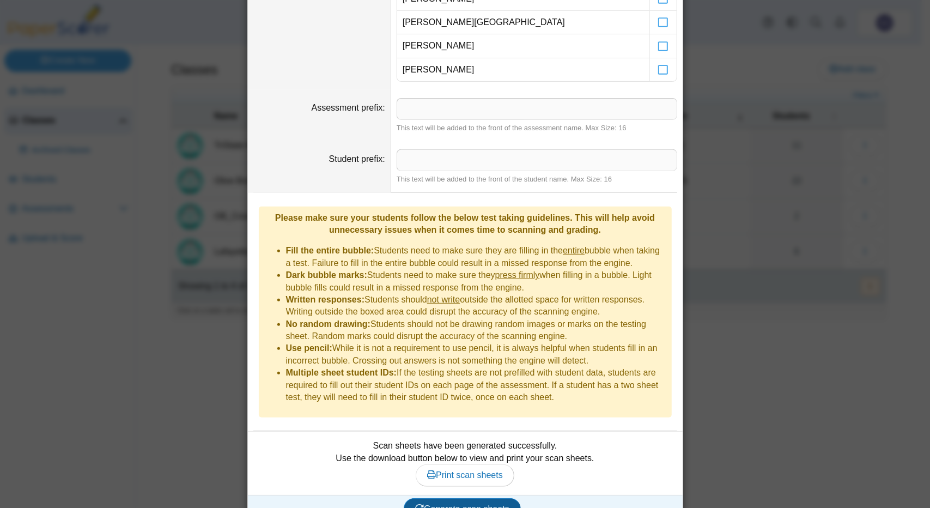
click at [461, 504] on span "Generate scan sheets" at bounding box center [462, 508] width 94 height 9
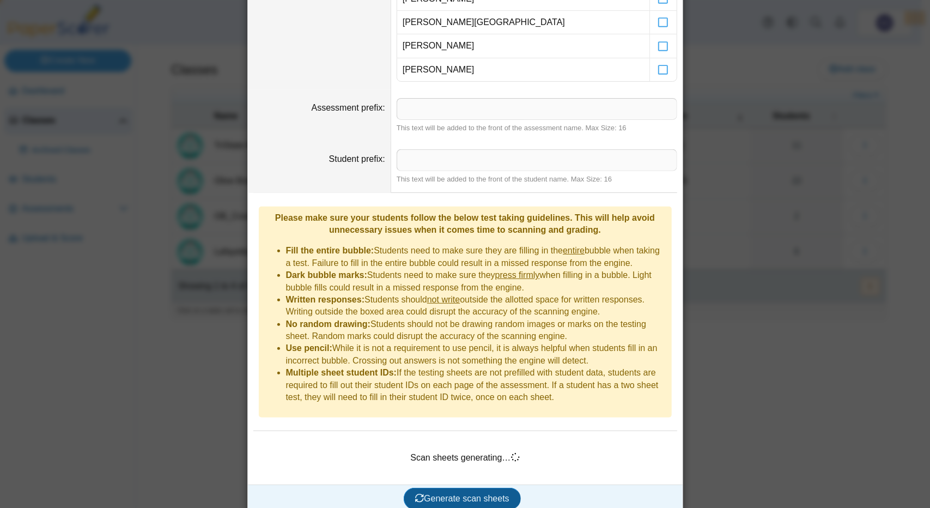
scroll to position [203, 0]
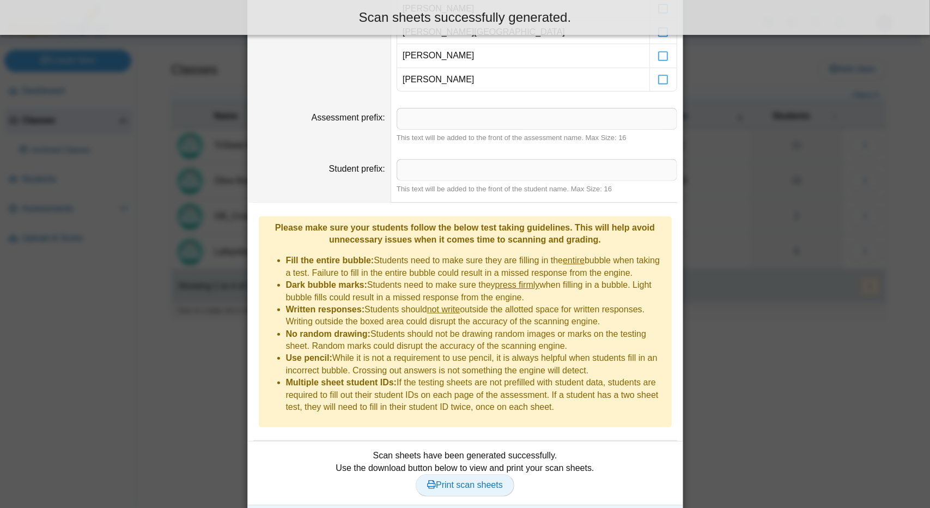
click at [446, 480] on span "Print scan sheets" at bounding box center [465, 484] width 76 height 9
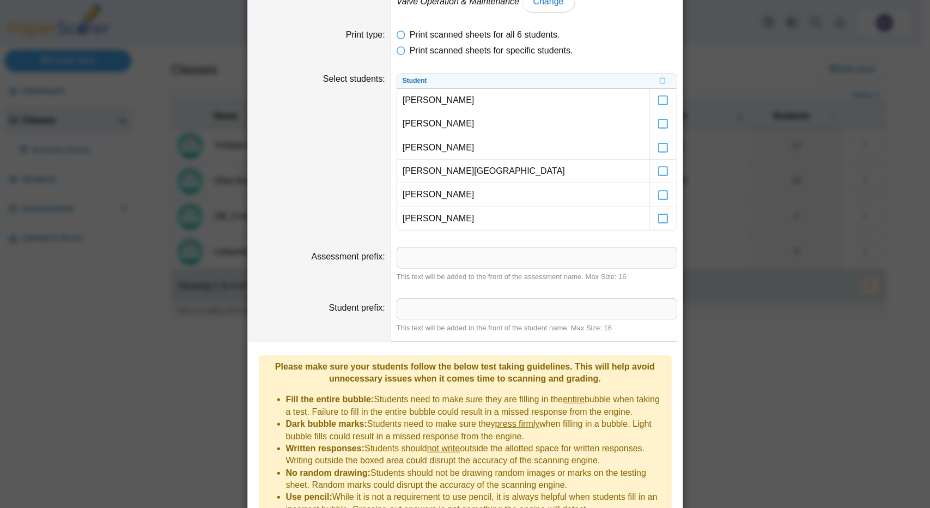
scroll to position [0, 0]
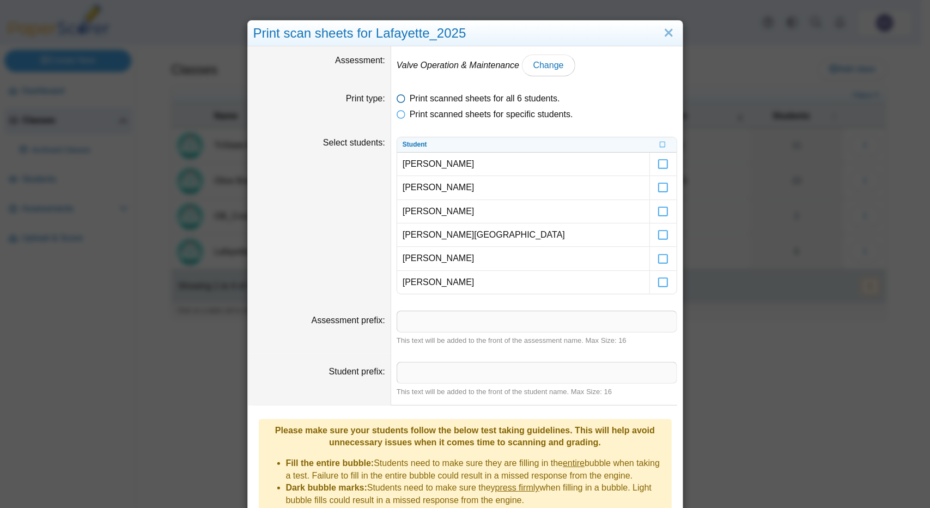
click at [398, 100] on icon at bounding box center [401, 97] width 9 height 8
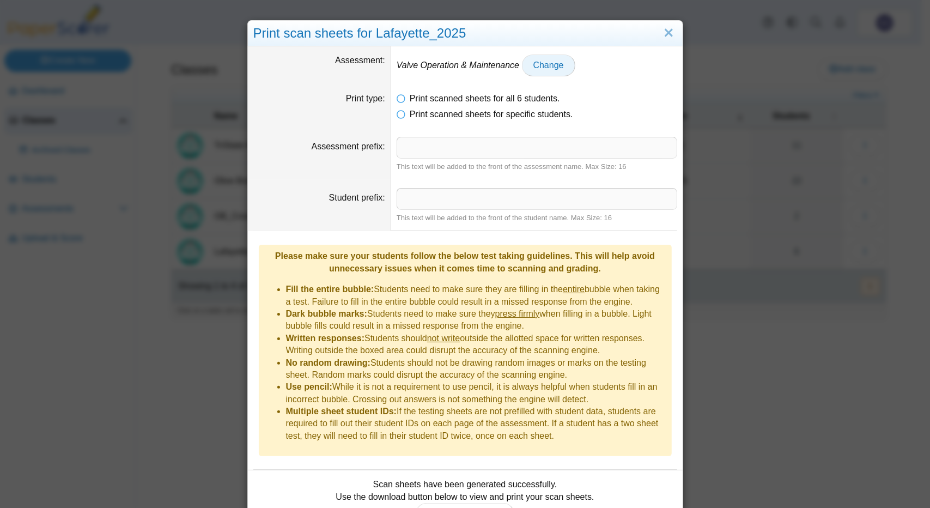
click at [534, 70] on span "Change" at bounding box center [549, 65] width 31 height 9
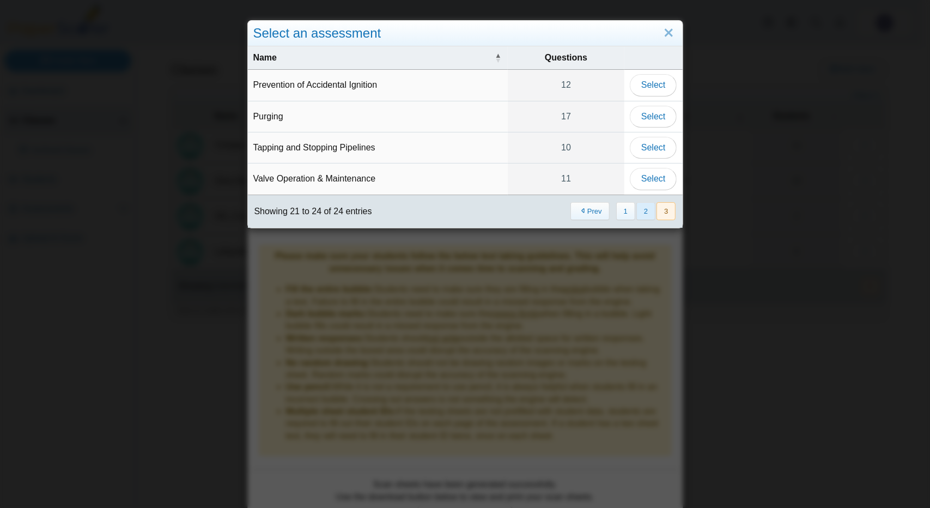
click at [643, 207] on button "2" at bounding box center [646, 211] width 19 height 18
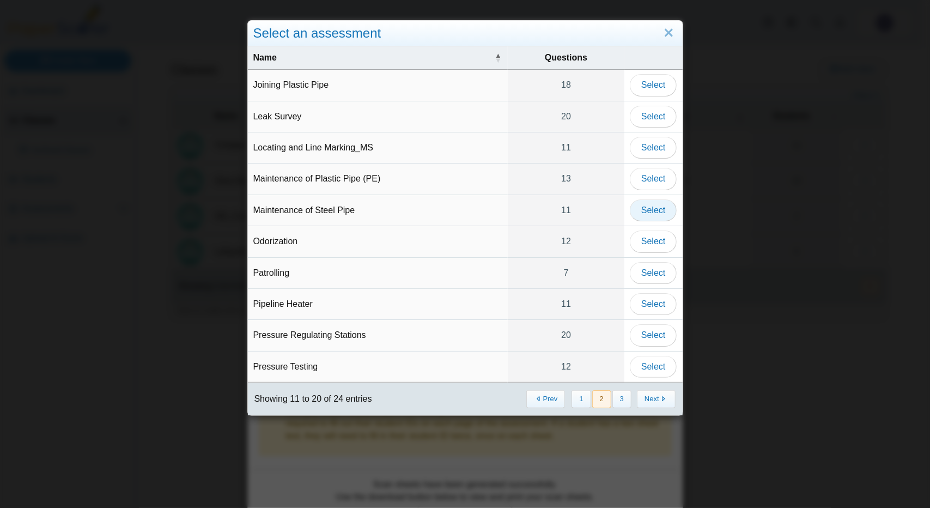
click at [646, 209] on span "Select" at bounding box center [654, 209] width 24 height 9
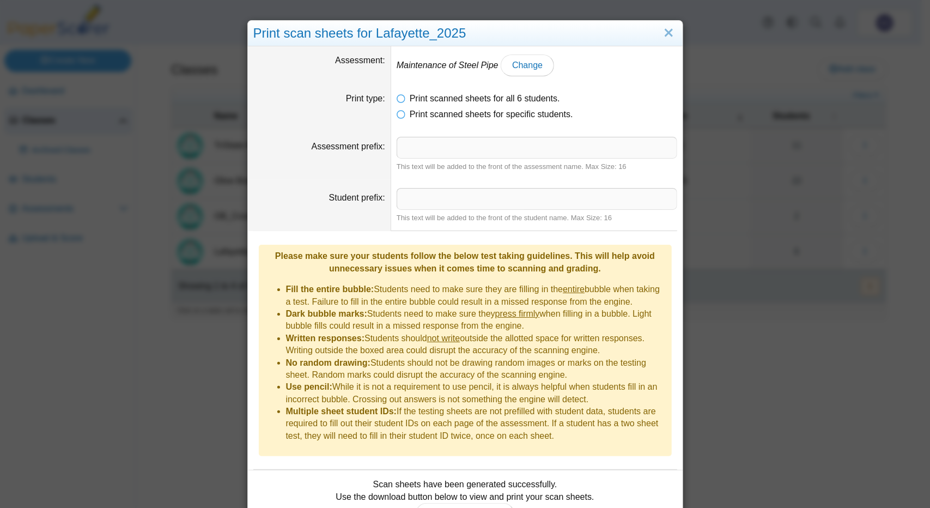
scroll to position [40, 0]
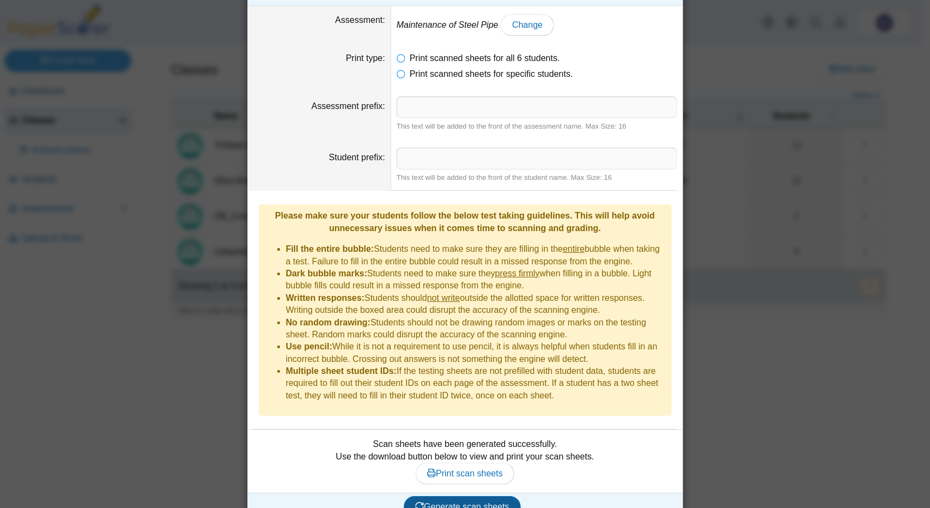
click at [458, 502] on span "Generate scan sheets" at bounding box center [462, 506] width 94 height 9
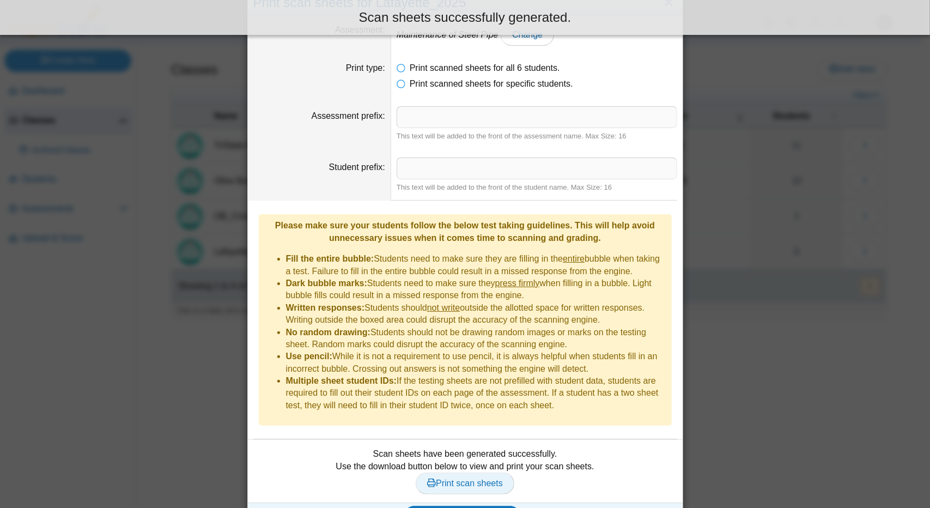
click at [451, 479] on span "Print scan sheets" at bounding box center [465, 483] width 76 height 9
